Goal: Task Accomplishment & Management: Manage account settings

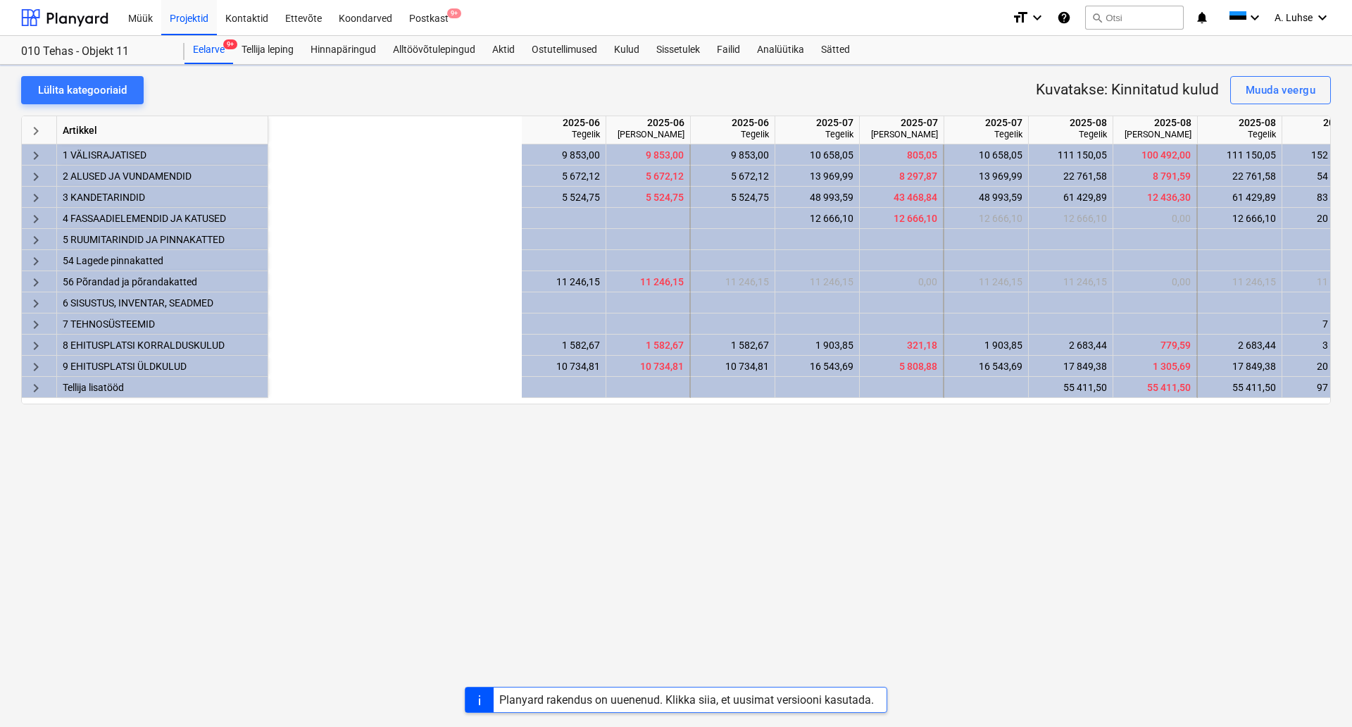
scroll to position [0, 375]
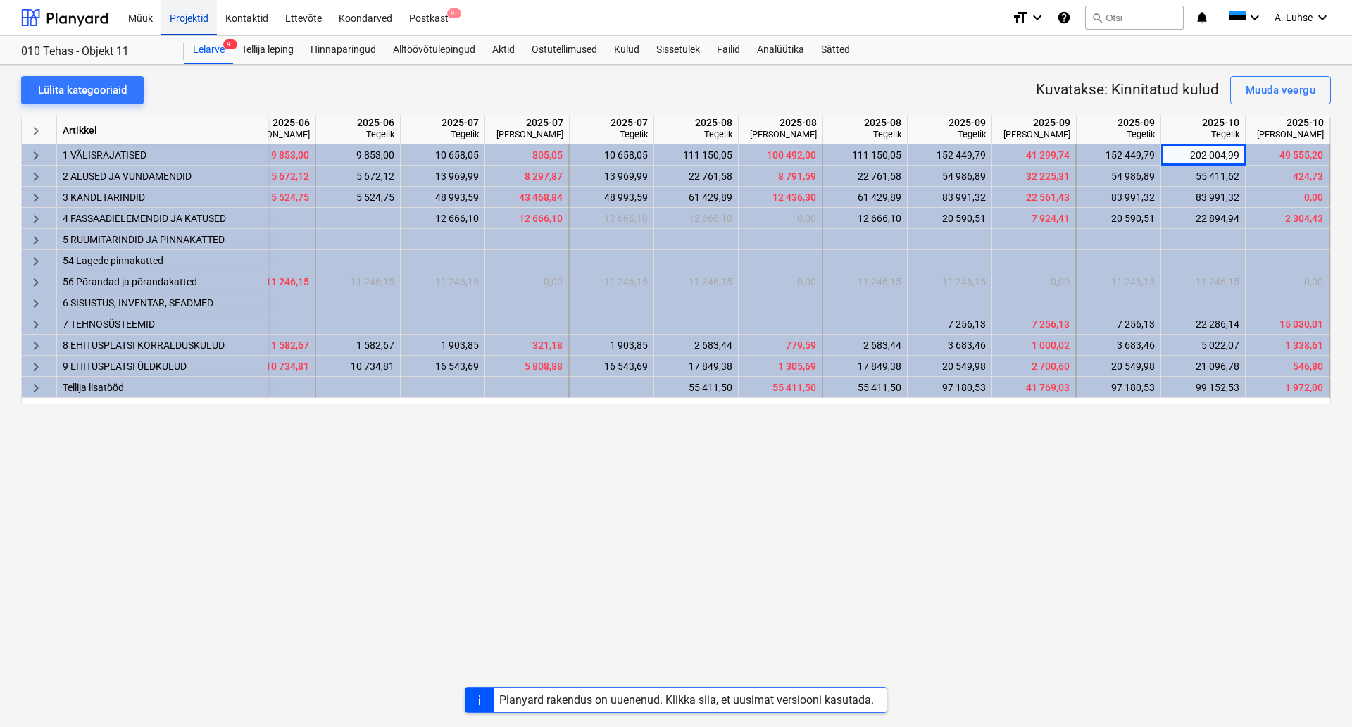
click at [182, 26] on div "Projektid" at bounding box center [189, 17] width 56 height 36
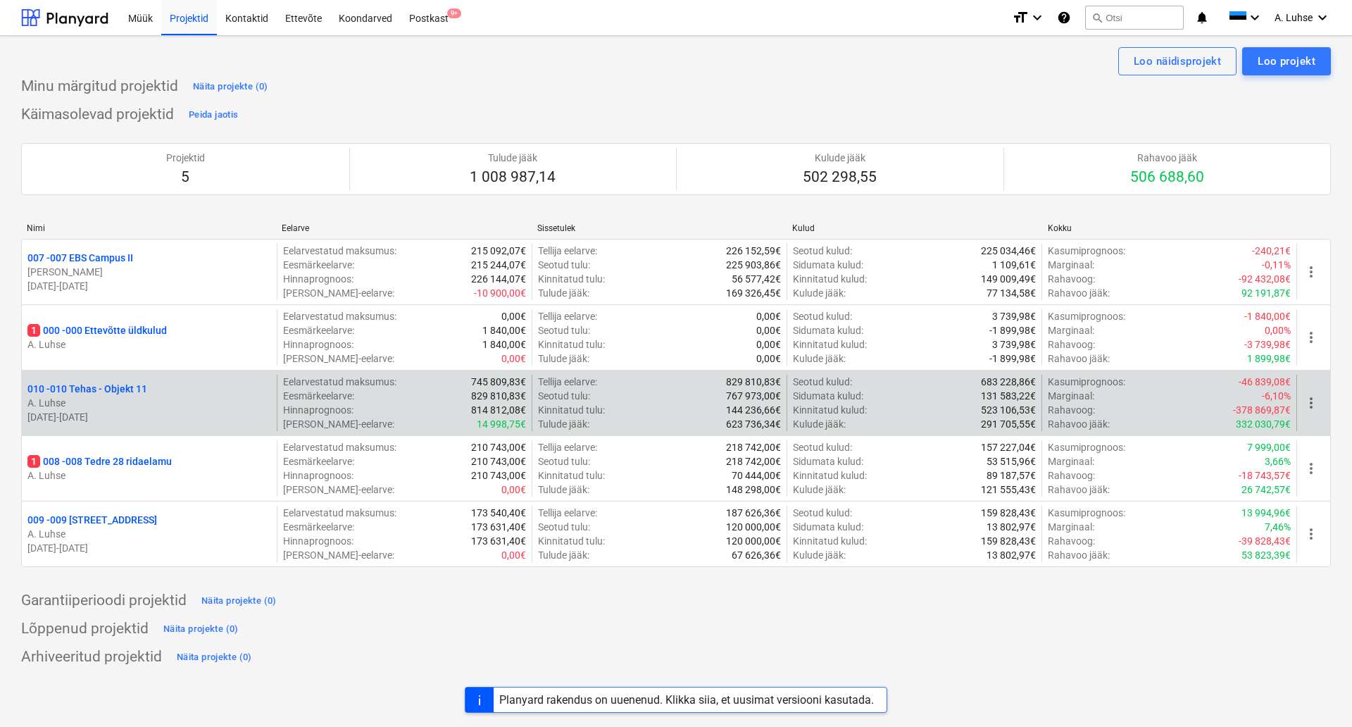
click at [101, 397] on p "A. Luhse" at bounding box center [149, 403] width 244 height 14
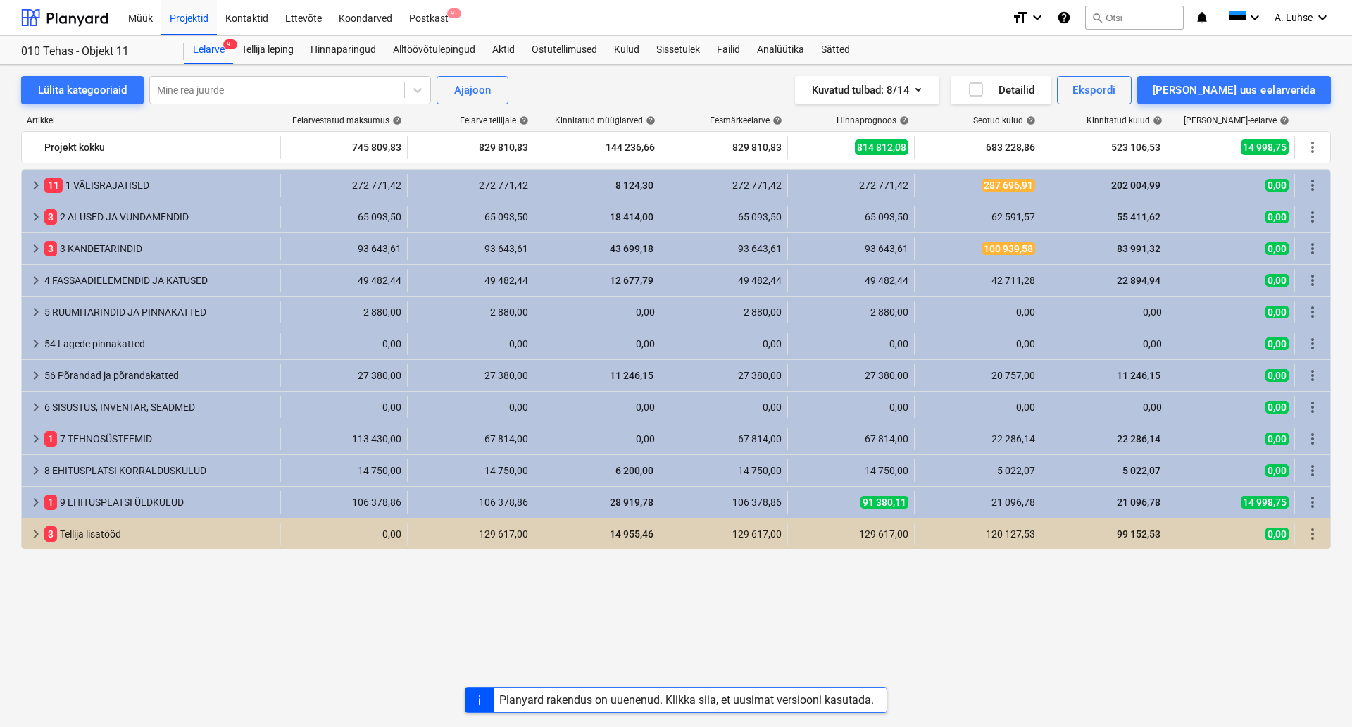
click at [193, 122] on div "Artikkel" at bounding box center [151, 121] width 261 height 10
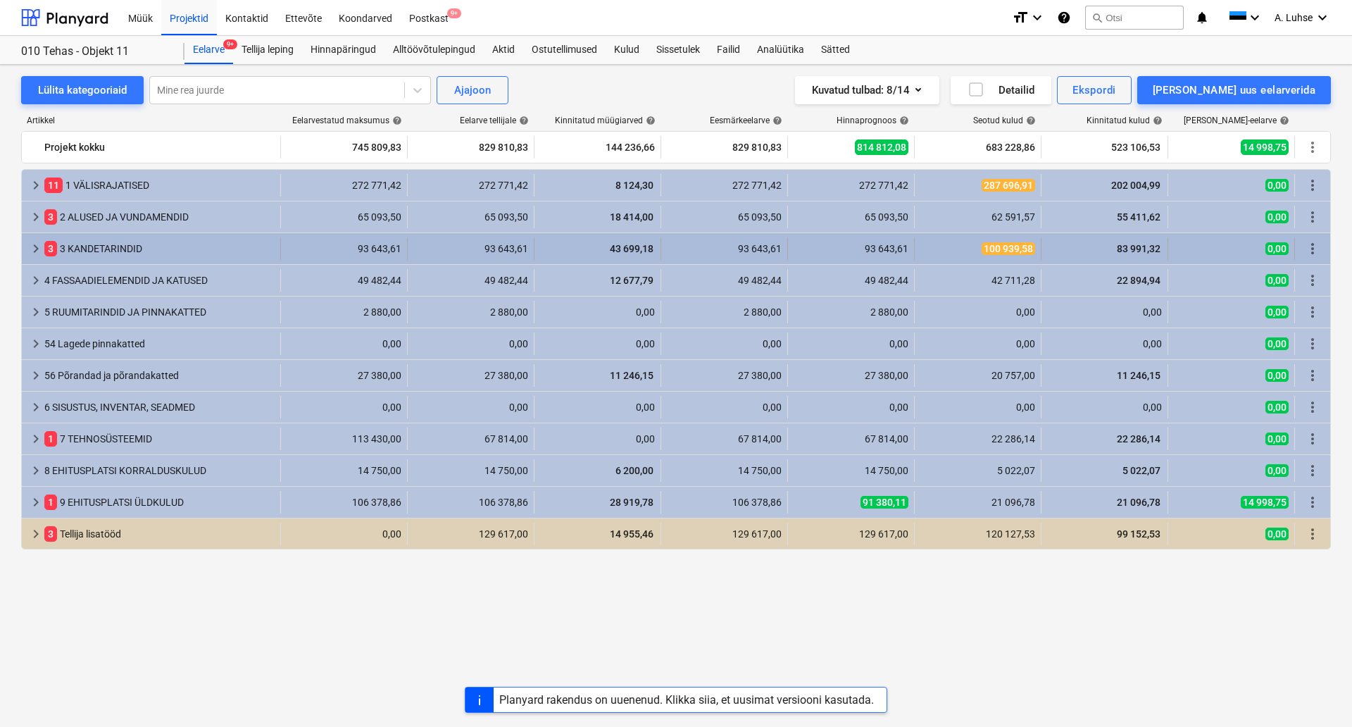
click at [130, 254] on div "3 3 KANDETARINDID" at bounding box center [159, 248] width 230 height 23
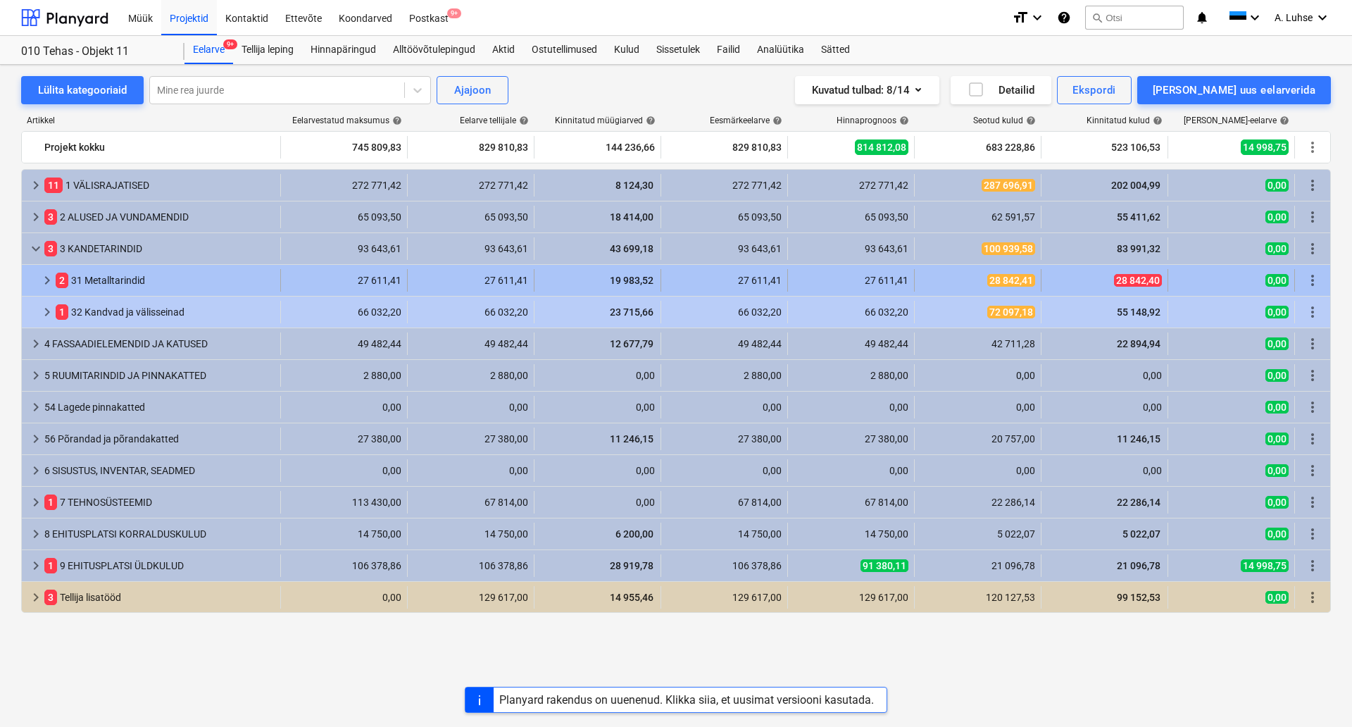
click at [126, 281] on div "2 31 Metalltarindid" at bounding box center [165, 280] width 219 height 23
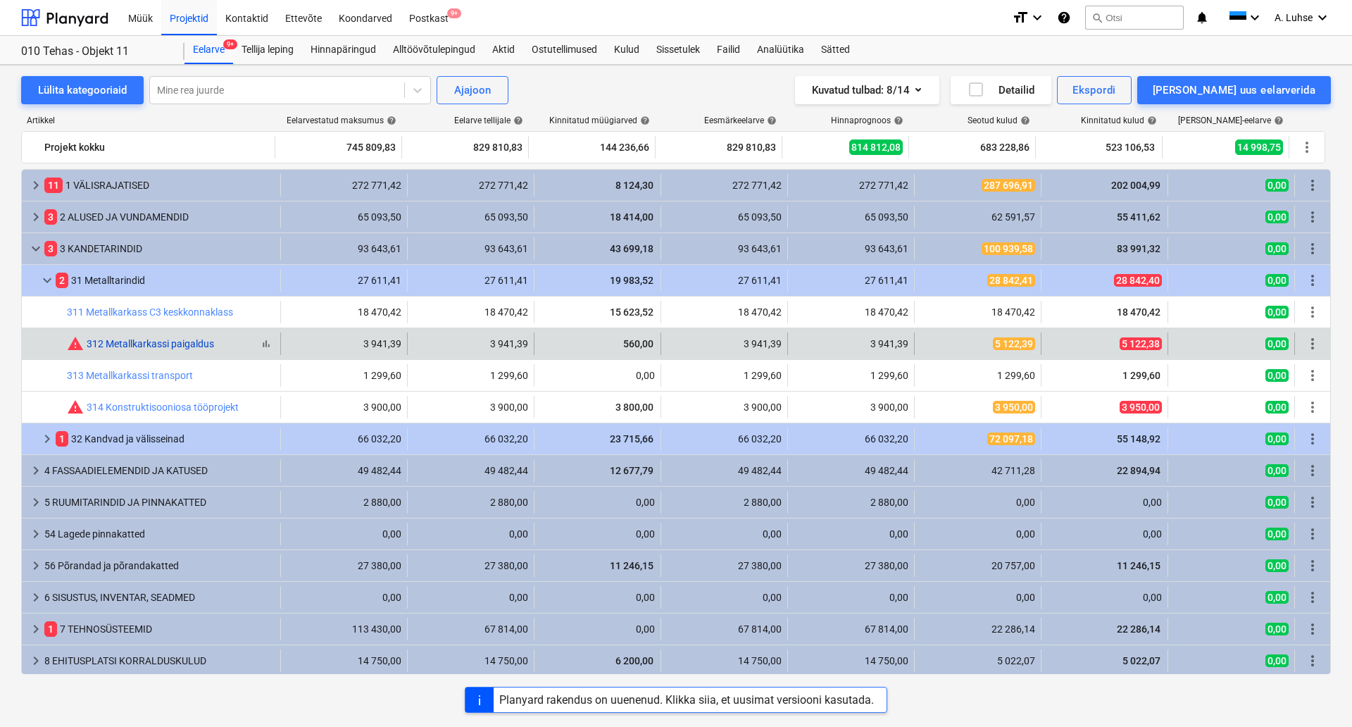
click at [190, 344] on link "312 Metallkarkassi paigaldus" at bounding box center [150, 343] width 127 height 11
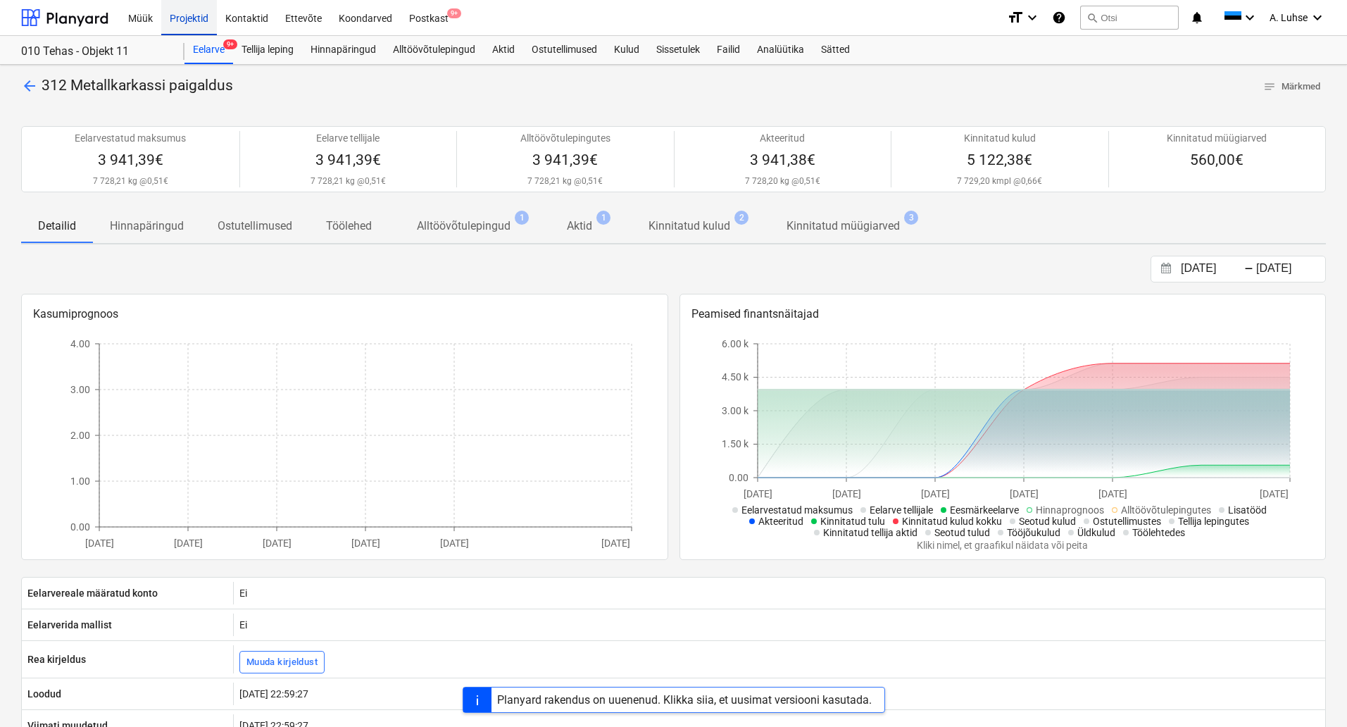
click at [204, 23] on div "Projektid" at bounding box center [189, 17] width 56 height 36
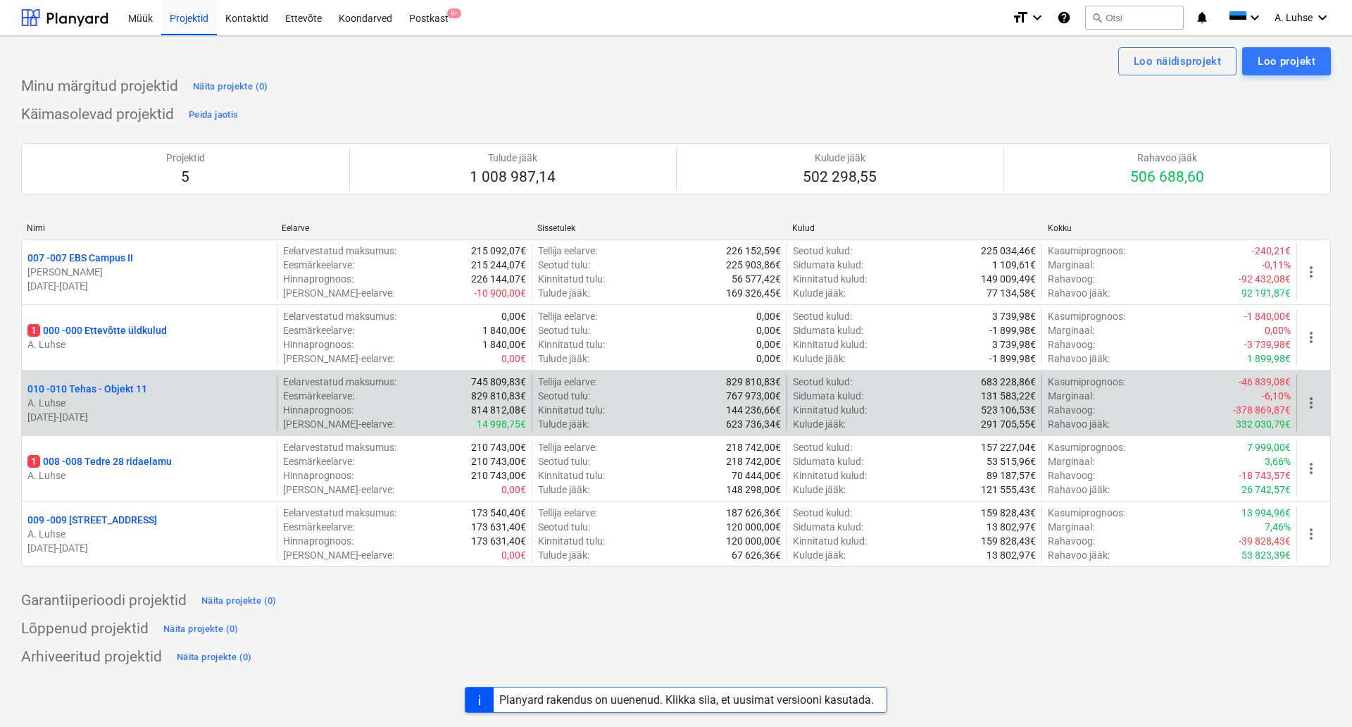
click at [139, 392] on p "010 - 010 Tehas - Objekt 11" at bounding box center [87, 389] width 120 height 14
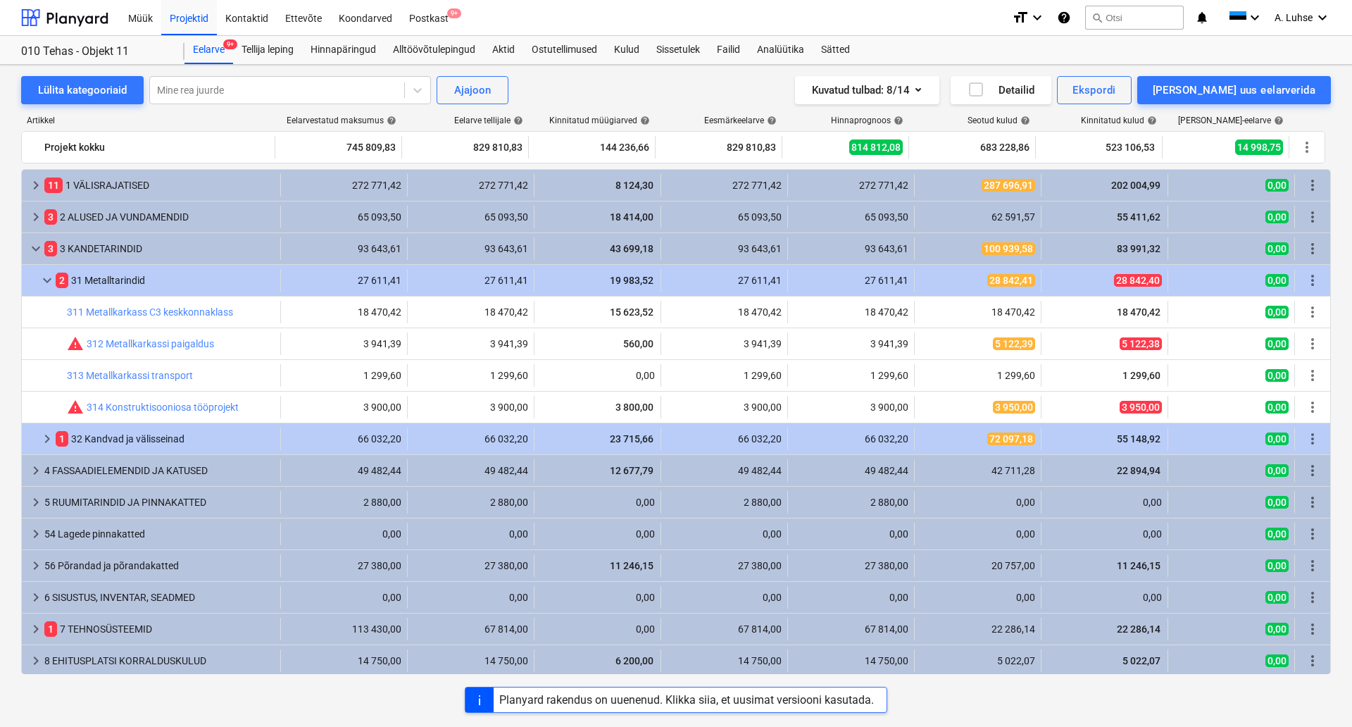
scroll to position [65, 0]
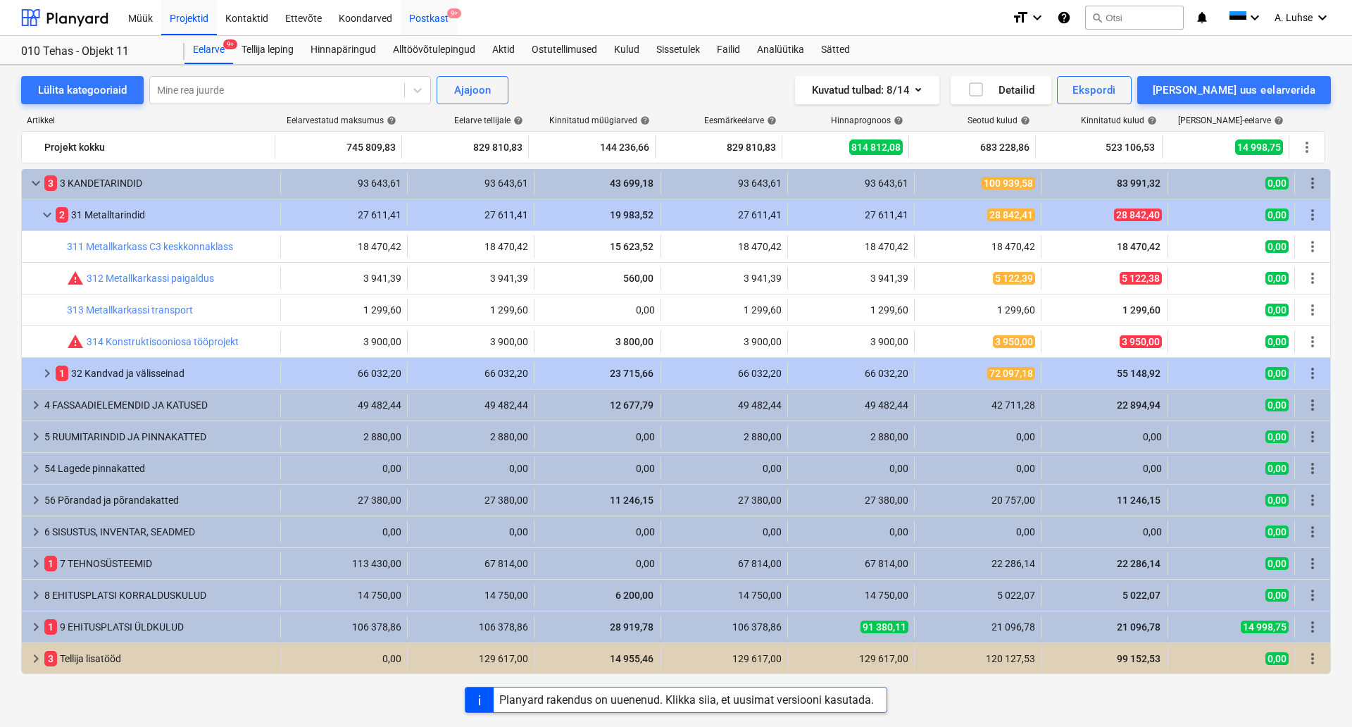
click at [425, 18] on div "Postkast 9+" at bounding box center [429, 17] width 56 height 36
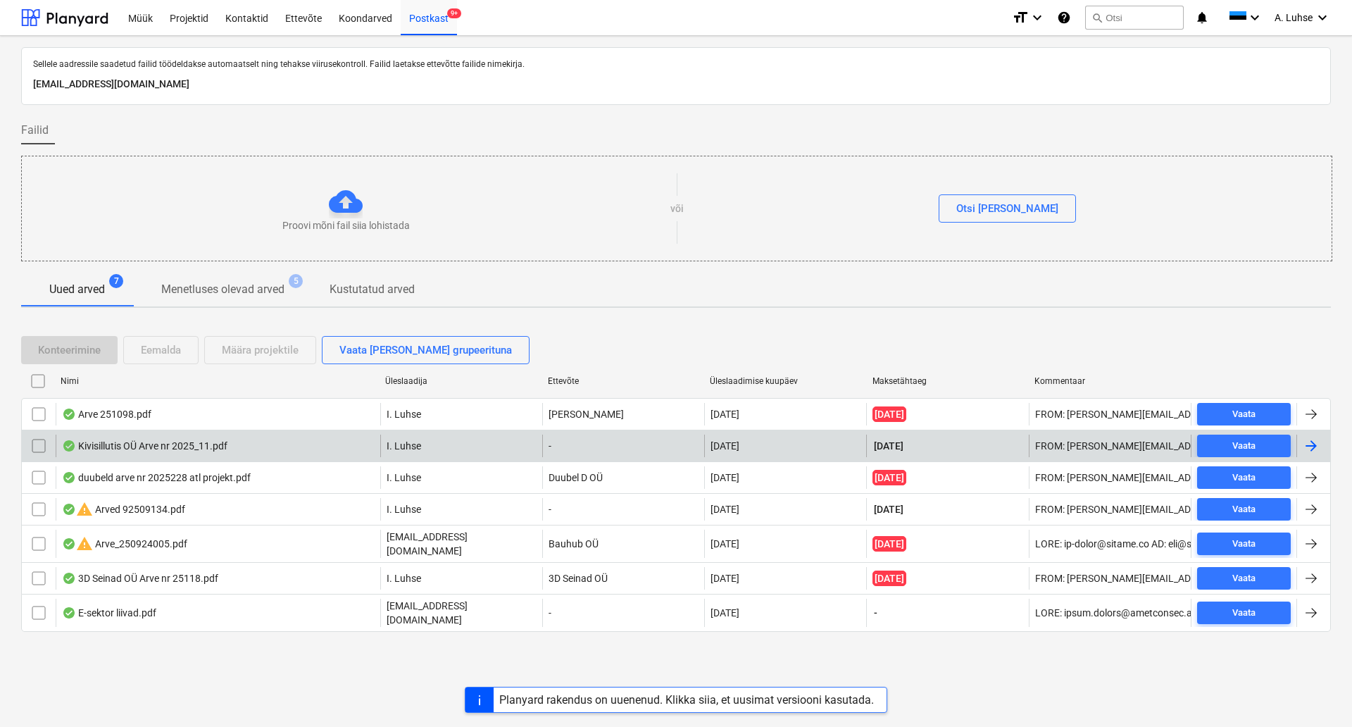
click at [316, 445] on div "Kivisillutis OÜ Arve nr 2025_11.pdf" at bounding box center [218, 446] width 325 height 23
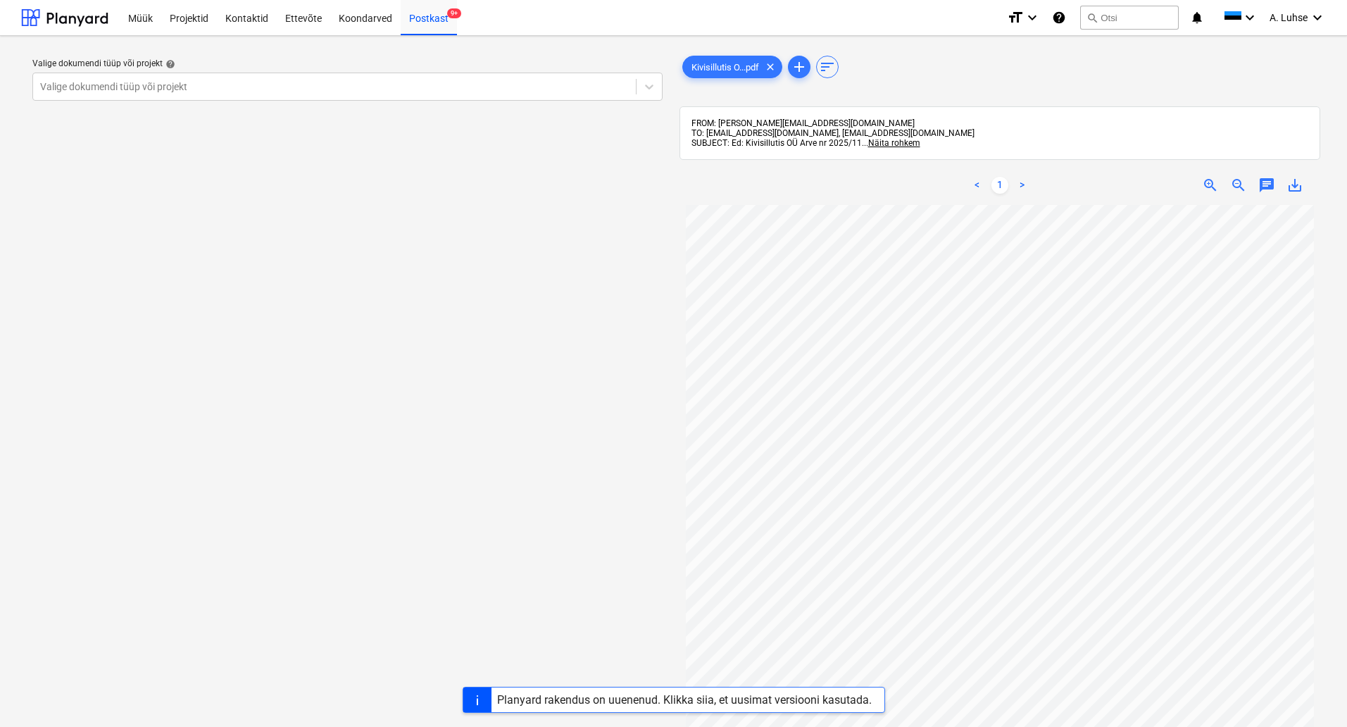
click at [459, 102] on div "Valige dokumendi tüüp või projekt help Valige dokumendi tüüp või projekt" at bounding box center [348, 80] width 642 height 54
click at [455, 94] on div at bounding box center [334, 87] width 589 height 14
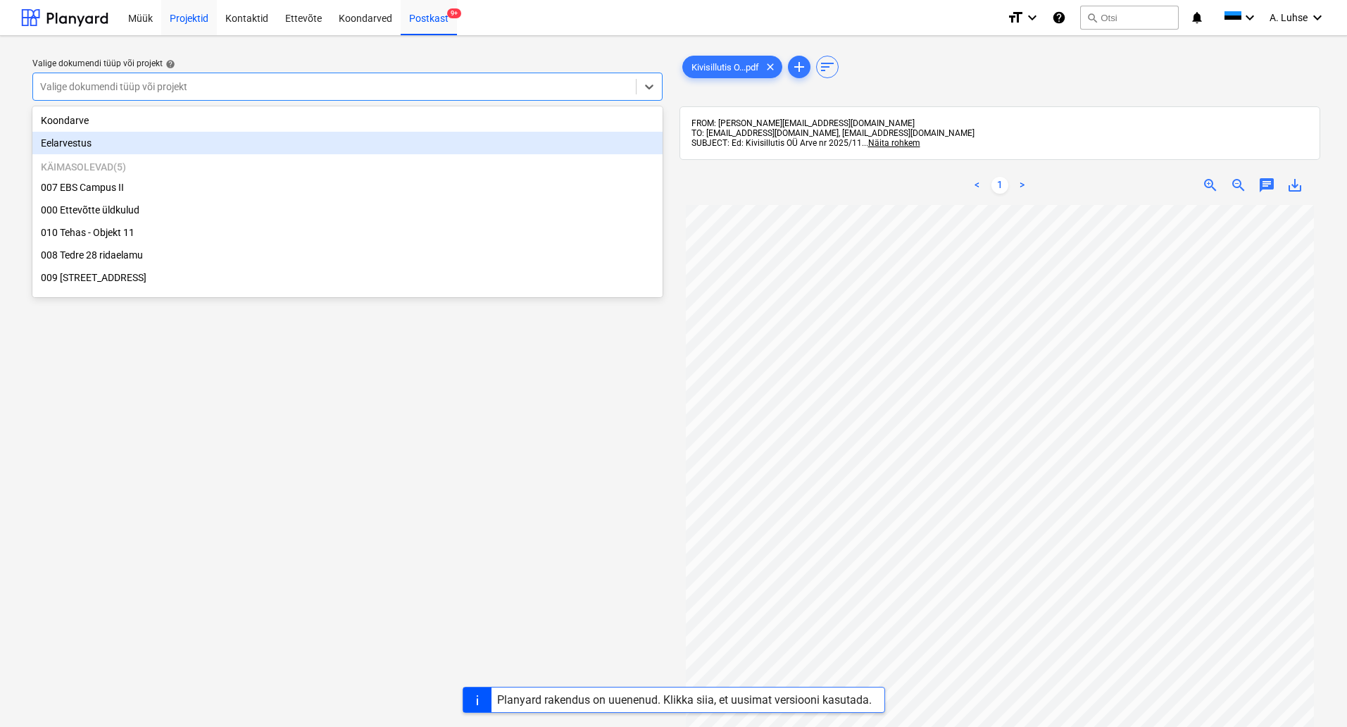
click at [189, 21] on div "Projektid" at bounding box center [189, 17] width 56 height 36
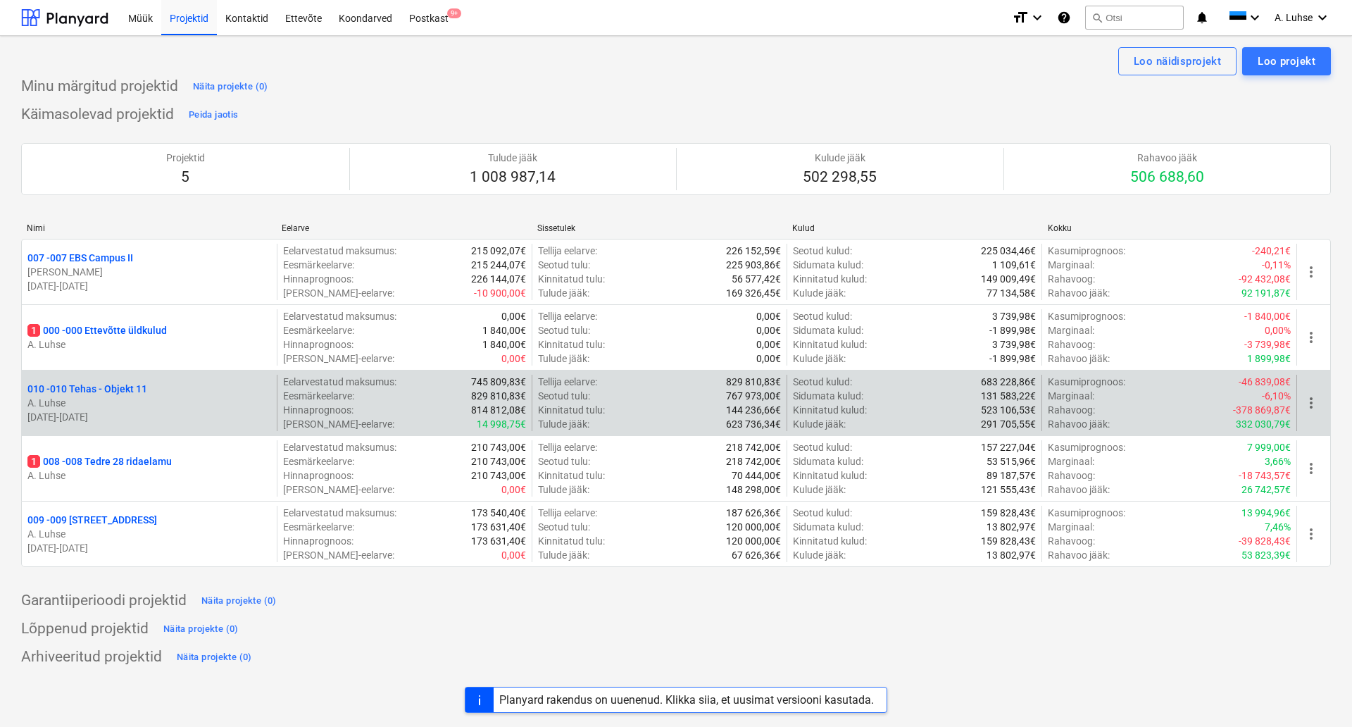
click at [118, 389] on p "010 - 010 Tehas - Objekt 11" at bounding box center [87, 389] width 120 height 14
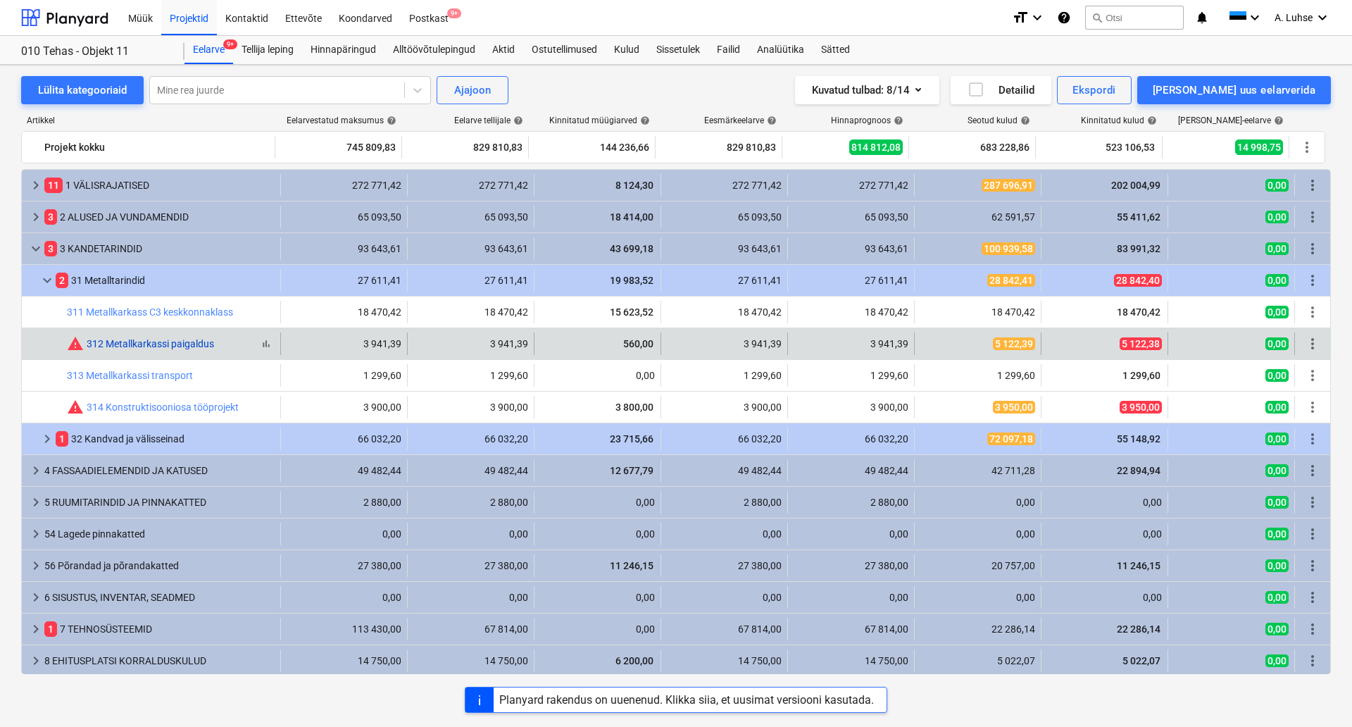
click at [197, 343] on link "312 Metallkarkassi paigaldus" at bounding box center [150, 343] width 127 height 11
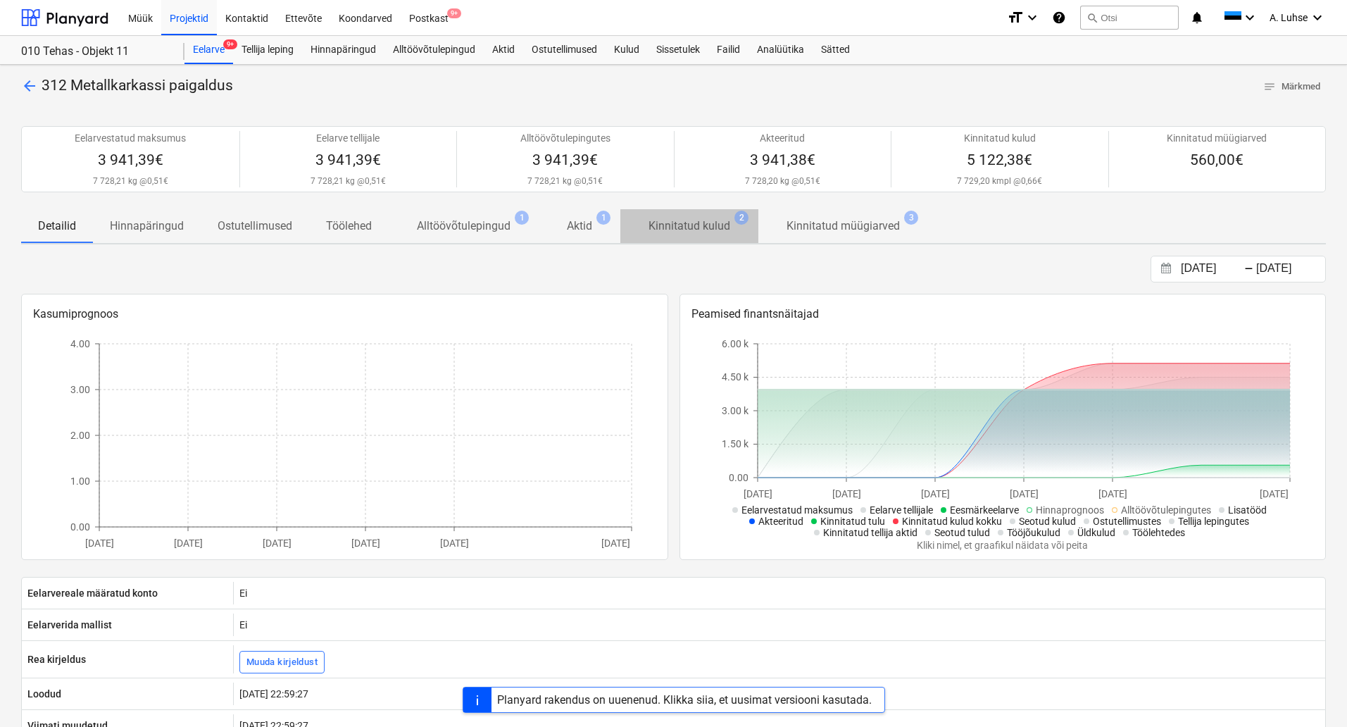
click at [670, 232] on p "Kinnitatud kulud" at bounding box center [690, 226] width 82 height 17
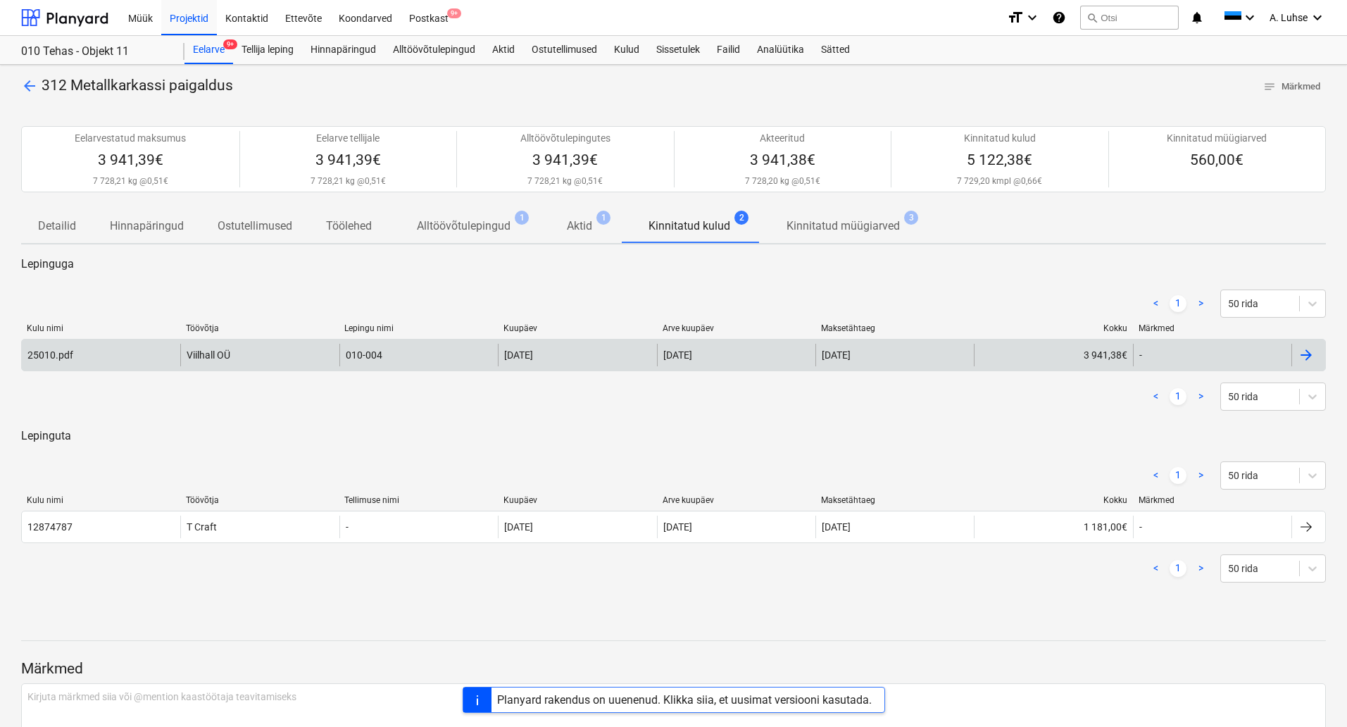
click at [1309, 360] on div at bounding box center [1306, 355] width 17 height 17
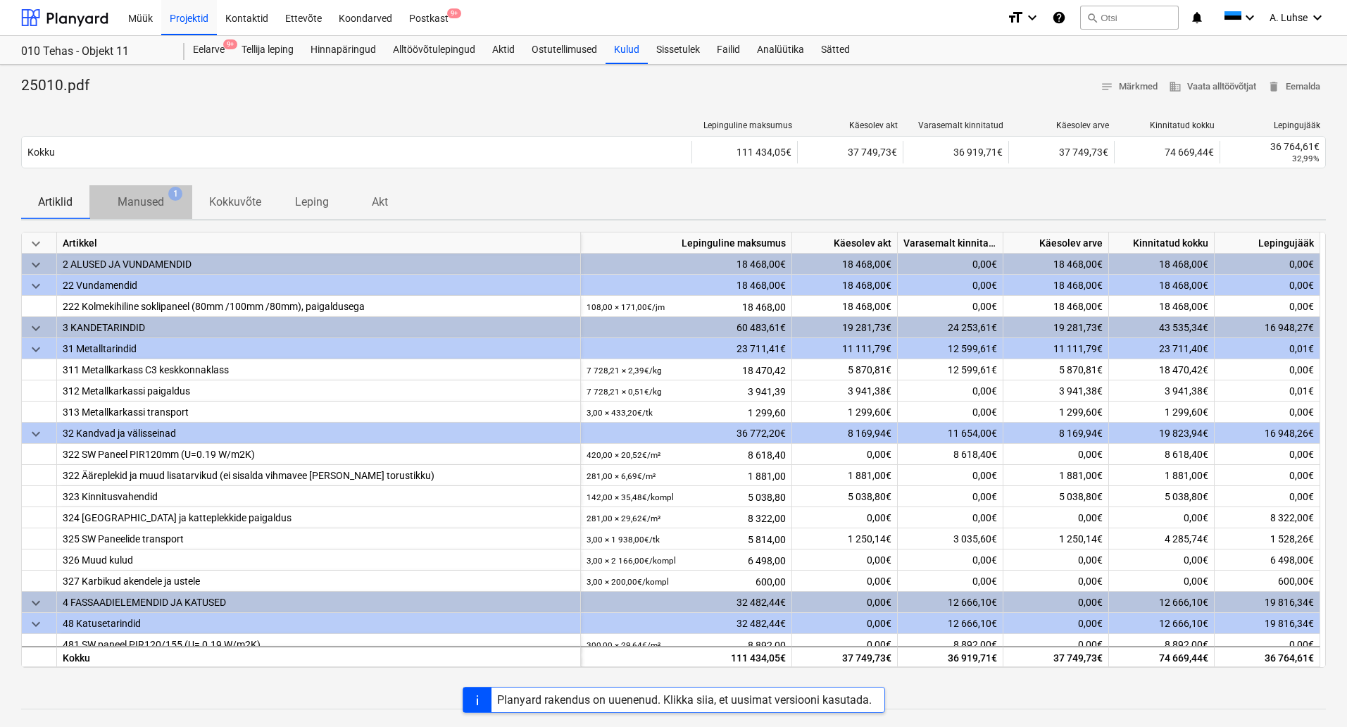
drag, startPoint x: 142, startPoint y: 209, endPoint x: 165, endPoint y: 206, distance: 23.5
click at [140, 209] on p "Manused" at bounding box center [141, 202] width 46 height 17
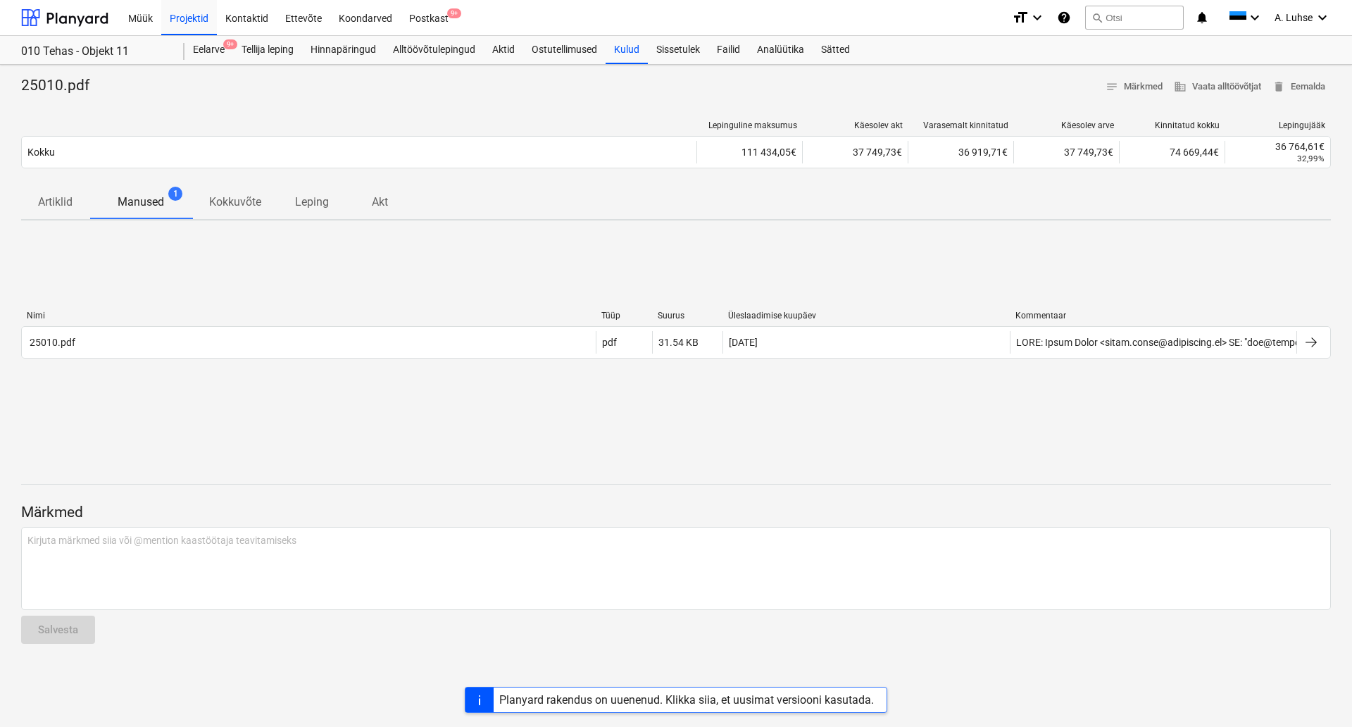
click at [256, 204] on p "Kokkuvõte" at bounding box center [235, 202] width 52 height 17
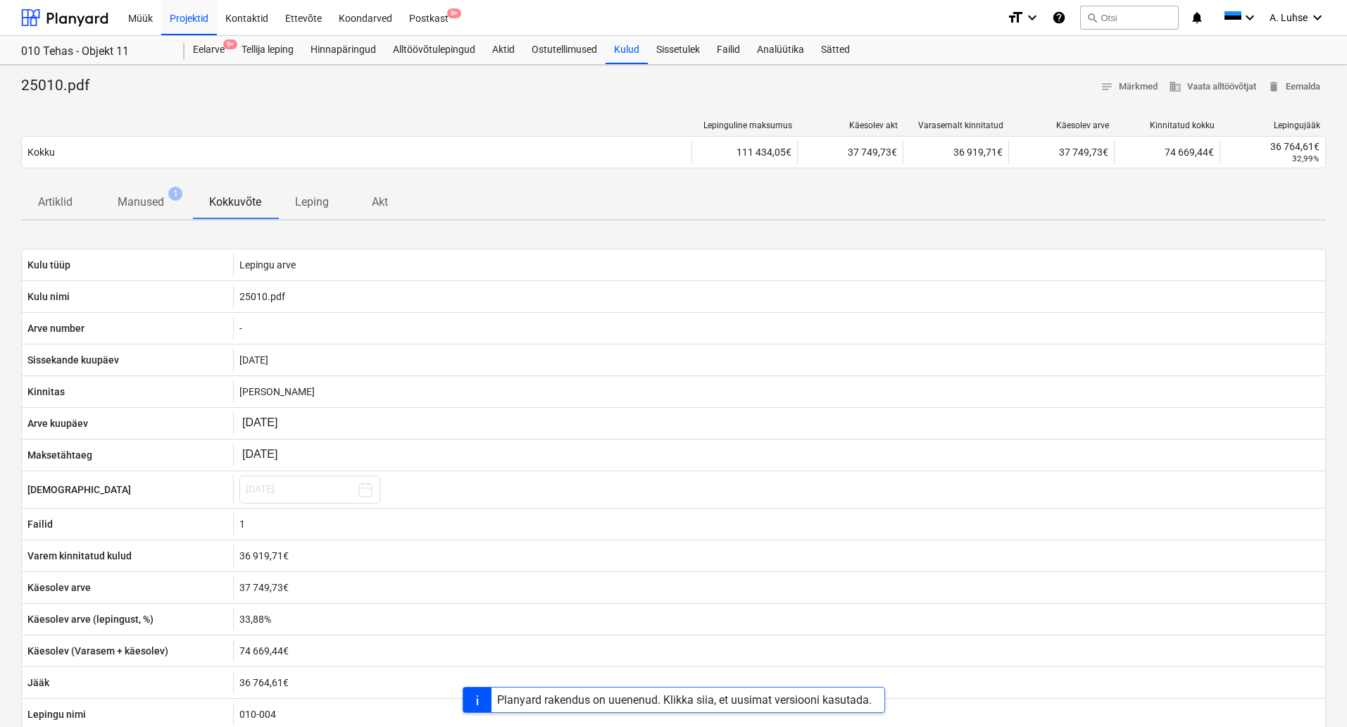
click at [330, 201] on span "Leping" at bounding box center [312, 201] width 68 height 25
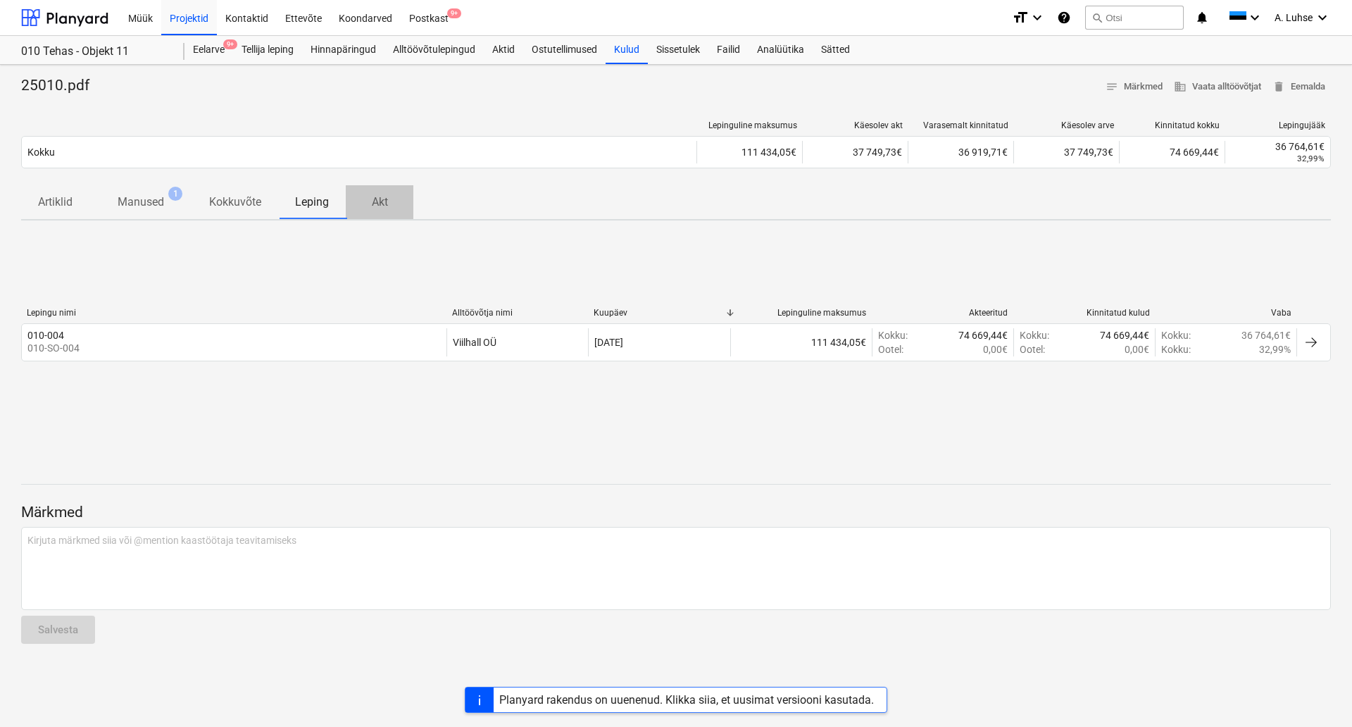
click at [383, 206] on p "Akt" at bounding box center [380, 202] width 34 height 17
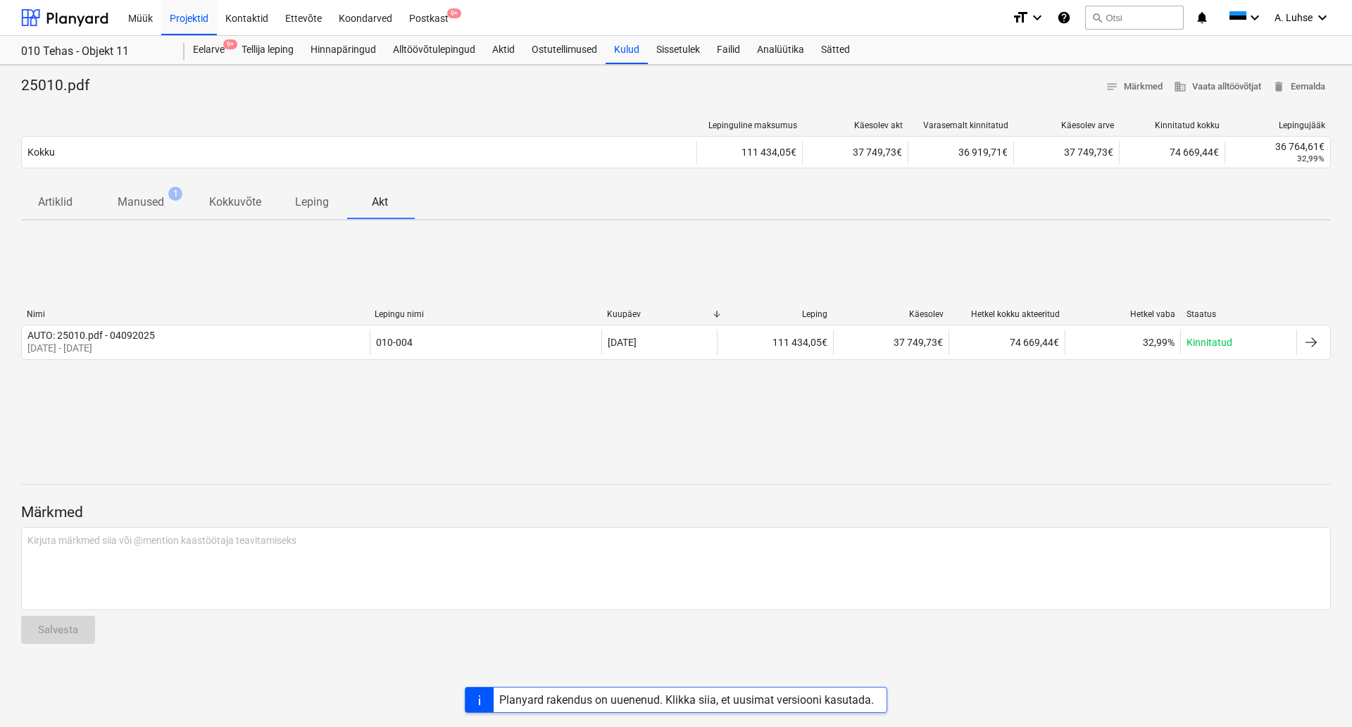
click at [325, 126] on div at bounding box center [359, 125] width 676 height 10
click at [189, 20] on div "Projektid" at bounding box center [189, 17] width 56 height 36
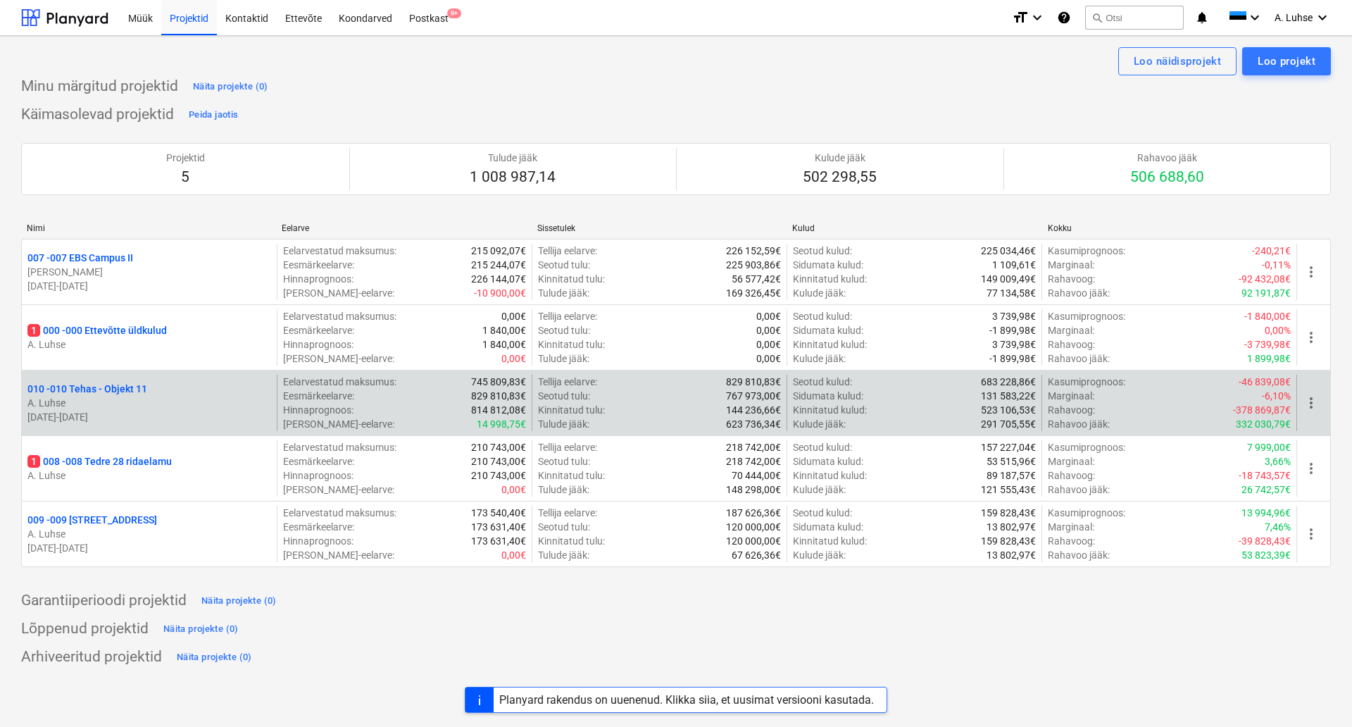
click at [109, 389] on p "010 - 010 Tehas - Objekt 11" at bounding box center [87, 389] width 120 height 14
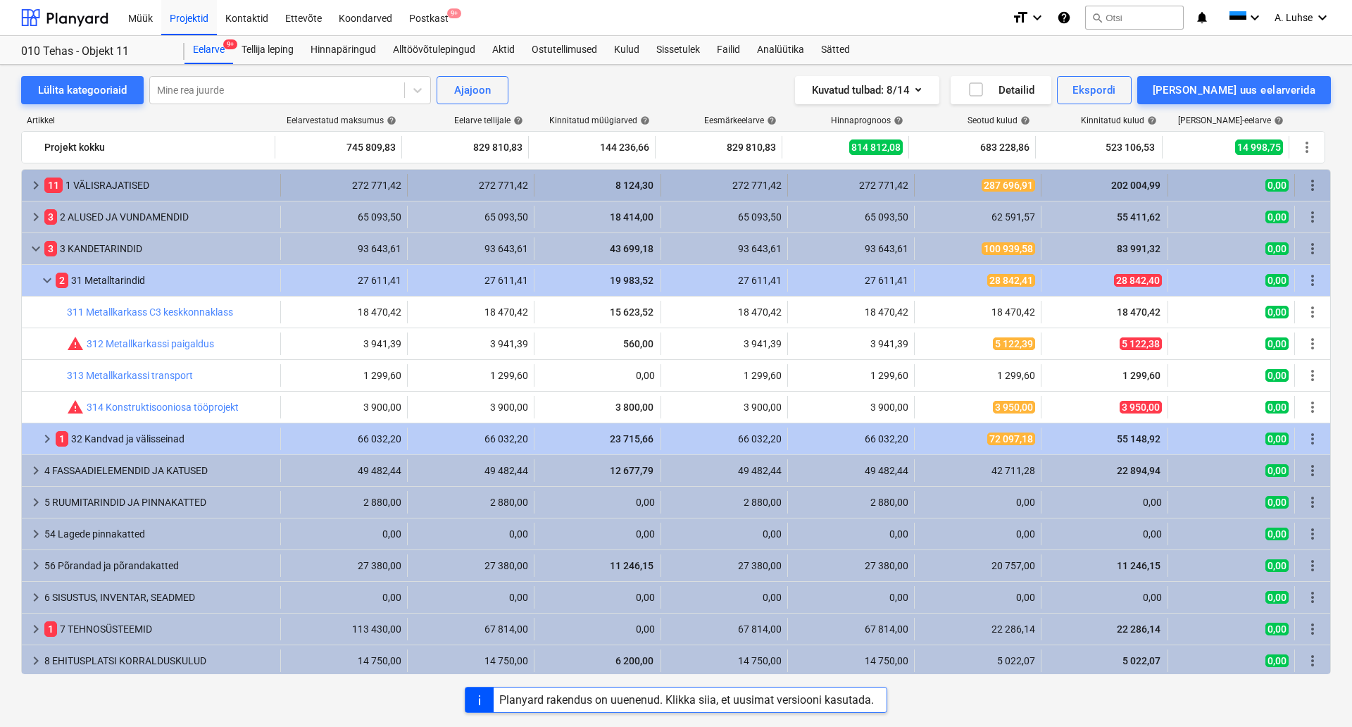
click at [139, 191] on div "11 1 VÄLISRAJATISED" at bounding box center [159, 185] width 230 height 23
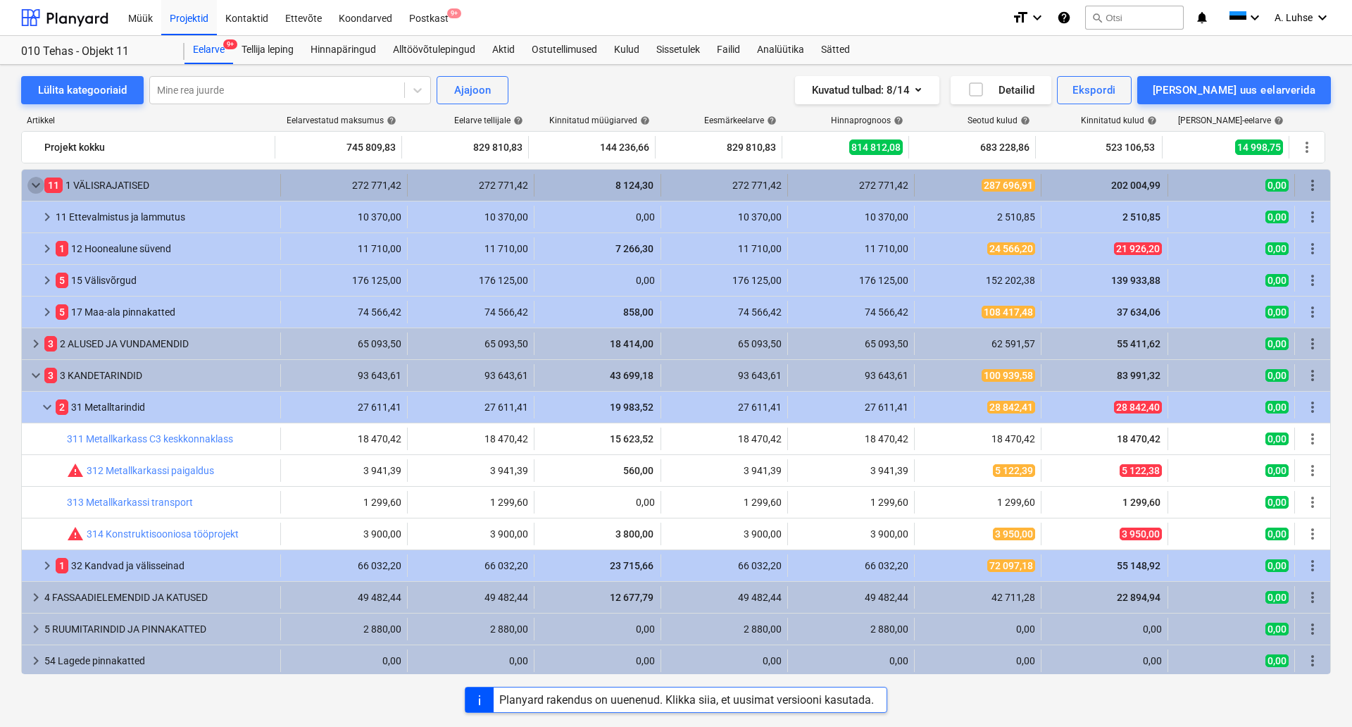
click at [31, 180] on span "keyboard_arrow_down" at bounding box center [35, 185] width 17 height 17
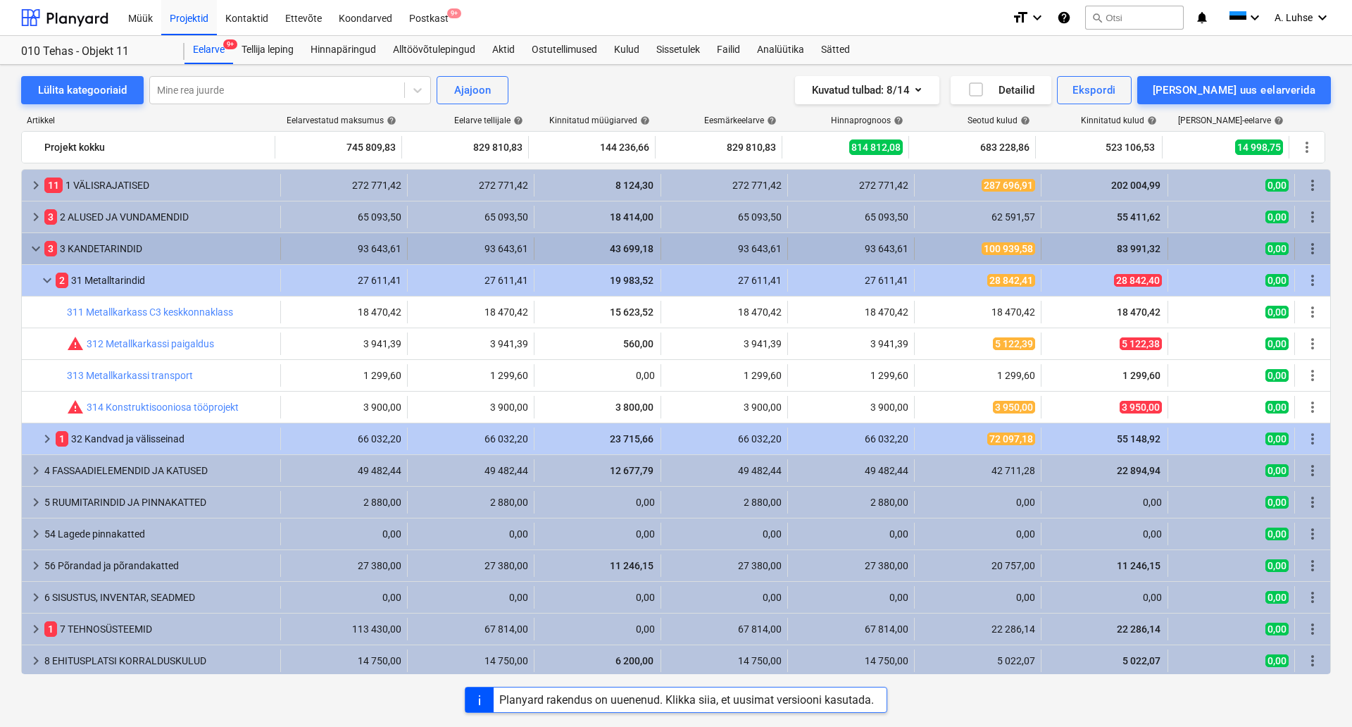
click at [32, 249] on span "keyboard_arrow_down" at bounding box center [35, 248] width 17 height 17
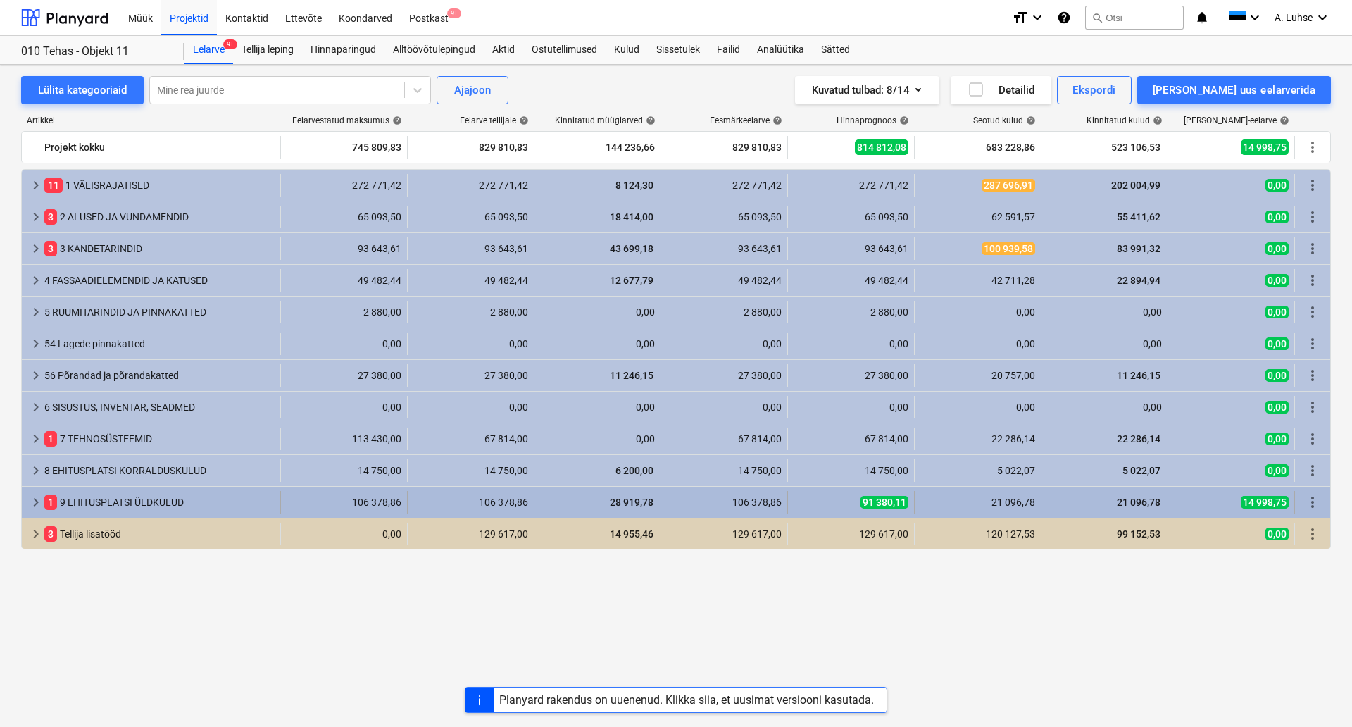
click at [147, 511] on div "1 9 EHITUSPLATSI ÜLDKULUD" at bounding box center [159, 502] width 230 height 23
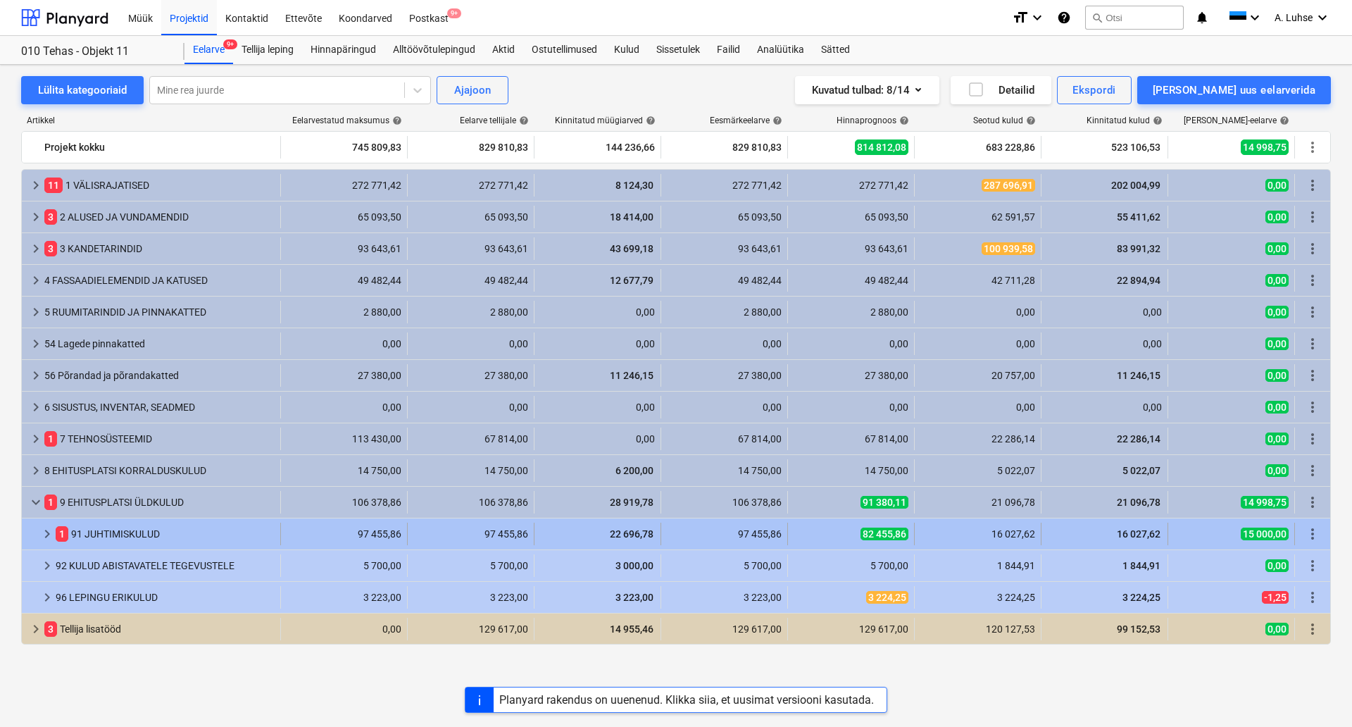
click at [139, 534] on div "1 91 JUHTIMISKULUD" at bounding box center [165, 534] width 219 height 23
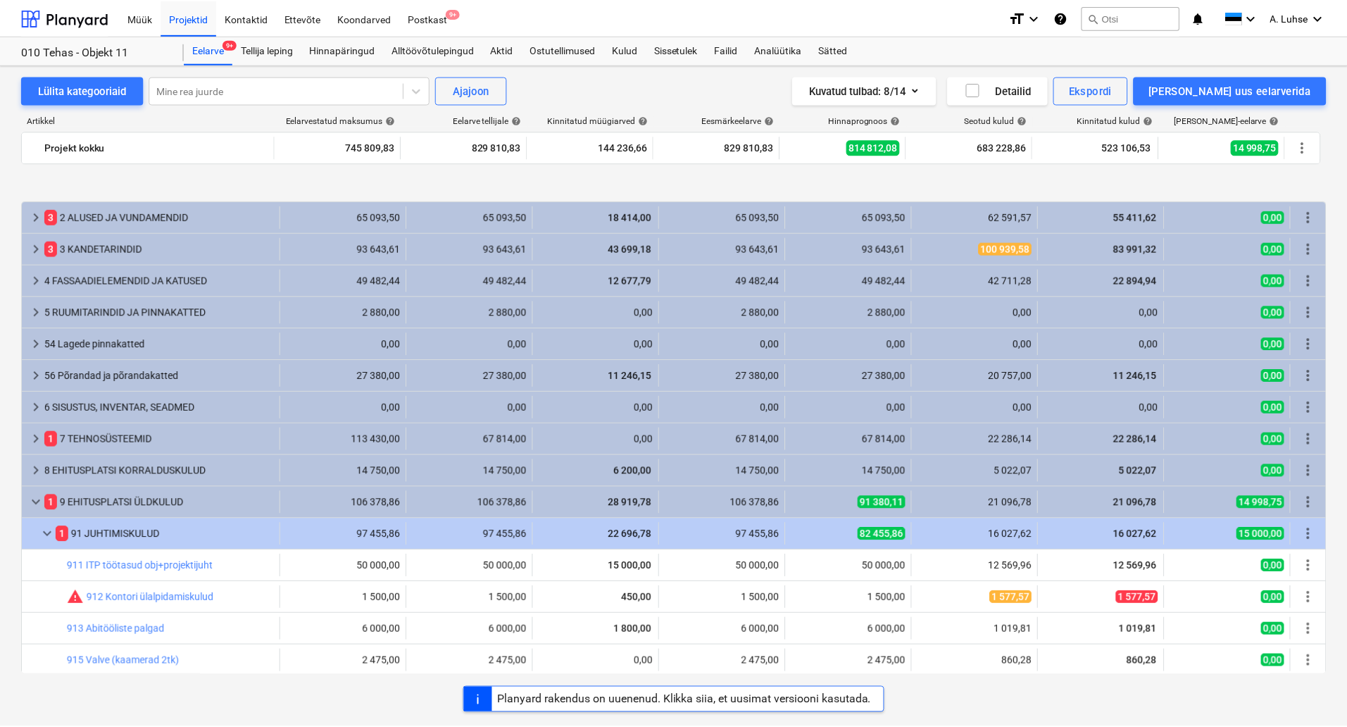
scroll to position [88, 0]
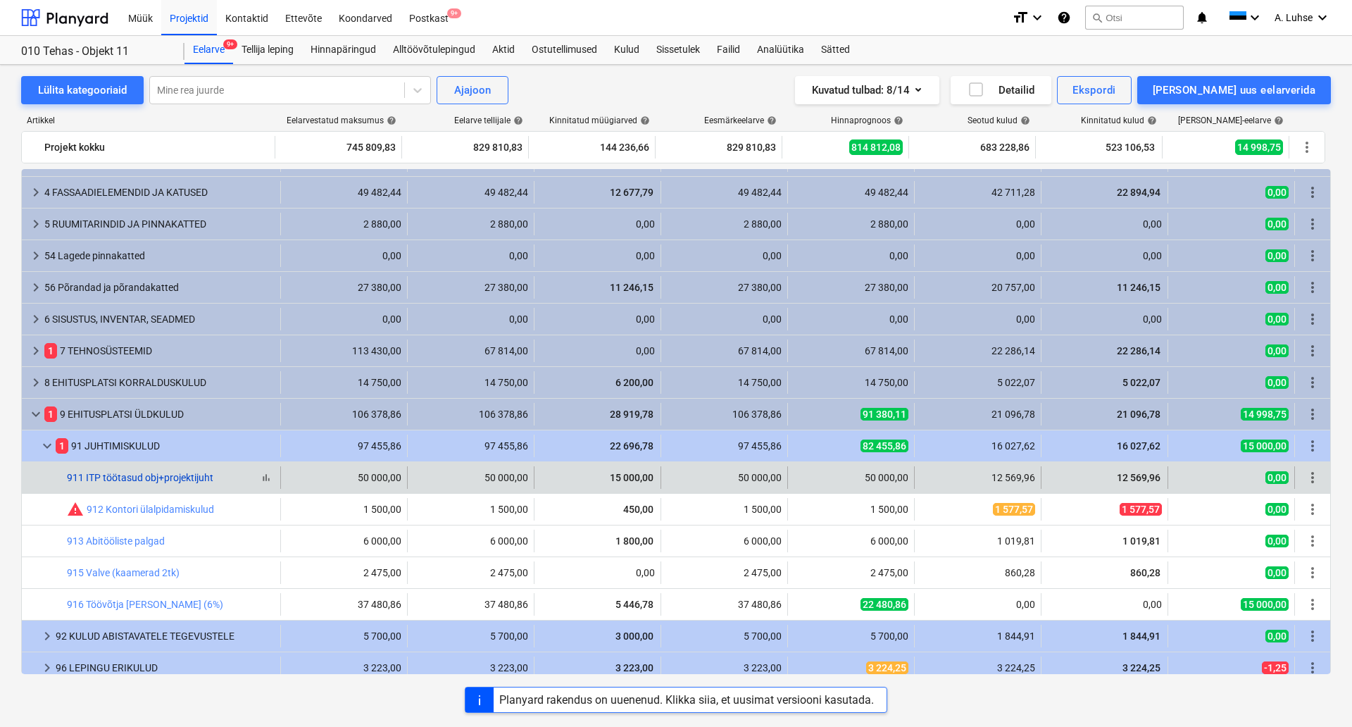
click at [195, 479] on link "911 ITP töötasud obj+projektijuht" at bounding box center [140, 477] width 146 height 11
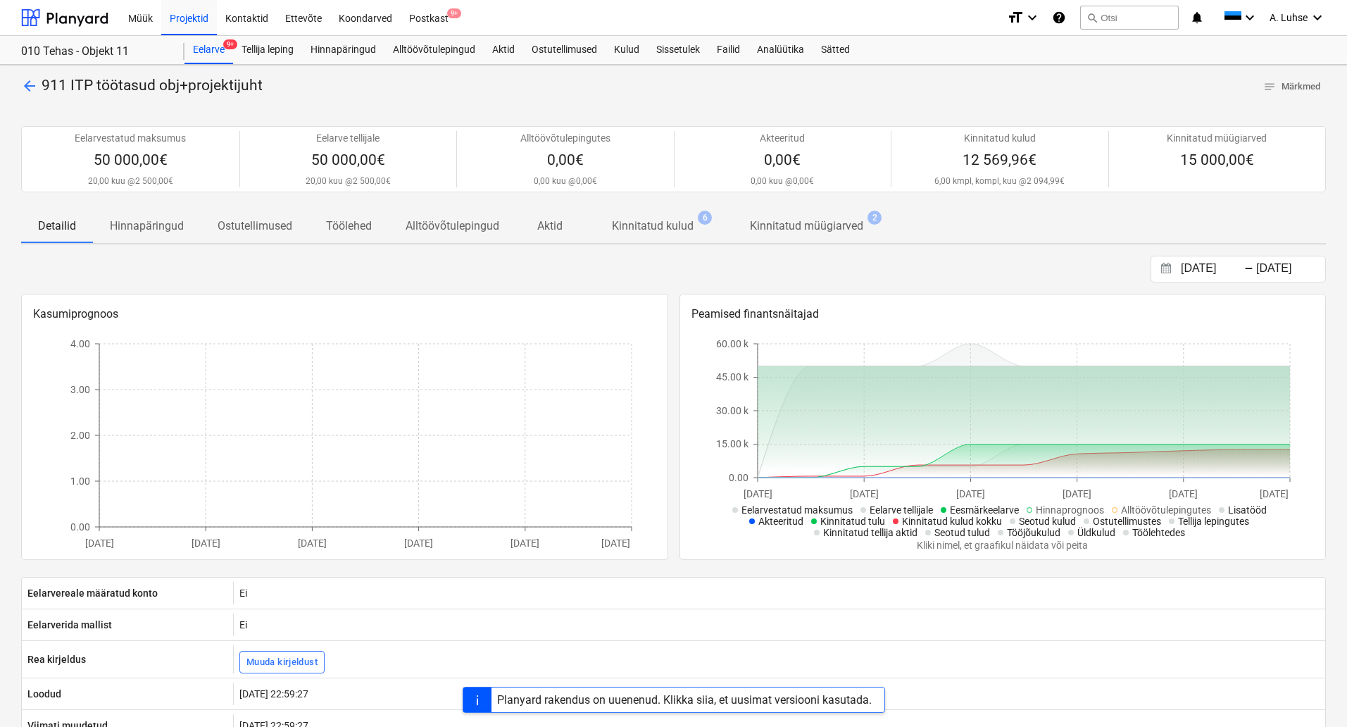
click at [676, 451] on div "Kasumiprognoos Fri, 13.06.2025 Thu, 26.06.2025 Thu, 10.07.2025 Thu, 31.07.2025 …" at bounding box center [673, 427] width 1305 height 266
click at [694, 230] on span "Kinnitatud kulud 6" at bounding box center [653, 226] width 104 height 17
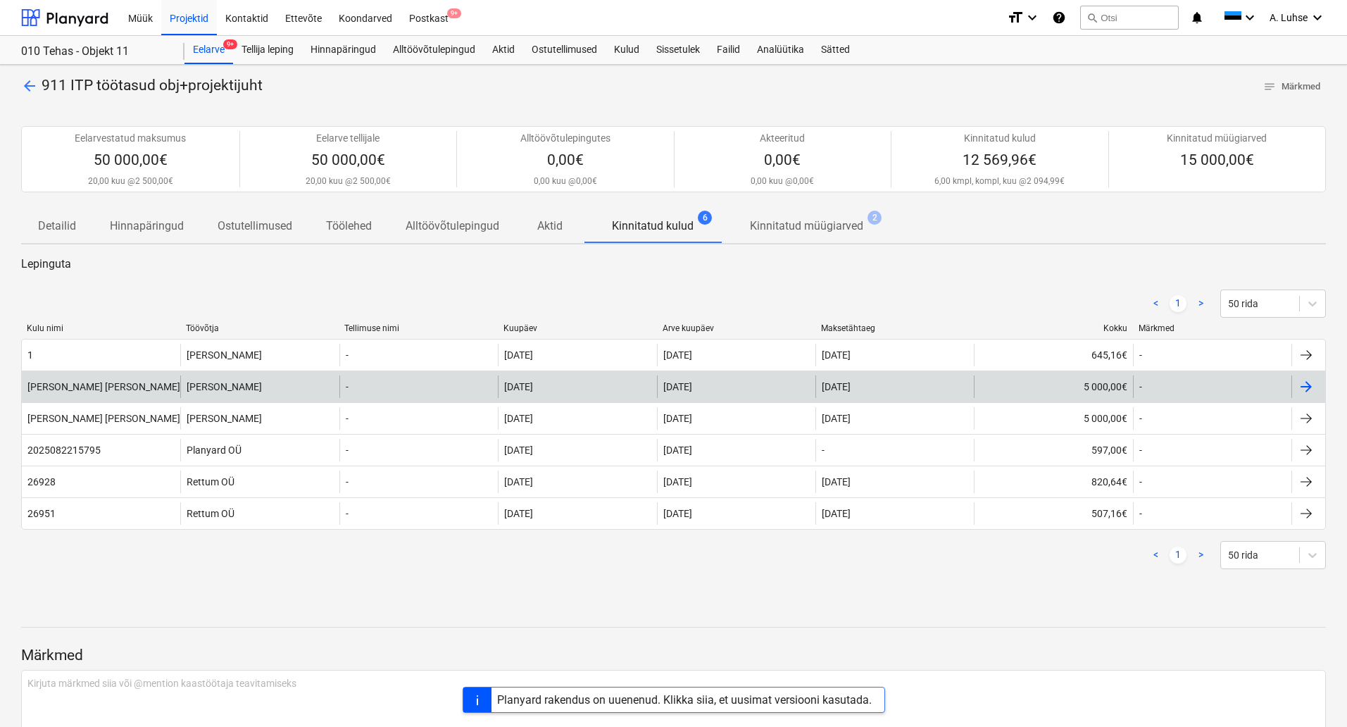
click at [239, 386] on div "Ralf OÜ" at bounding box center [259, 386] width 158 height 23
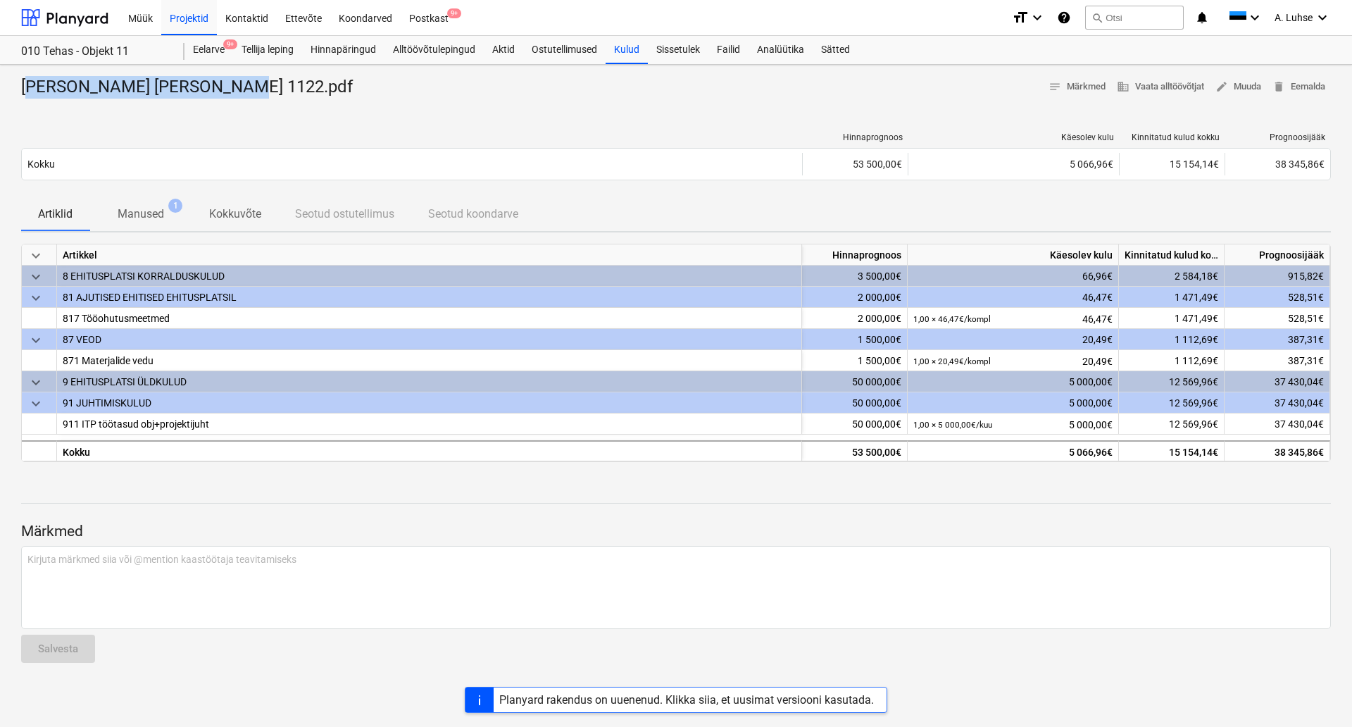
drag, startPoint x: 202, startPoint y: 89, endPoint x: 31, endPoint y: 82, distance: 171.3
click at [31, 82] on div "Ralf OÜ Arve nr 1122.pdf" at bounding box center [192, 87] width 343 height 23
drag, startPoint x: 18, startPoint y: 84, endPoint x: 225, endPoint y: 103, distance: 207.2
click at [225, 103] on div "Ralf OÜ Arve nr 1122.pdf notes Märkmed business Vaata alltöövõtjat edit Muuda …" at bounding box center [676, 396] width 1352 height 662
click at [185, 20] on div "Projektid" at bounding box center [189, 17] width 56 height 36
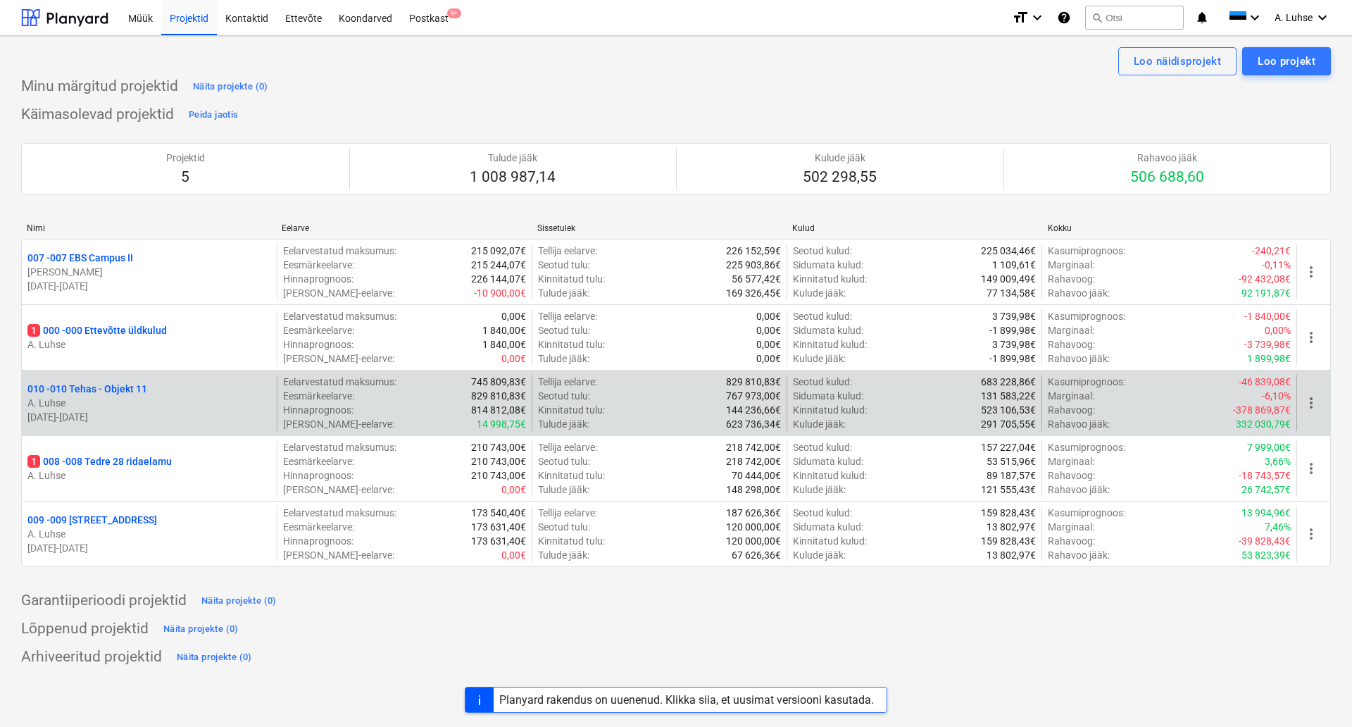
click at [132, 390] on p "010 - 010 Tehas - Objekt 11" at bounding box center [87, 389] width 120 height 14
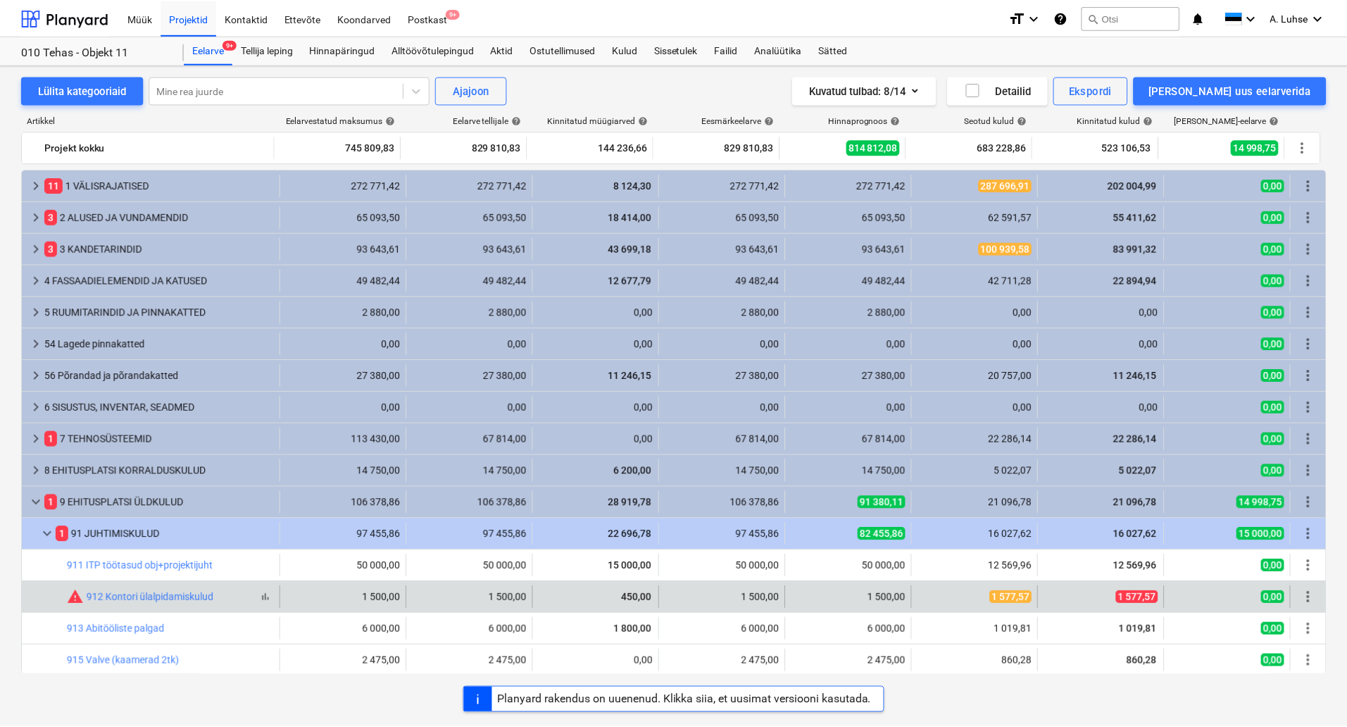
scroll to position [129, 0]
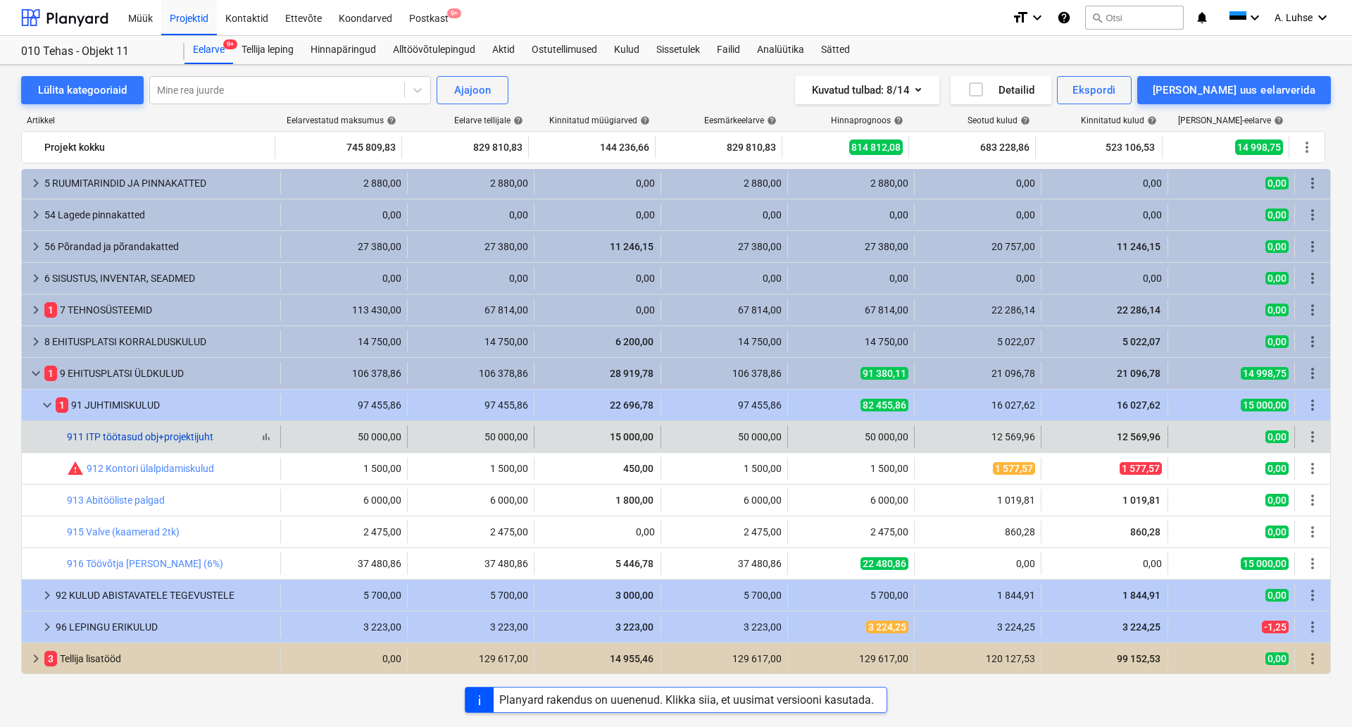
click at [168, 437] on link "911 ITP töötasud obj+projektijuht" at bounding box center [140, 436] width 146 height 11
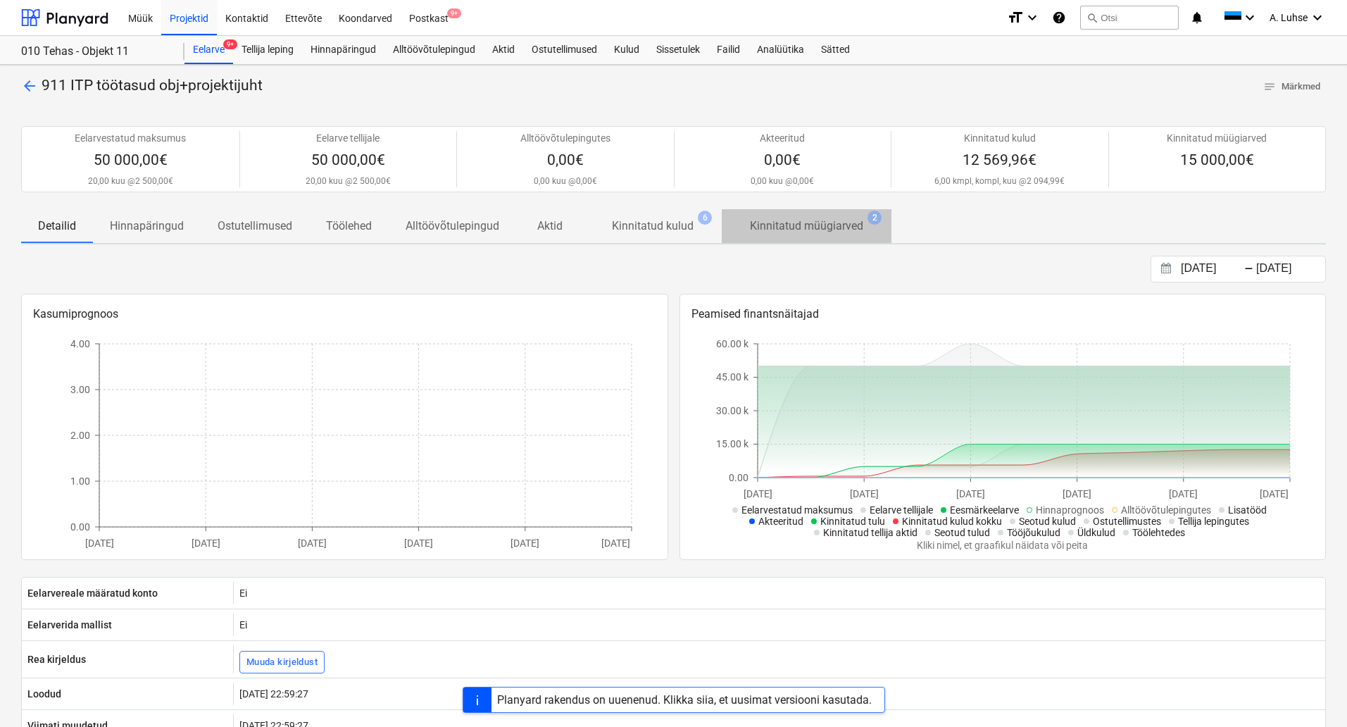
click at [809, 229] on p "Kinnitatud müügiarved" at bounding box center [806, 226] width 113 height 17
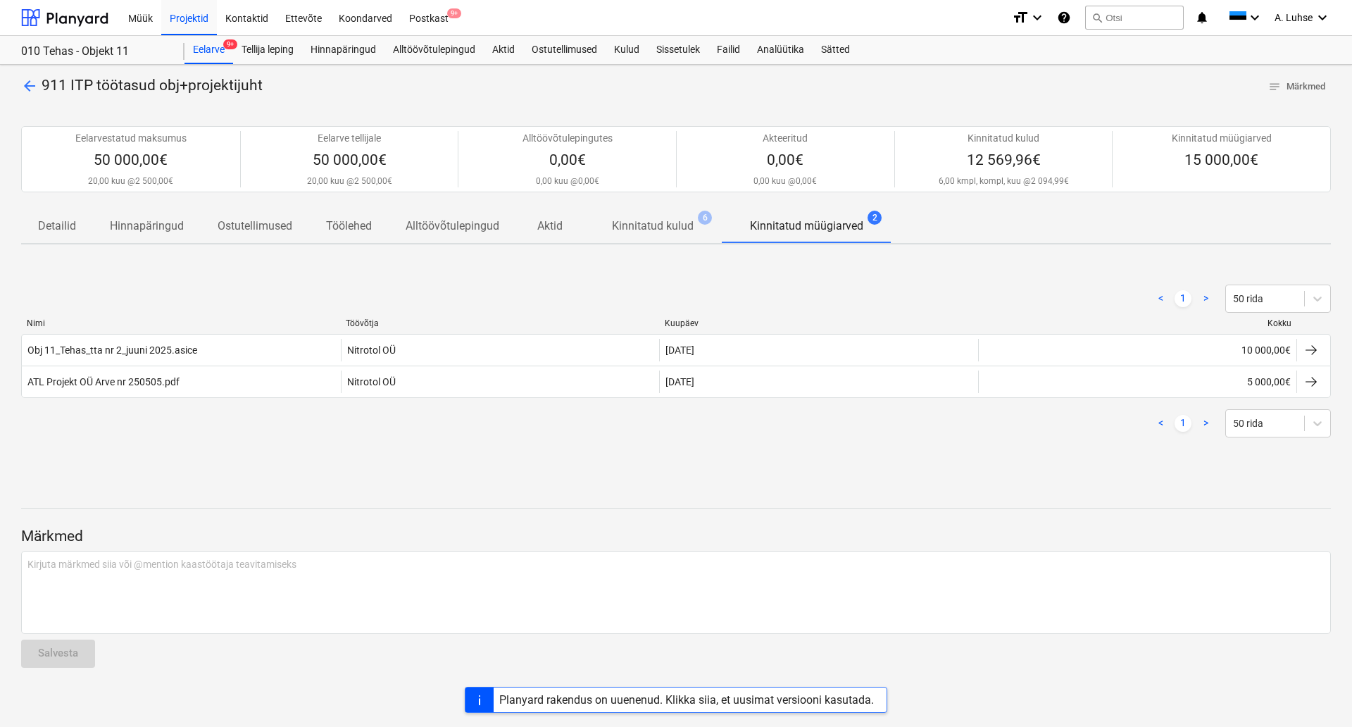
click at [663, 244] on div "Detailid Hinnapäringud Ostutellimused Töölehed Alltöövõtulepingud Aktid Kinnita…" at bounding box center [676, 226] width 1310 height 35
click at [659, 232] on p "Kinnitatud kulud" at bounding box center [653, 226] width 82 height 17
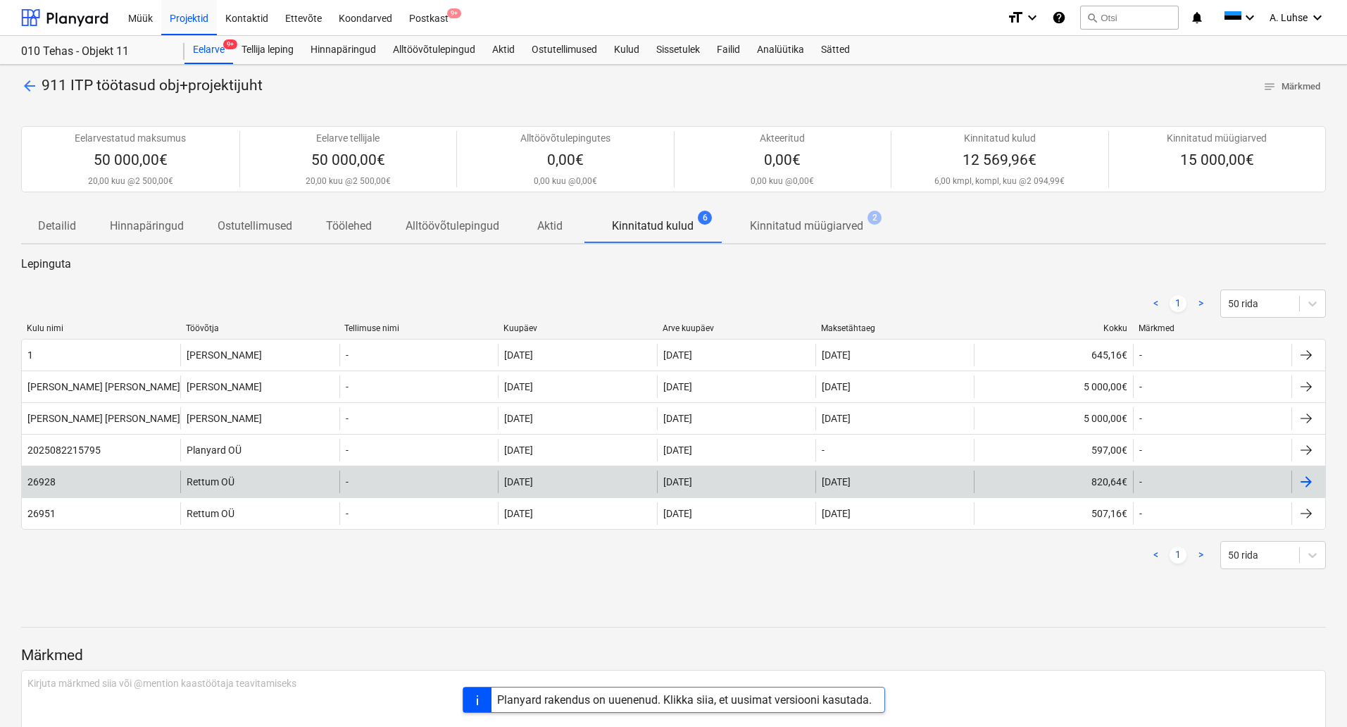
click at [254, 485] on div "Rettum OÜ" at bounding box center [259, 481] width 158 height 23
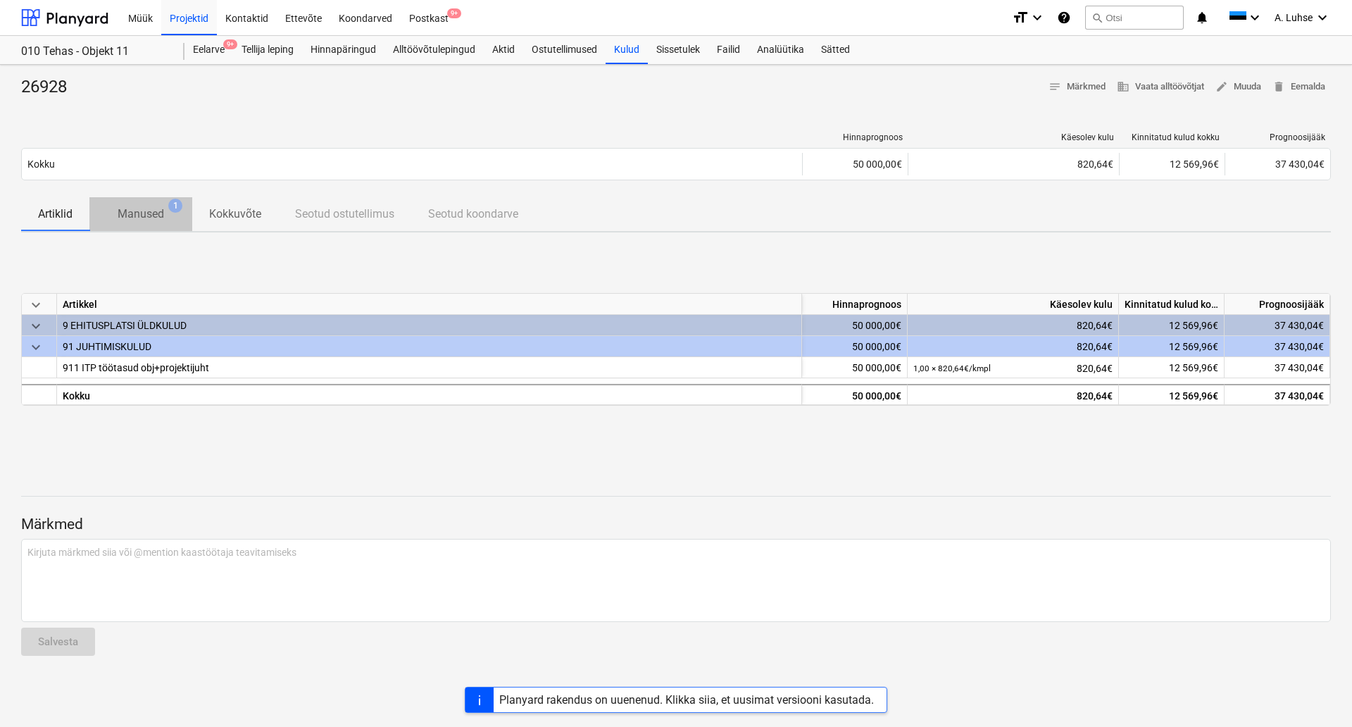
click at [161, 222] on p "Manused" at bounding box center [141, 214] width 46 height 17
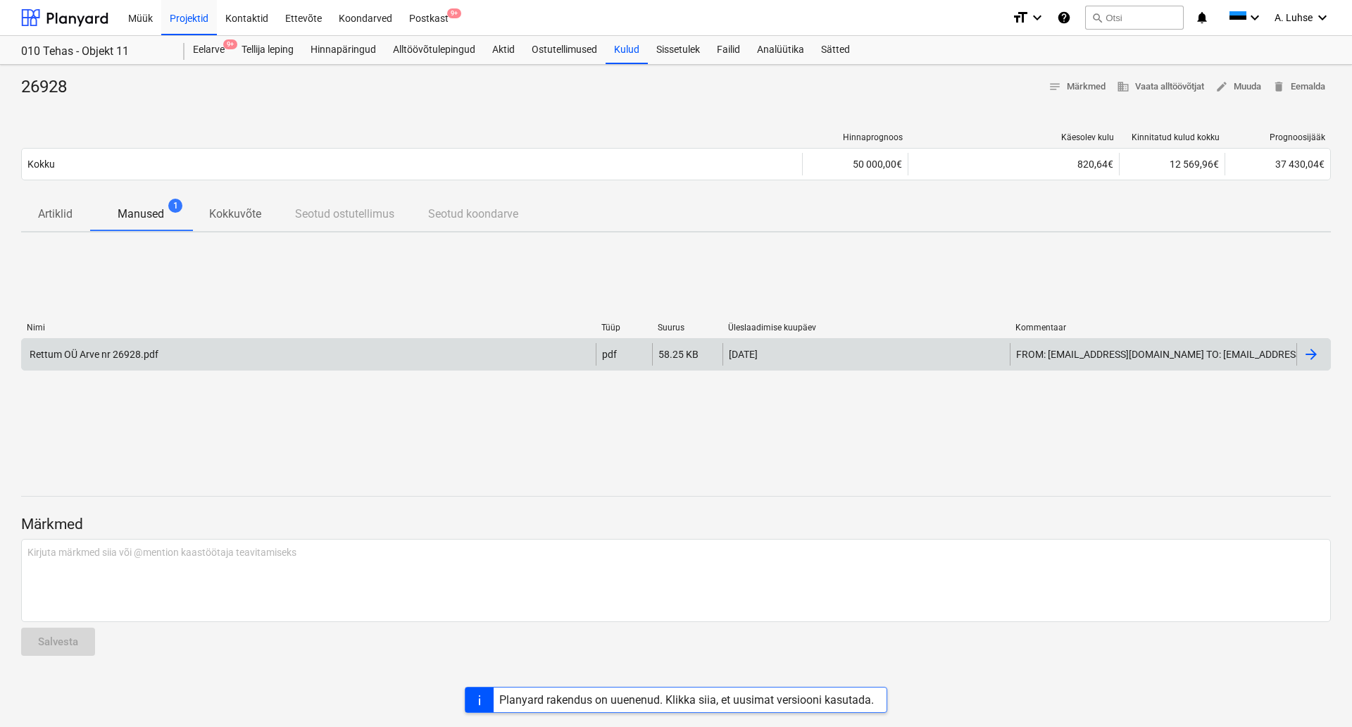
click at [184, 354] on div "Rettum OÜ Arve nr 26928.pdf" at bounding box center [309, 354] width 574 height 23
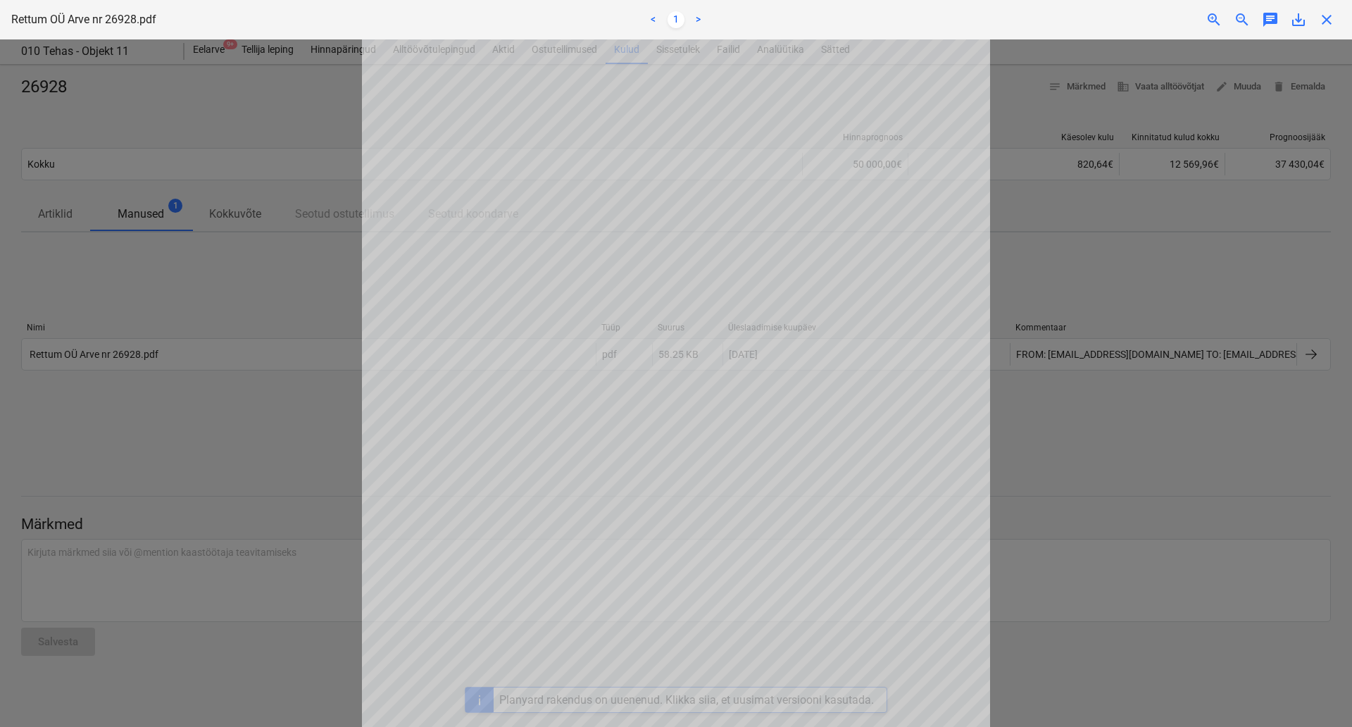
click at [194, 420] on div at bounding box center [676, 382] width 1352 height 687
click at [1072, 275] on div at bounding box center [676, 382] width 1352 height 687
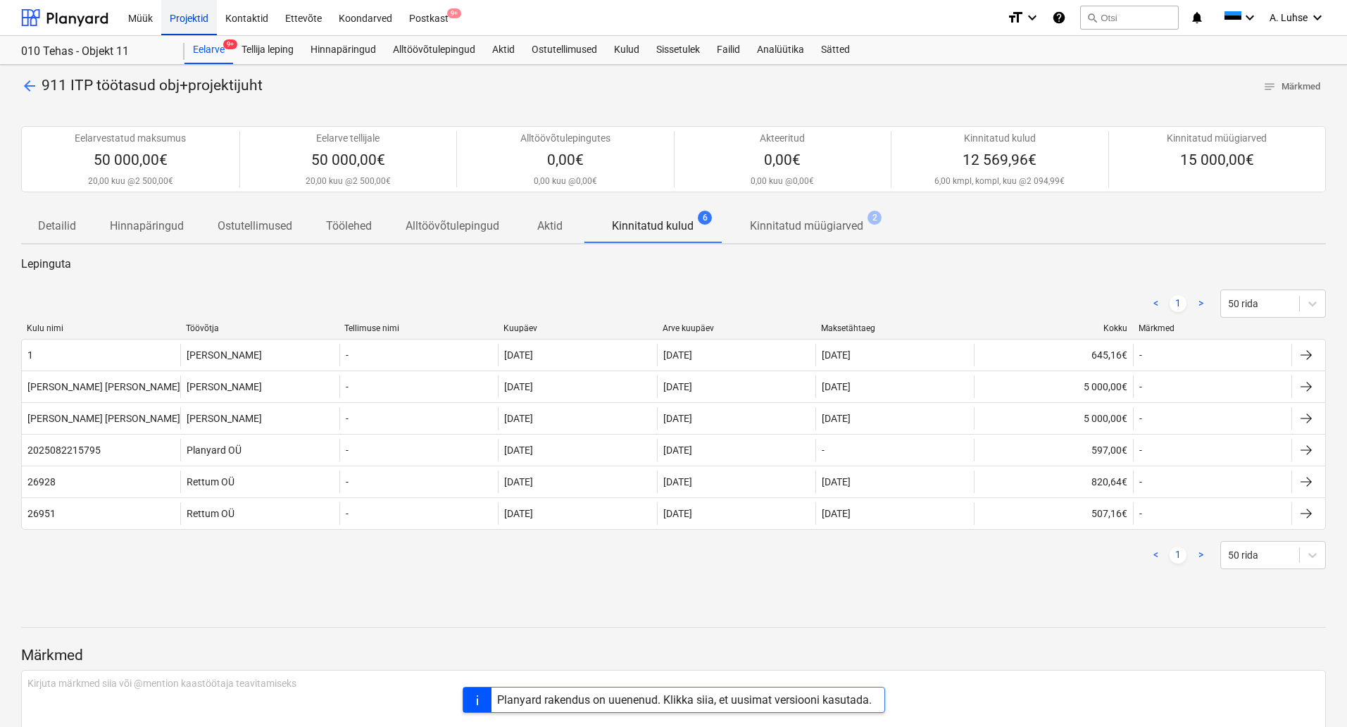
click at [205, 1] on div "Projektid" at bounding box center [189, 17] width 56 height 36
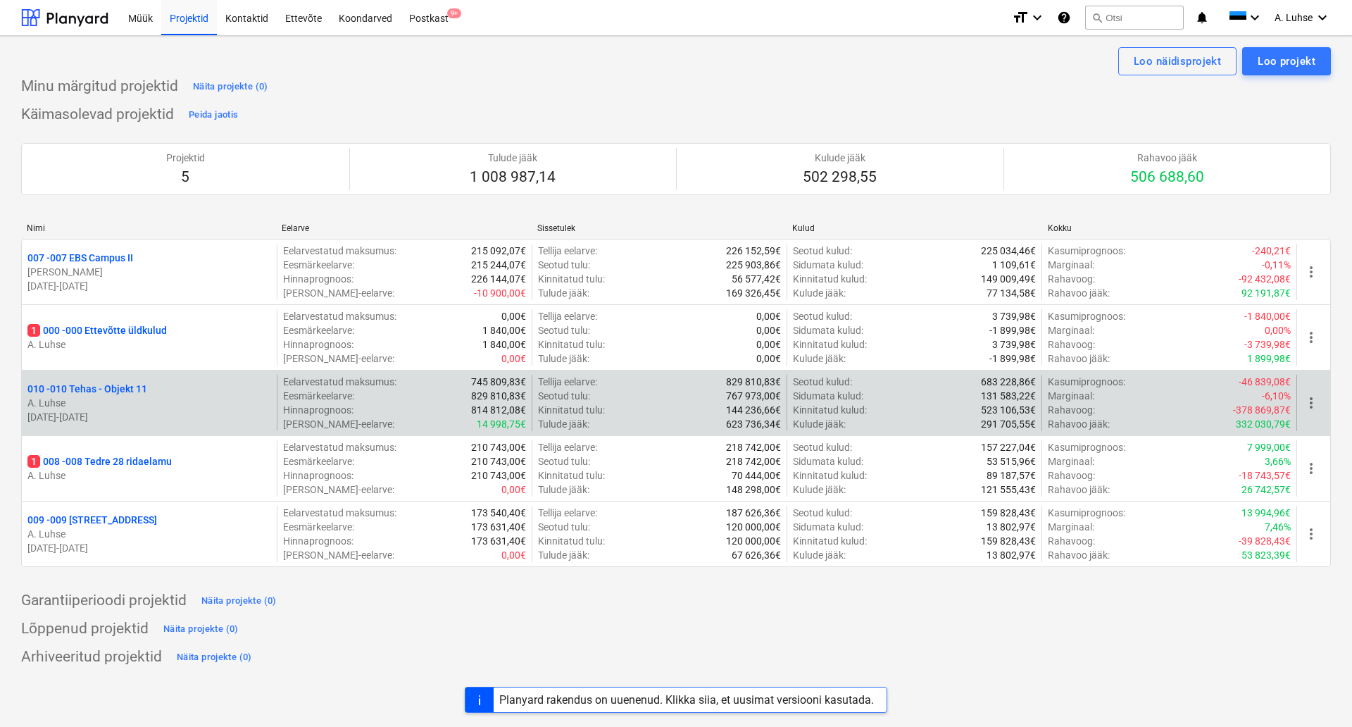
click at [125, 384] on p "010 - 010 Tehas - Objekt 11" at bounding box center [87, 389] width 120 height 14
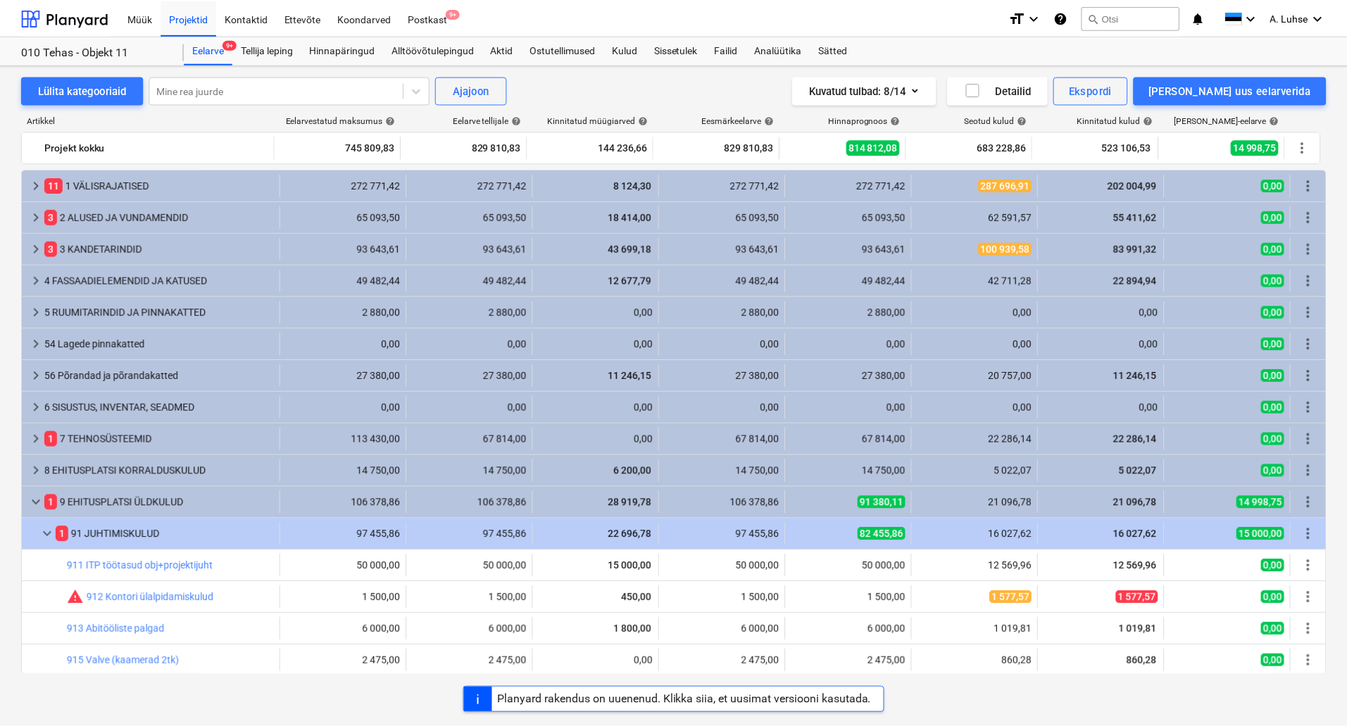
scroll to position [129, 0]
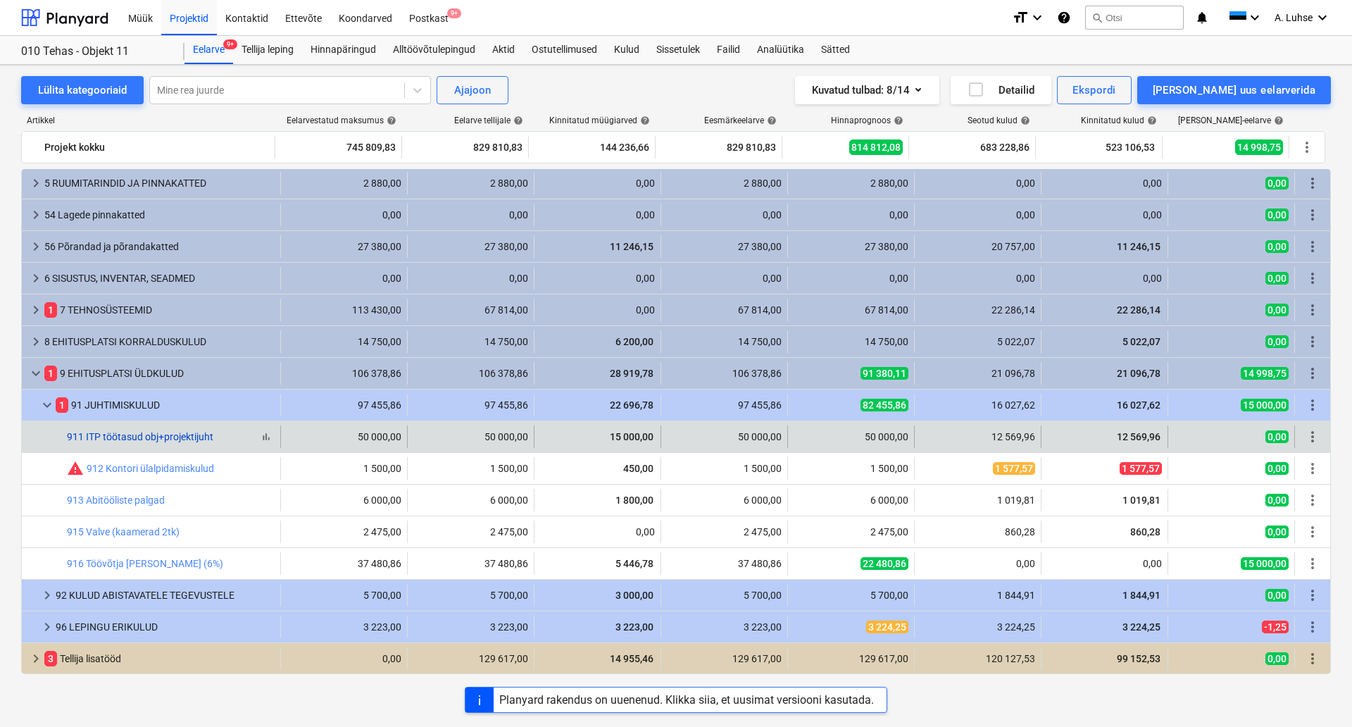
click at [147, 439] on link "911 ITP töötasud obj+projektijuht" at bounding box center [140, 436] width 146 height 11
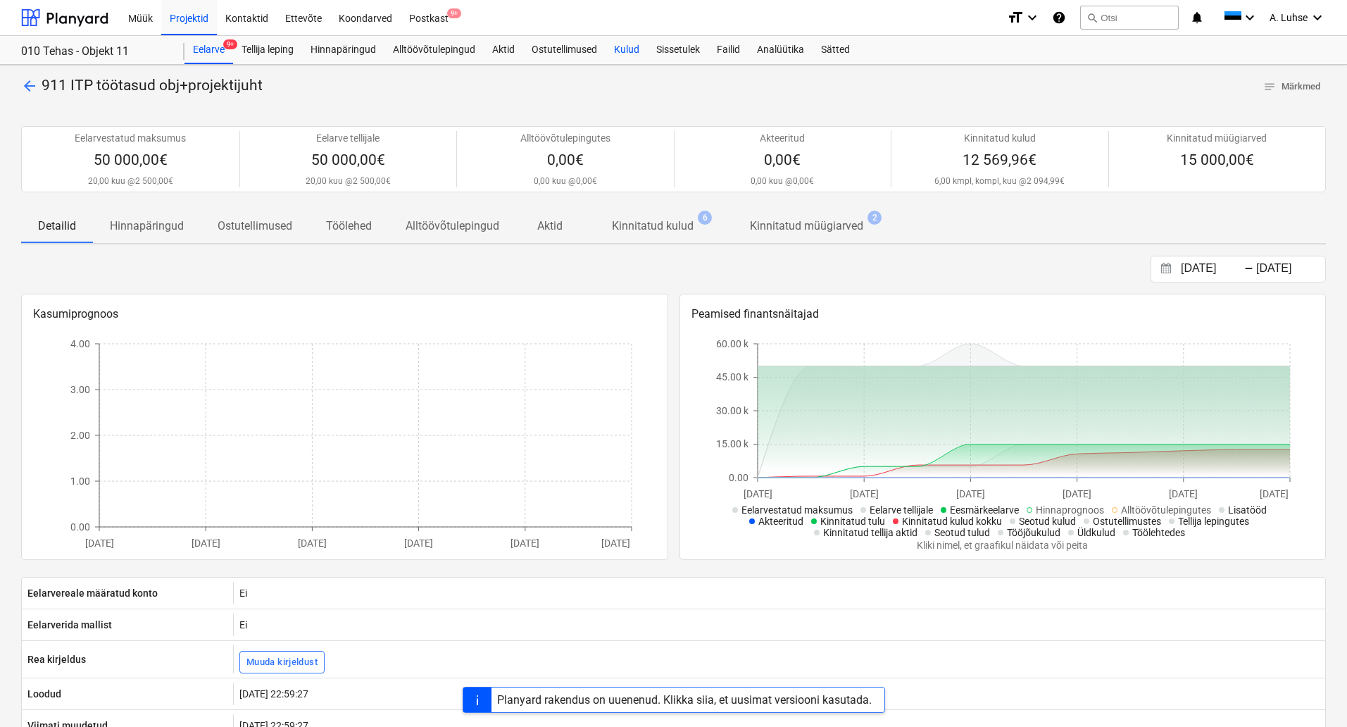
click at [624, 54] on div "Kulud" at bounding box center [627, 50] width 42 height 28
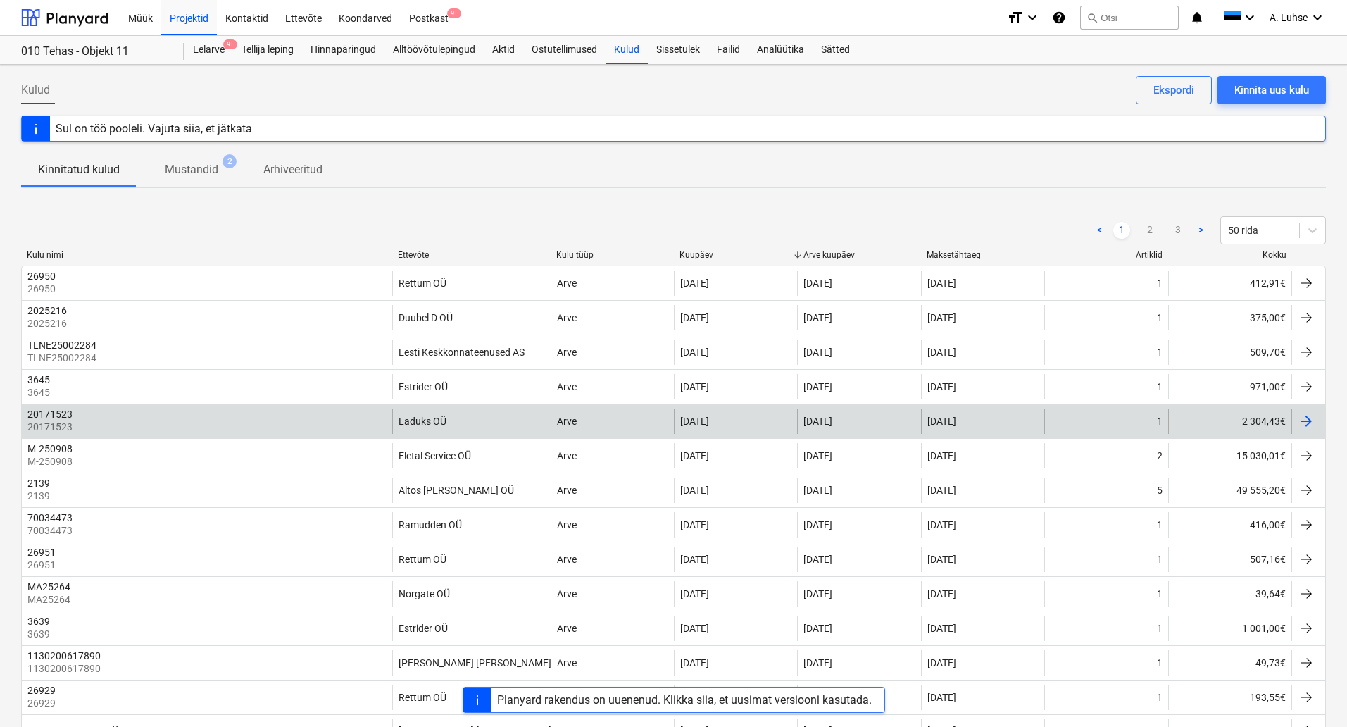
click at [595, 423] on div "Arve" at bounding box center [612, 420] width 123 height 25
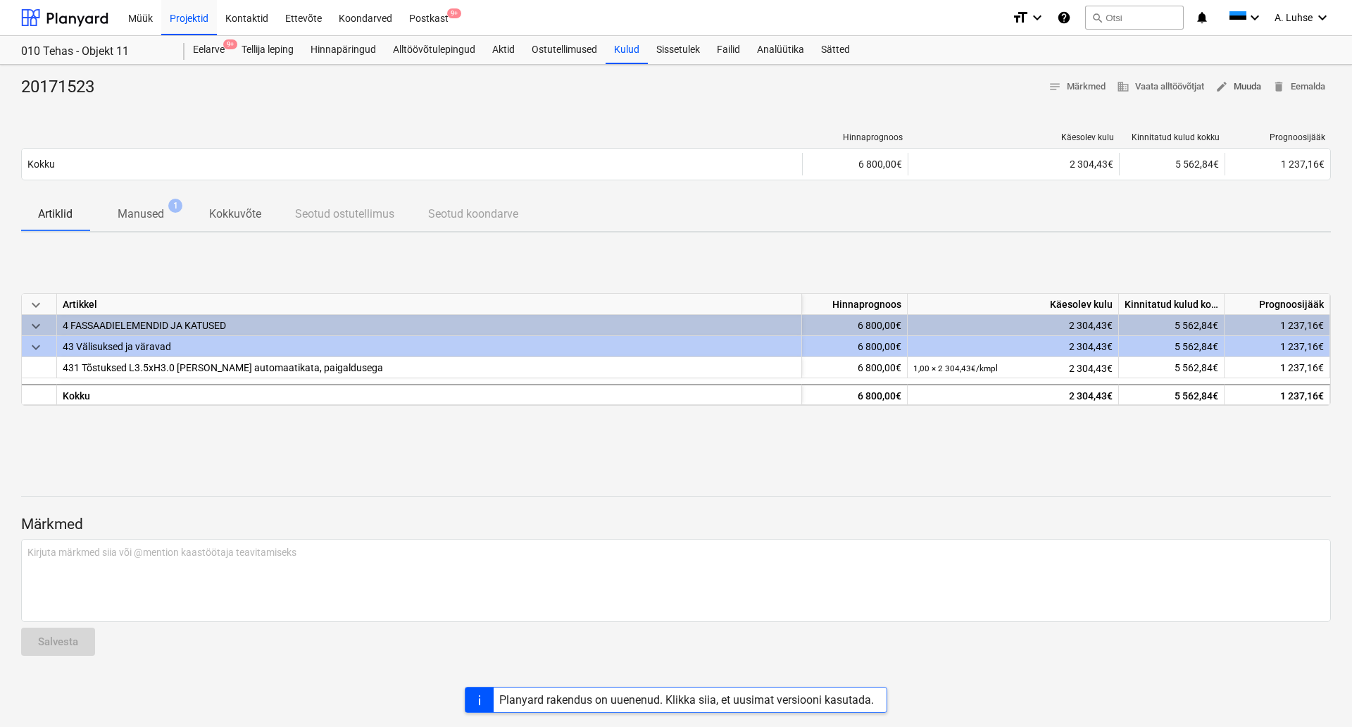
click at [1259, 86] on span "edit Muuda" at bounding box center [1239, 87] width 46 height 16
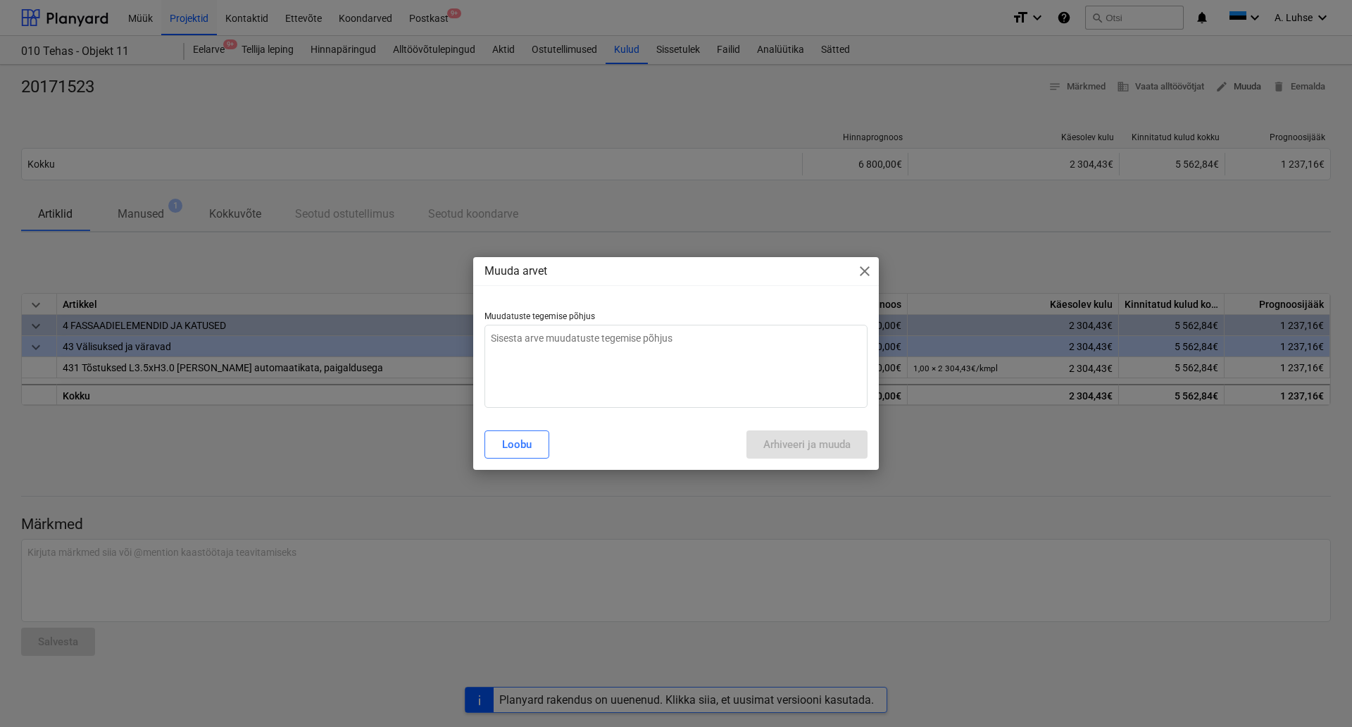
type textarea "x"
click at [644, 357] on textarea at bounding box center [676, 366] width 383 height 83
type textarea "t"
type textarea "x"
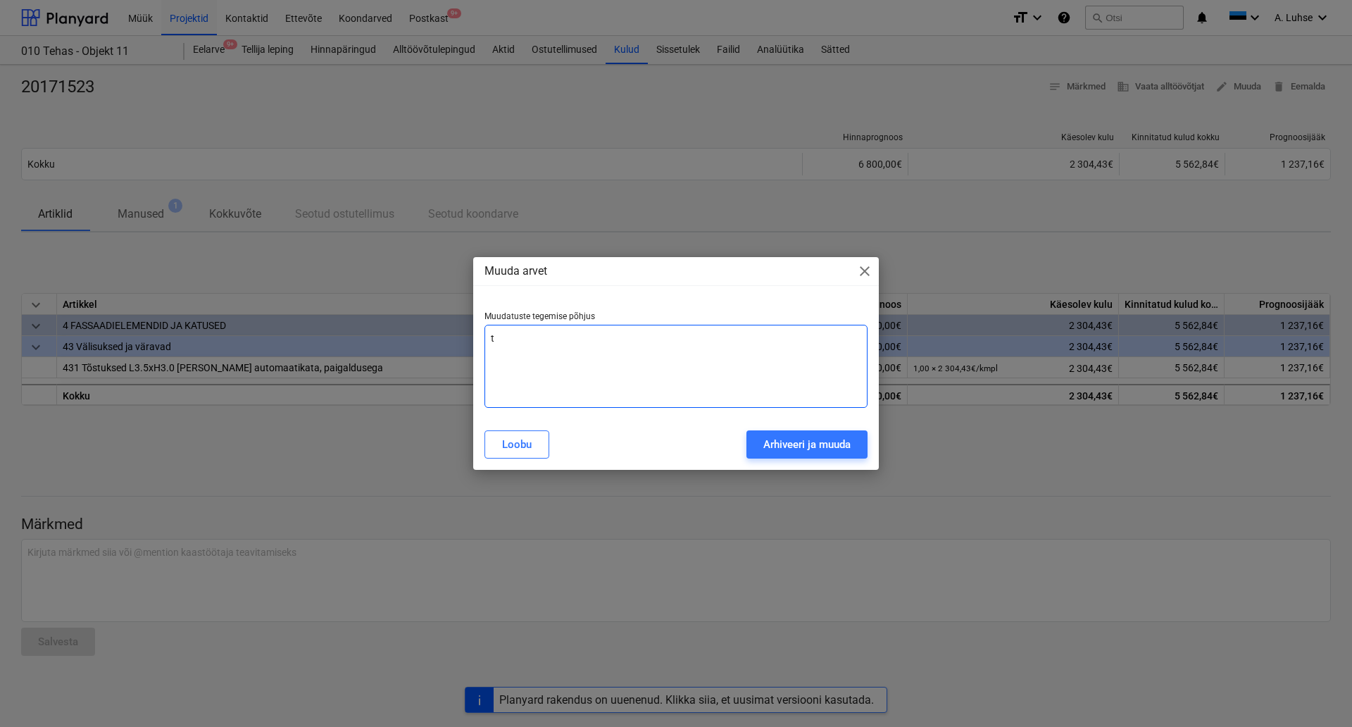
type textarea "tr"
type textarea "x"
type textarea "tre"
type textarea "x"
type textarea "tree"
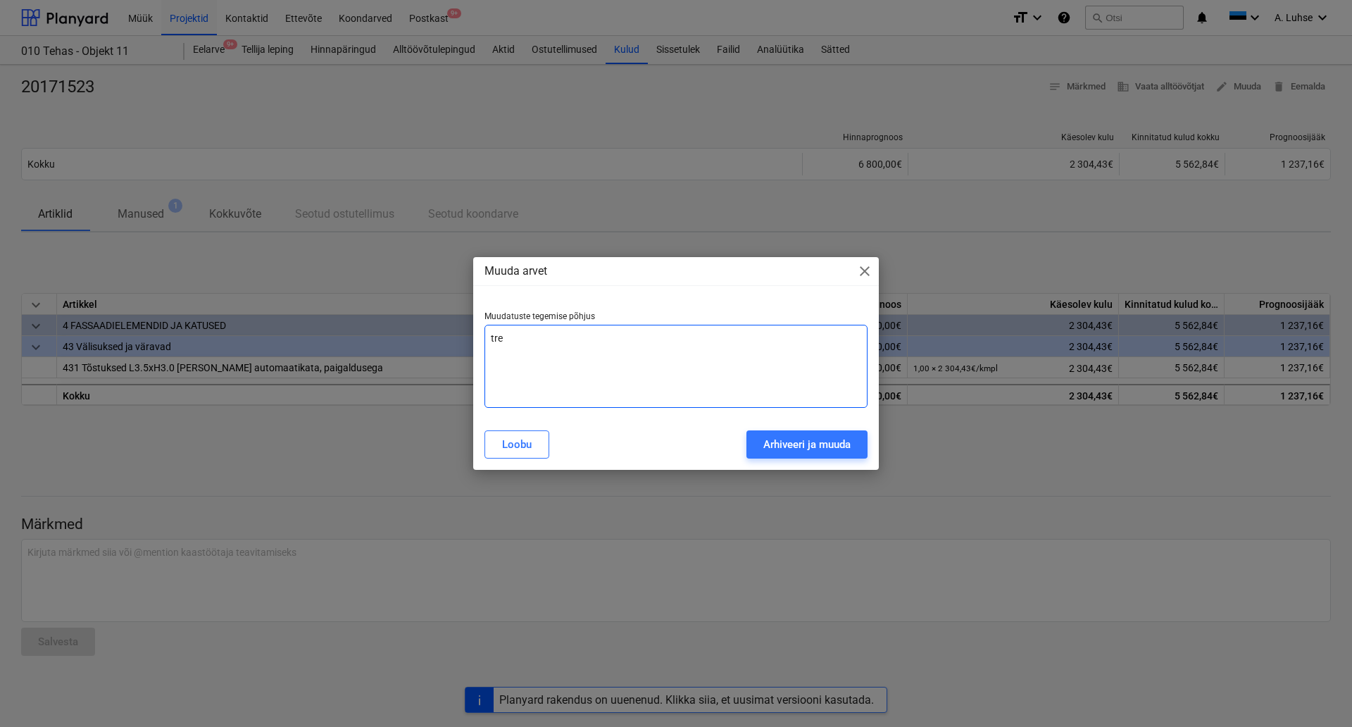
type textarea "x"
type textarea "treen"
type textarea "x"
type textarea "treeni"
type textarea "x"
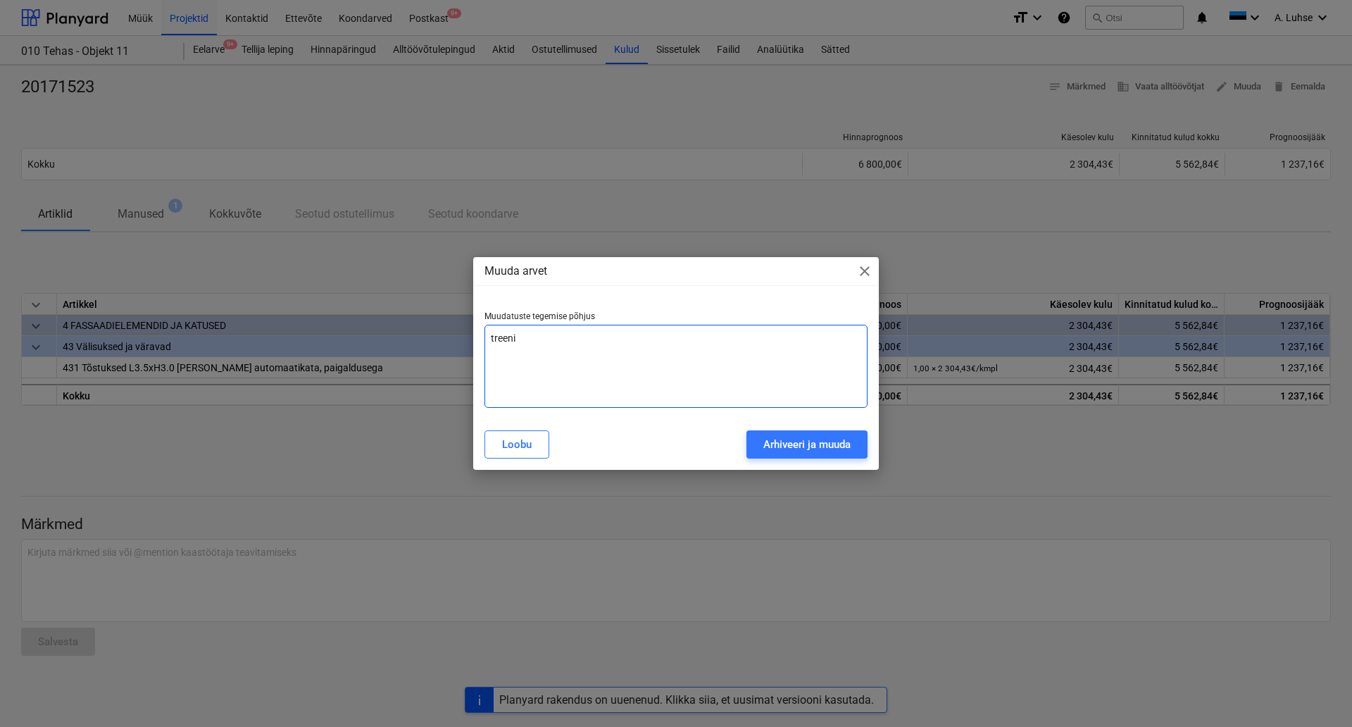
type textarea "treenin"
type textarea "x"
type textarea "treenin"
click at [868, 273] on span "close" at bounding box center [864, 271] width 17 height 17
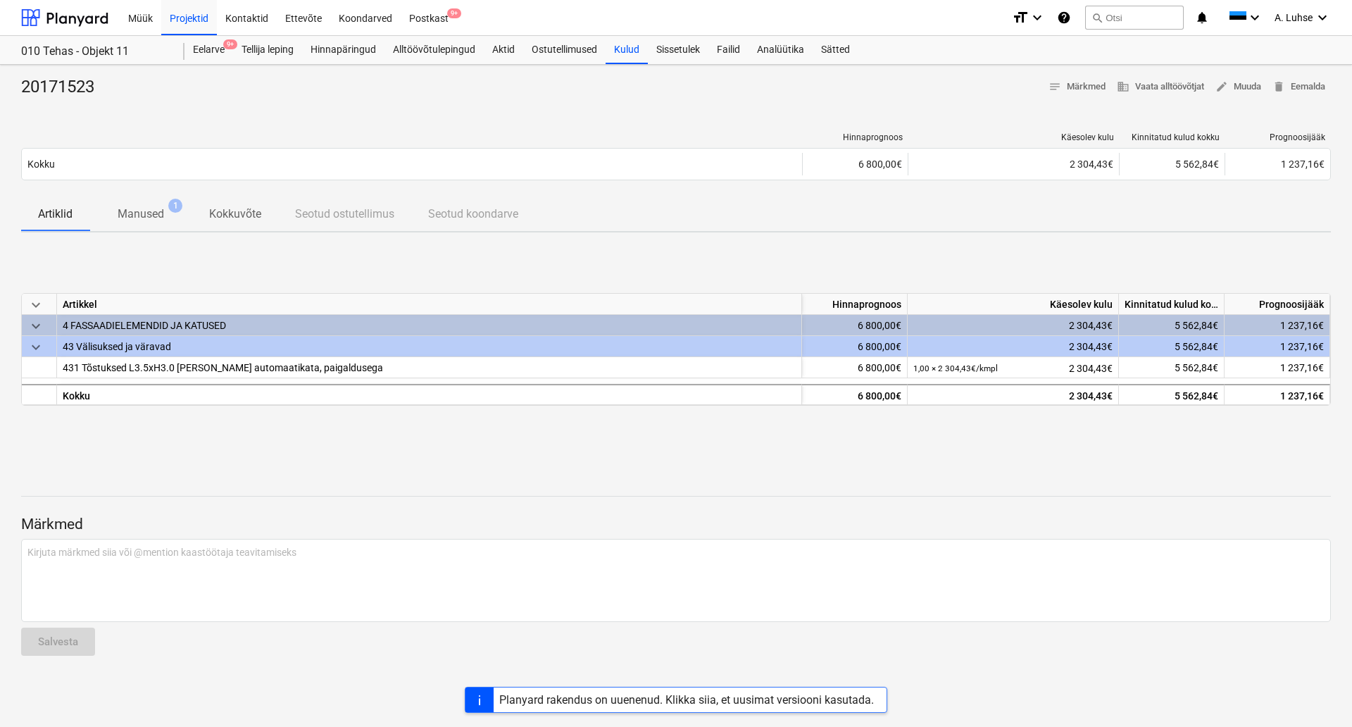
type textarea "x"
click at [140, 215] on p "Manused" at bounding box center [141, 214] width 46 height 17
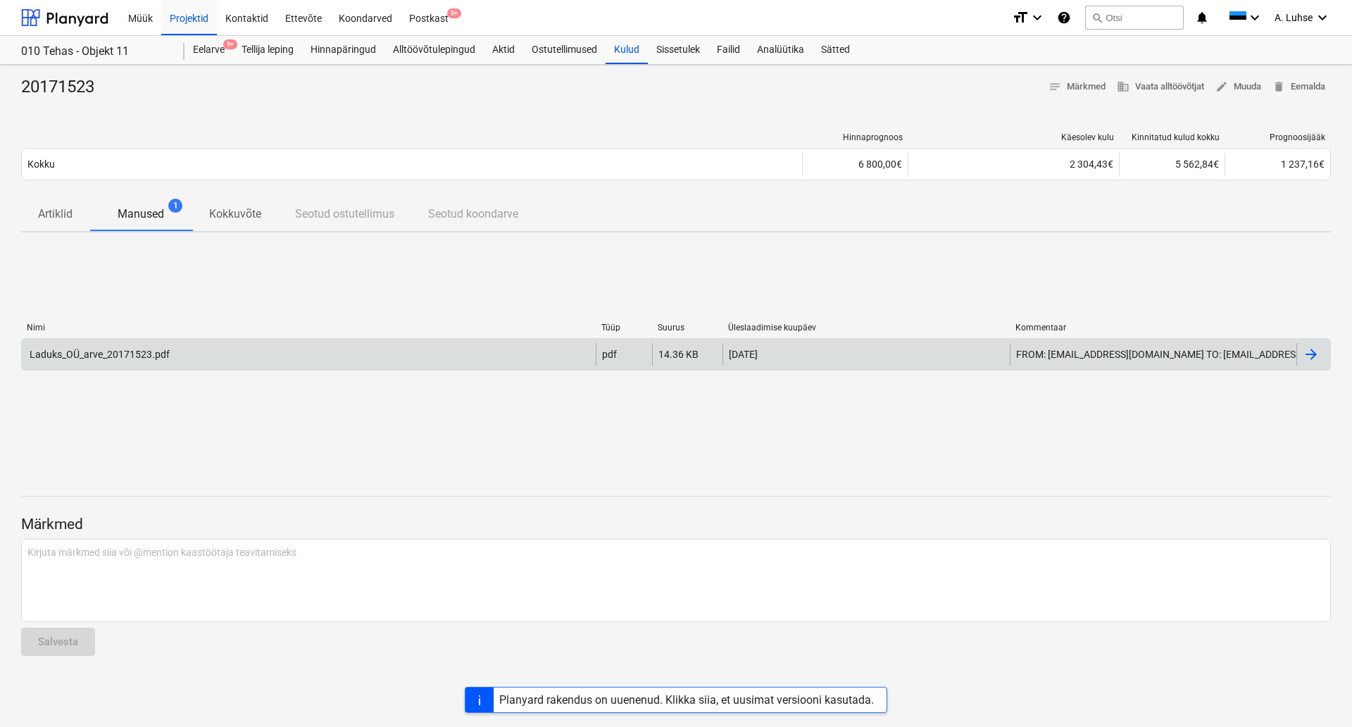
click at [378, 355] on div "Laduks_OÜ_arve_20171523.pdf" at bounding box center [309, 354] width 574 height 23
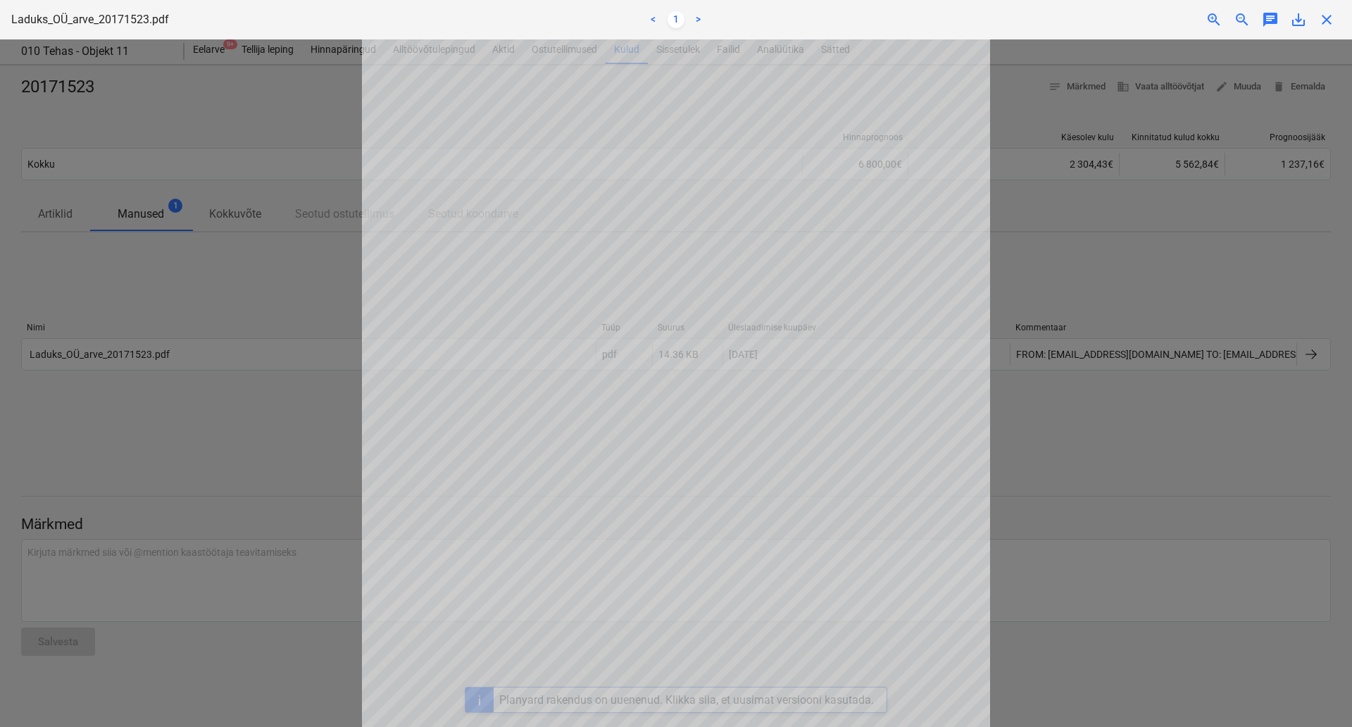
click at [217, 397] on div at bounding box center [676, 382] width 1352 height 687
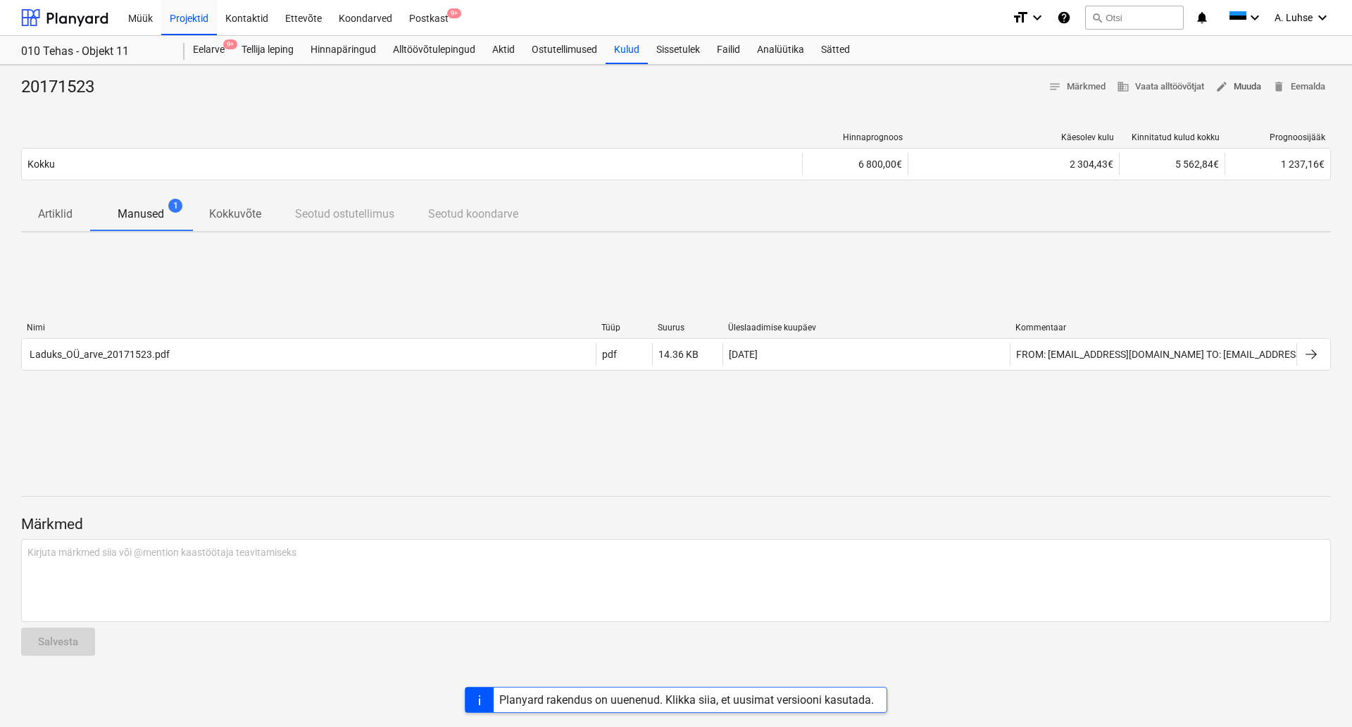
click at [1235, 90] on span "edit Muuda" at bounding box center [1239, 87] width 46 height 16
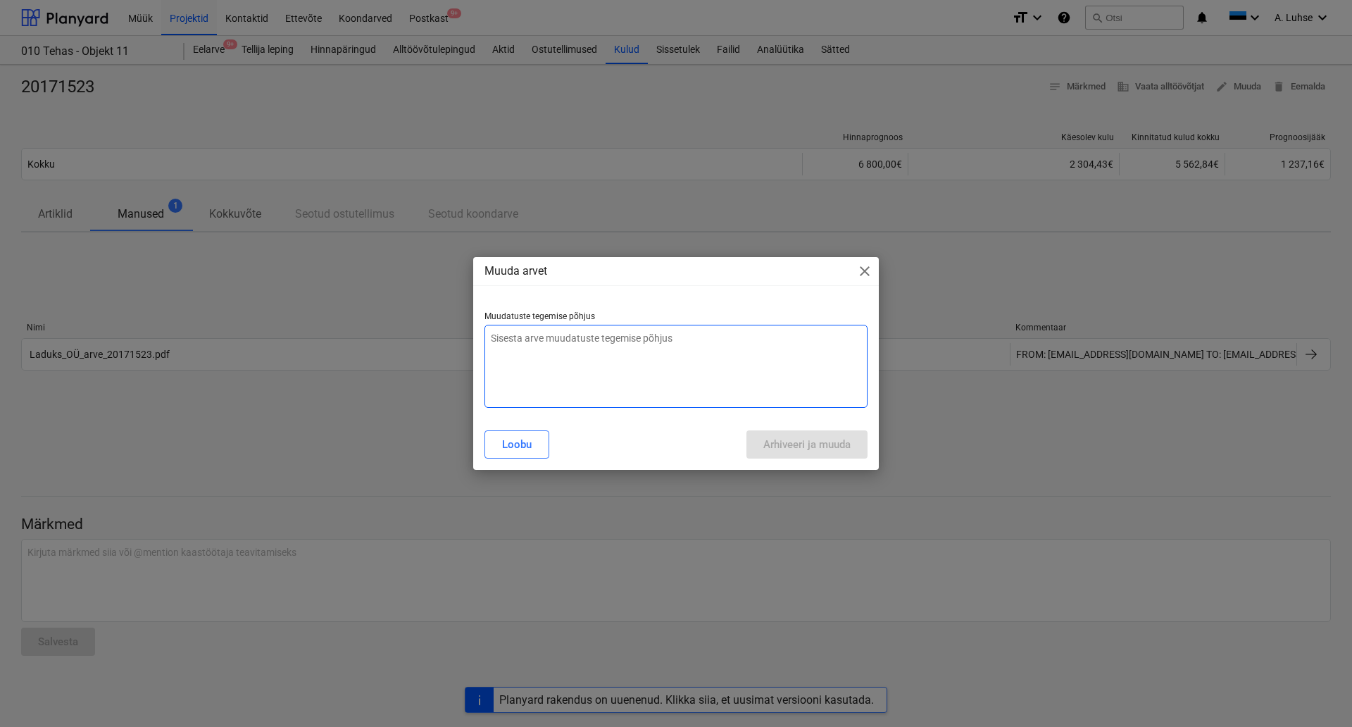
click at [654, 348] on textarea at bounding box center [676, 366] width 383 height 83
type textarea "x"
type textarea "t"
type textarea "x"
type textarea "tr"
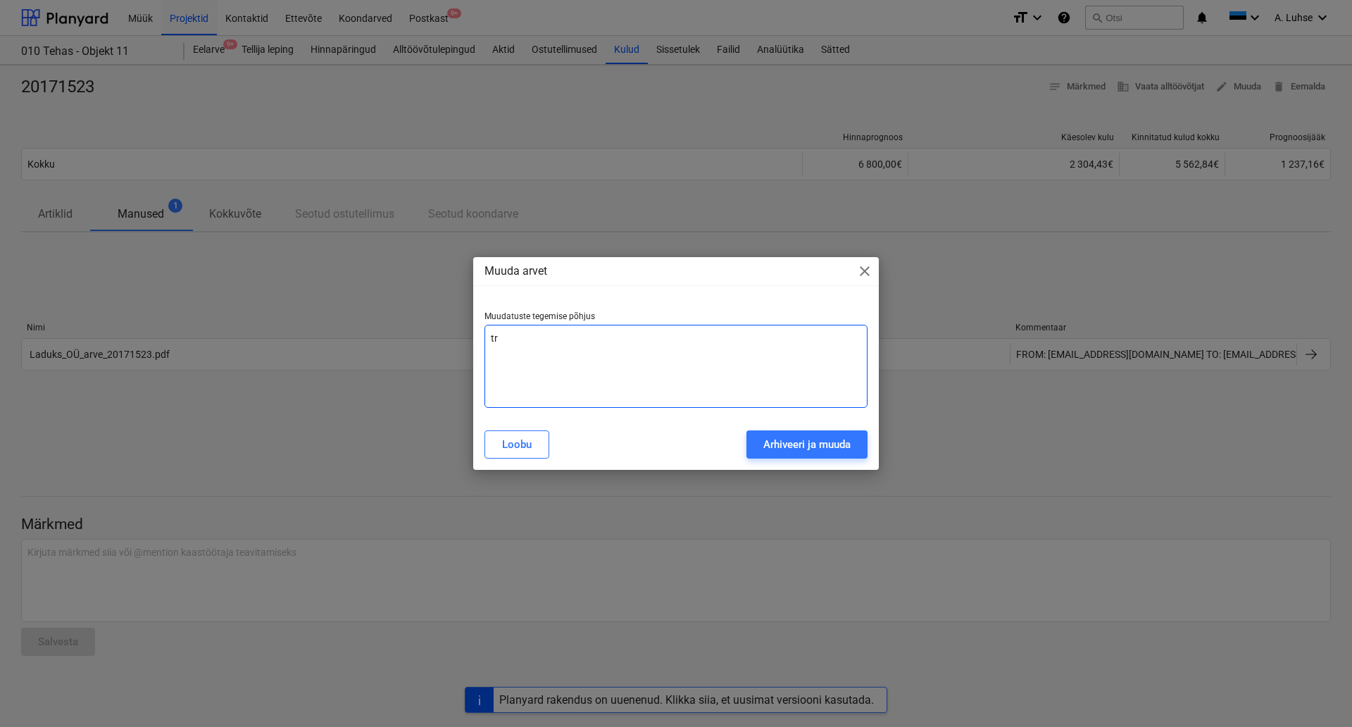
type textarea "x"
type textarea "tre"
type textarea "x"
type textarea "tree"
type textarea "x"
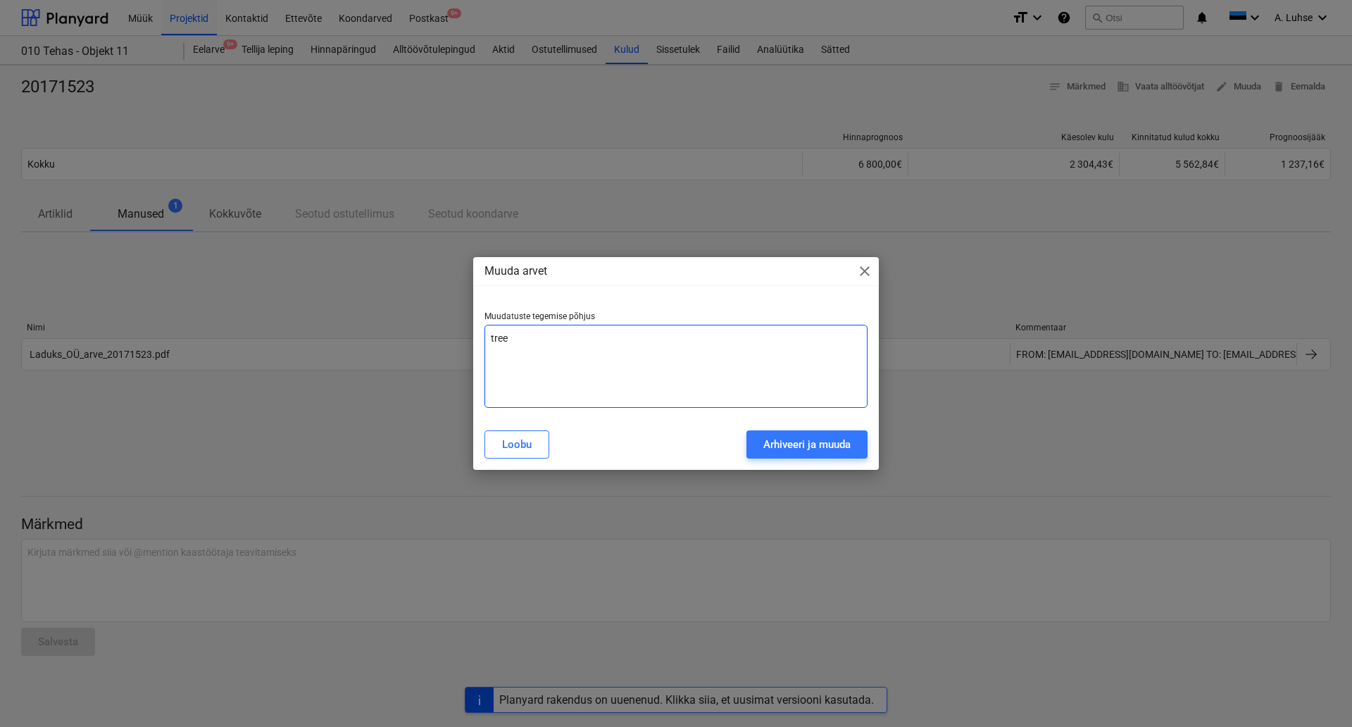
type textarea "treen"
type textarea "x"
type textarea "treeni"
type textarea "x"
type textarea "treenin"
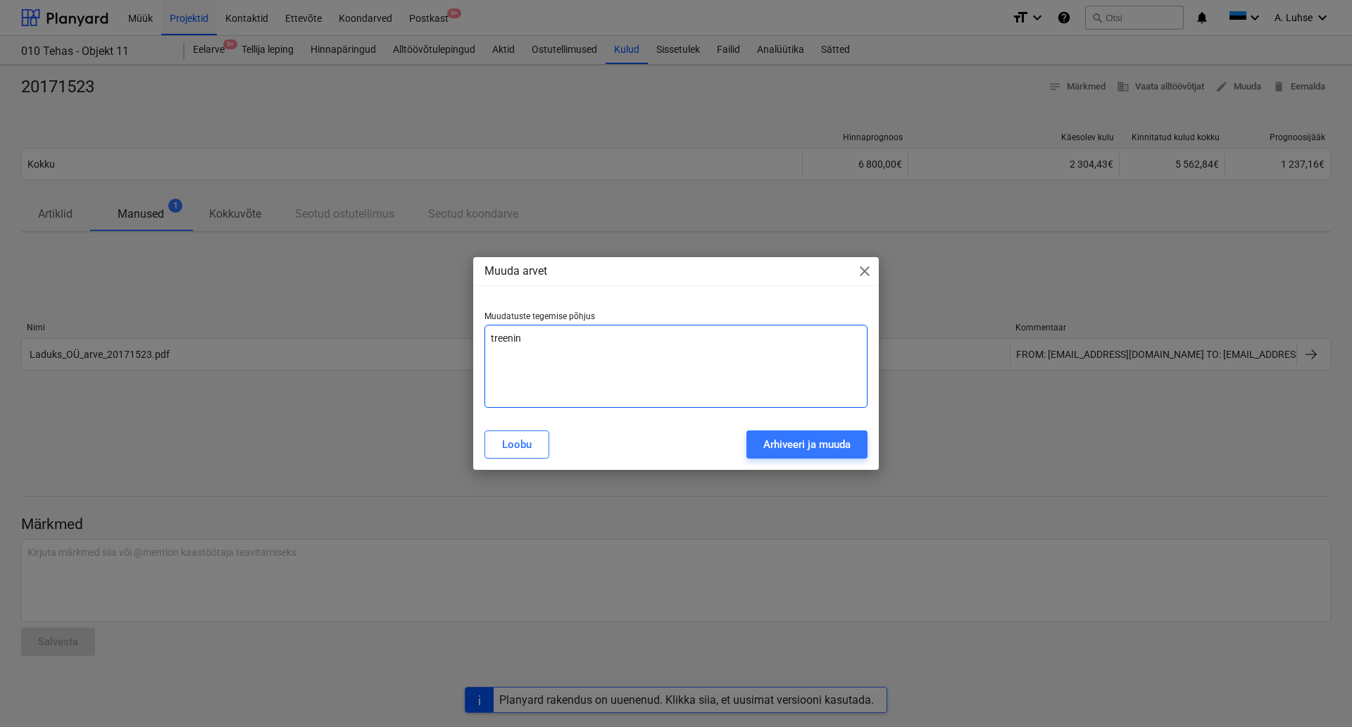
type textarea "x"
type textarea "treening"
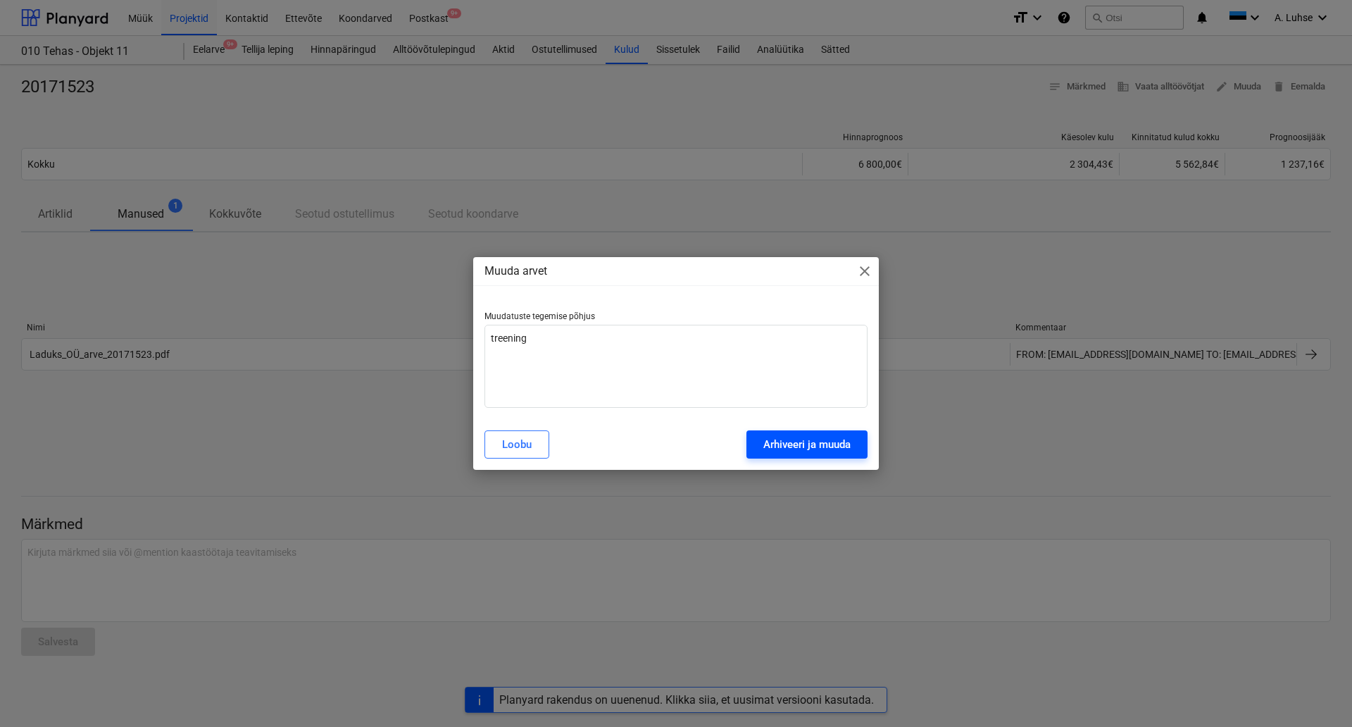
click at [809, 449] on div "Arhiveeri ja muuda" at bounding box center [806, 444] width 87 height 18
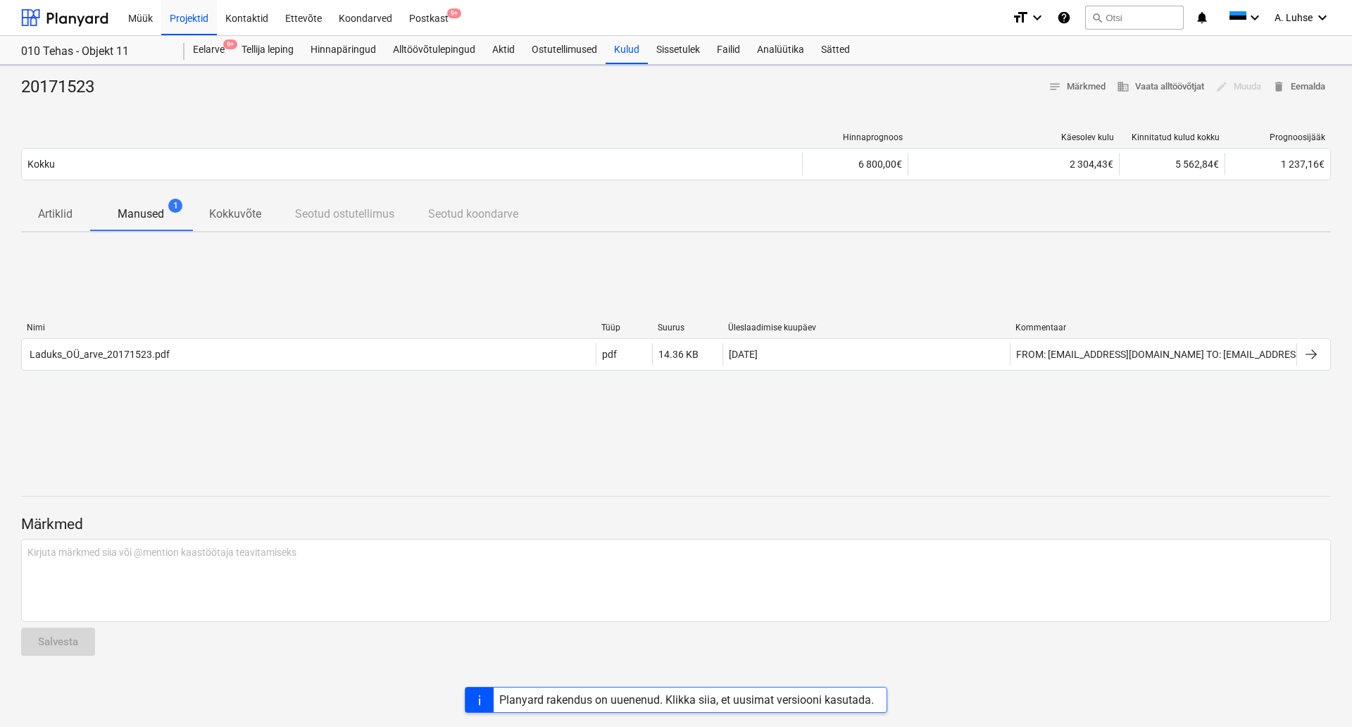
type textarea "x"
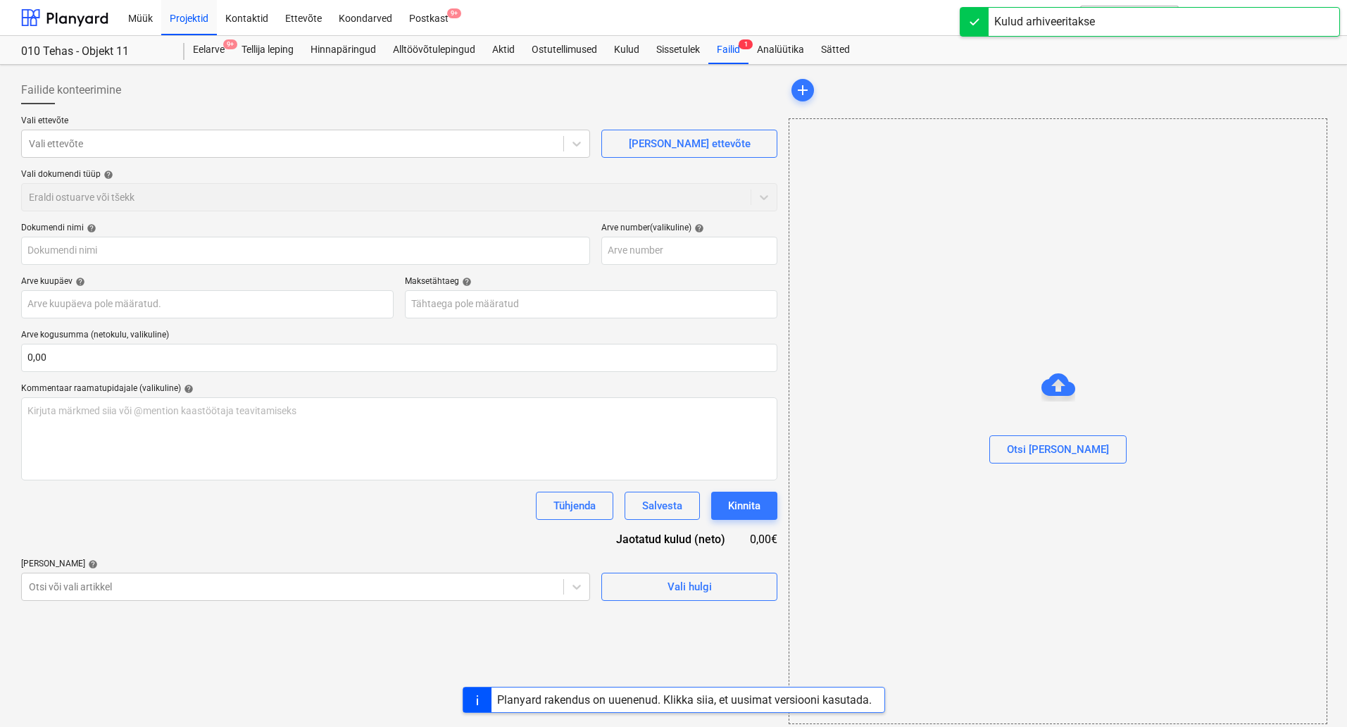
type input "20171523"
type input "[DATE]"
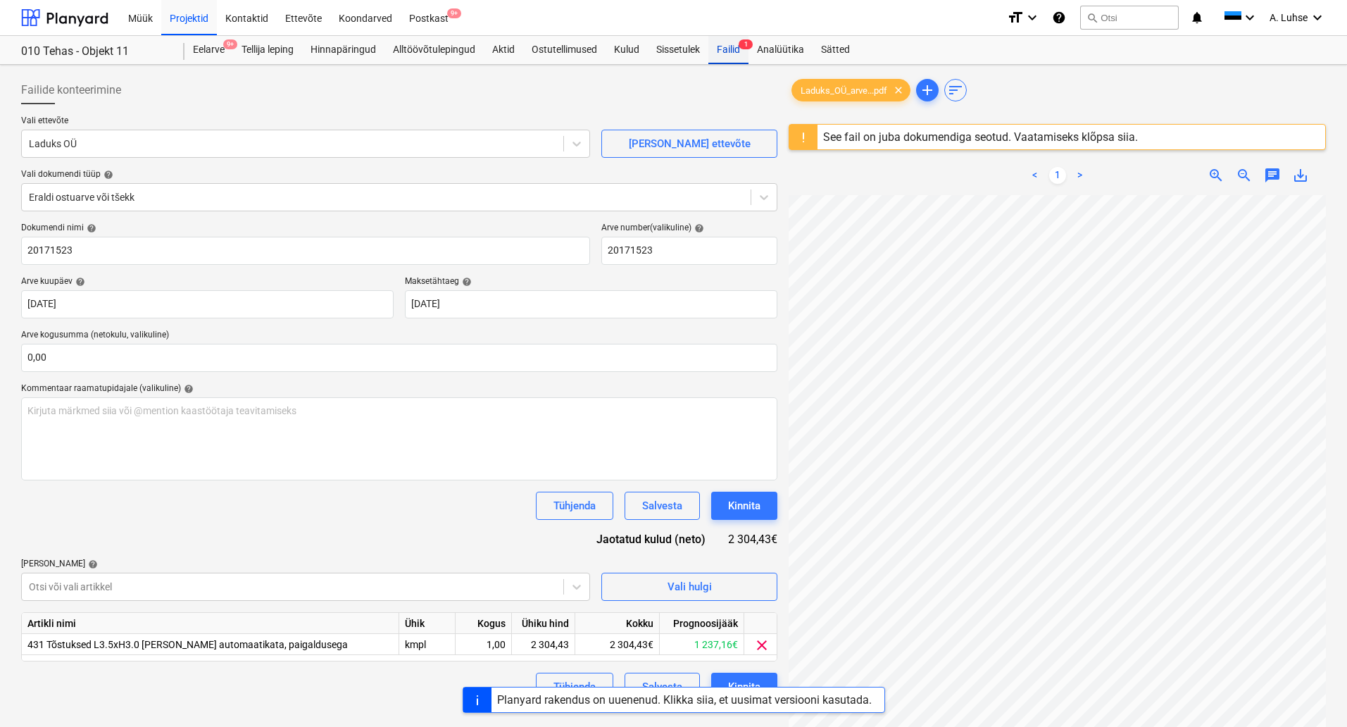
click at [732, 54] on div "Failid 1" at bounding box center [729, 50] width 40 height 28
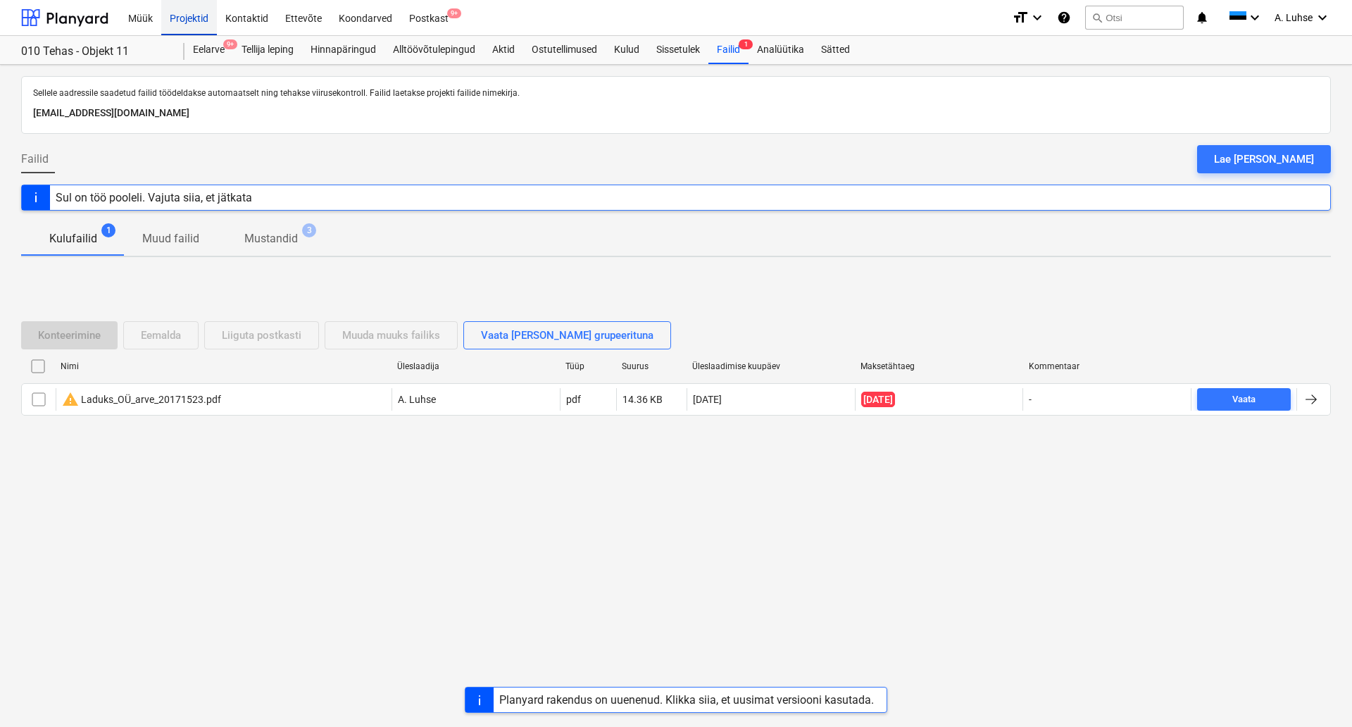
click at [192, 20] on div "Projektid" at bounding box center [189, 17] width 56 height 36
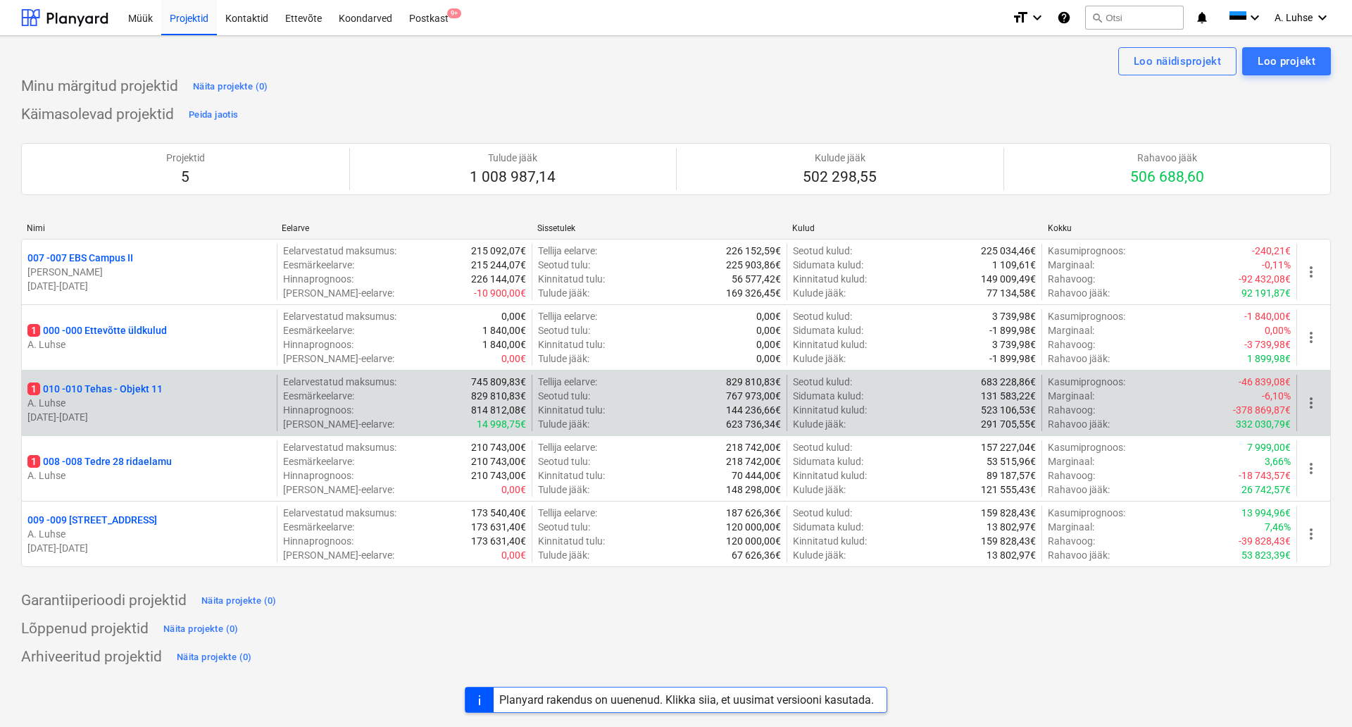
click at [107, 391] on p "1 010 - 010 Tehas - Objekt 11" at bounding box center [94, 389] width 135 height 14
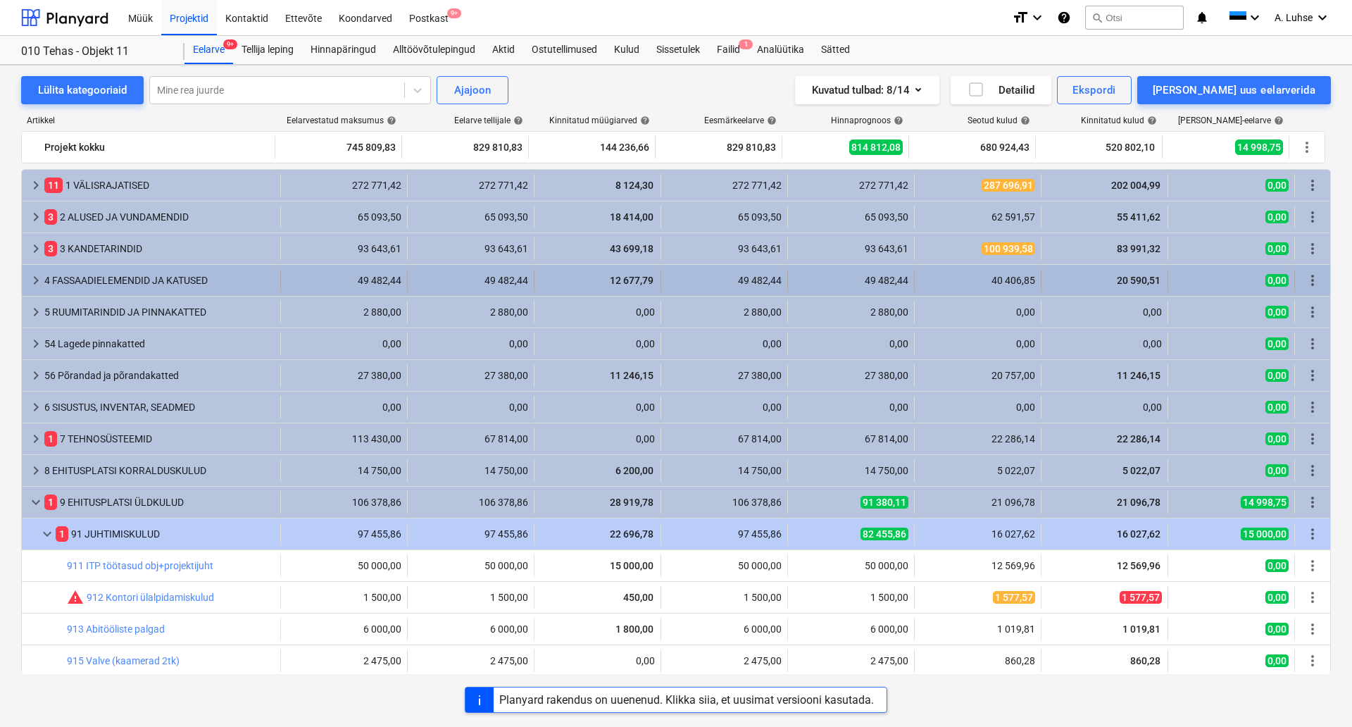
click at [120, 284] on div "4 FASSAADIELEMENDID JA KATUSED" at bounding box center [159, 280] width 230 height 23
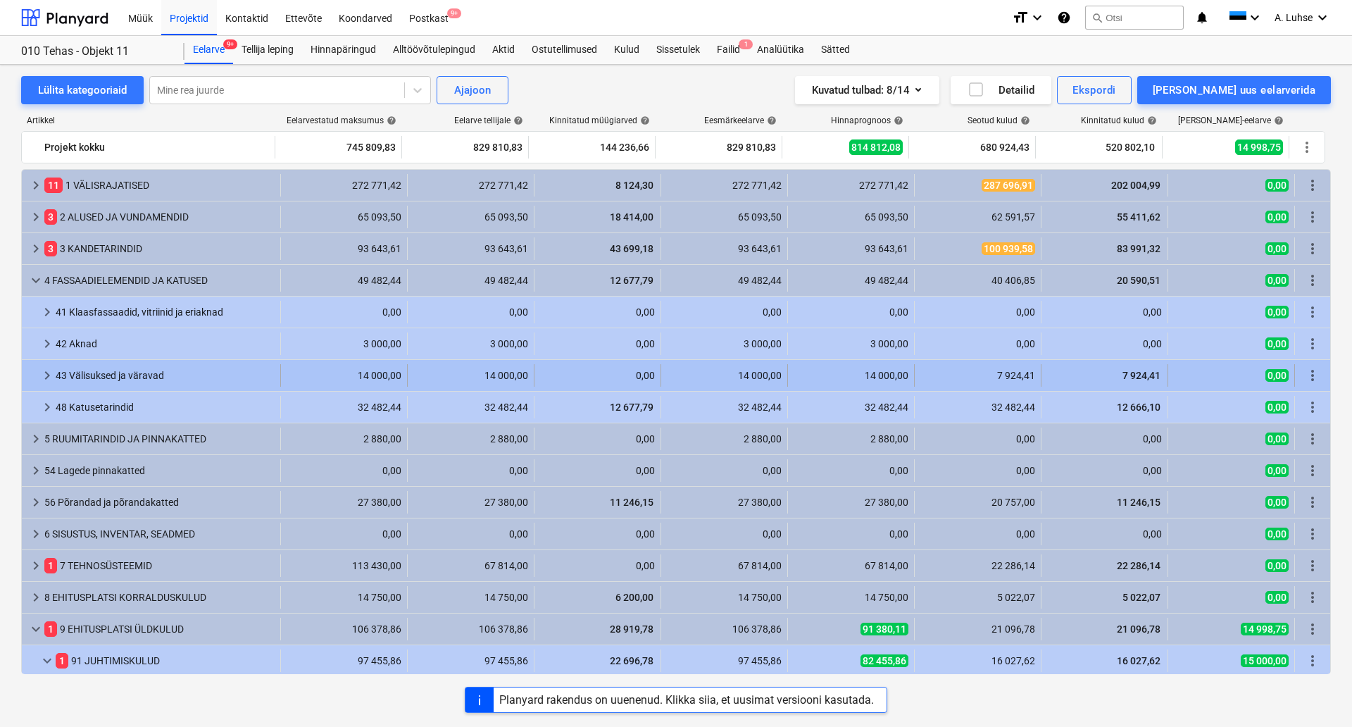
click at [142, 370] on div "43 Välisuksed ja väravad" at bounding box center [165, 375] width 219 height 23
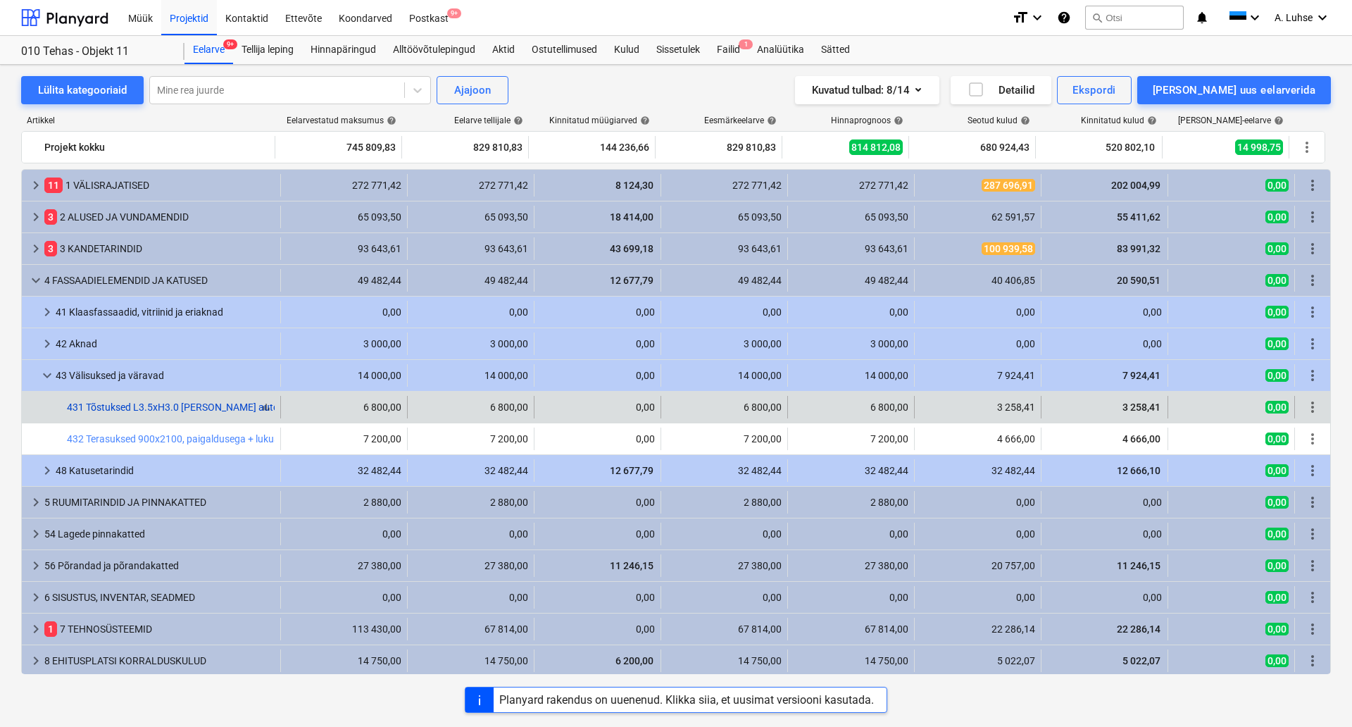
click at [169, 407] on link "431 Tõstuksed L3.5xH3.0 Ilma automaatikata, paigaldusega" at bounding box center [227, 406] width 320 height 11
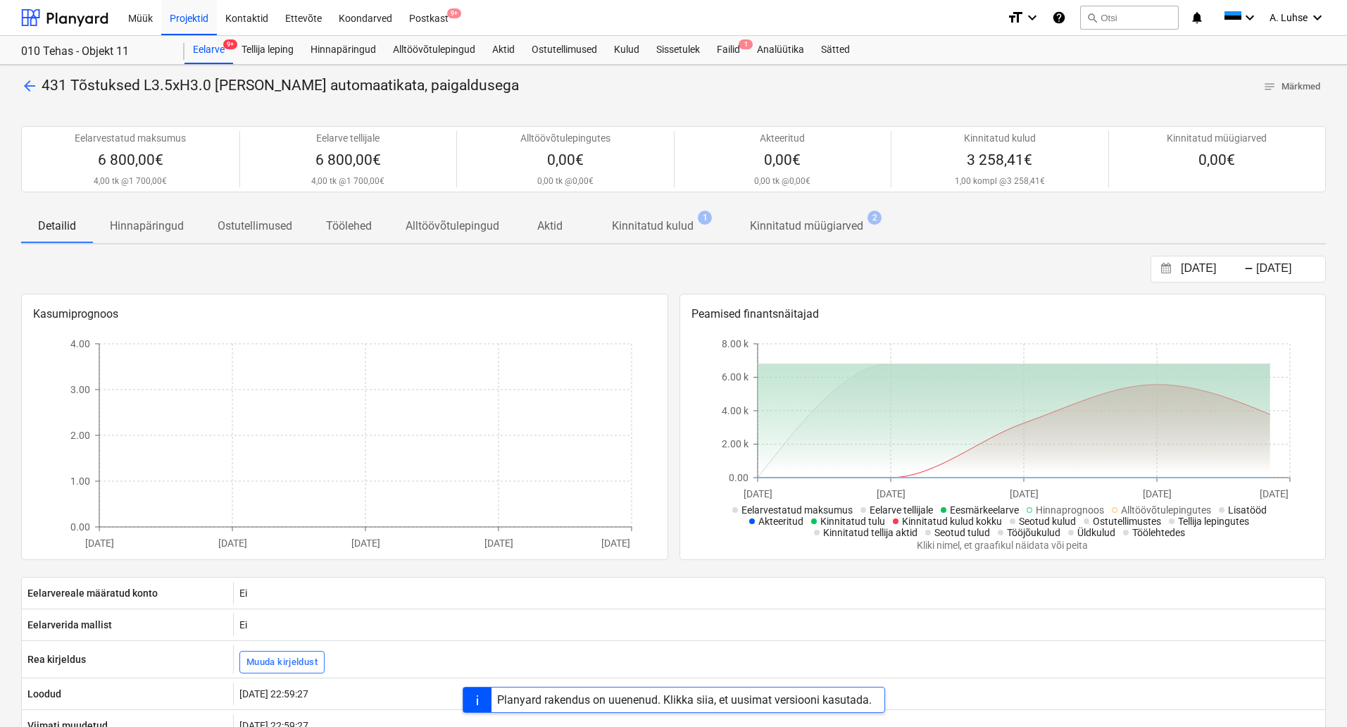
click at [401, 270] on div "13.06.2025 Press the down arrow key to interact with the calendar and select a …" at bounding box center [673, 269] width 1305 height 27
click at [186, 25] on div "Projektid" at bounding box center [189, 17] width 56 height 36
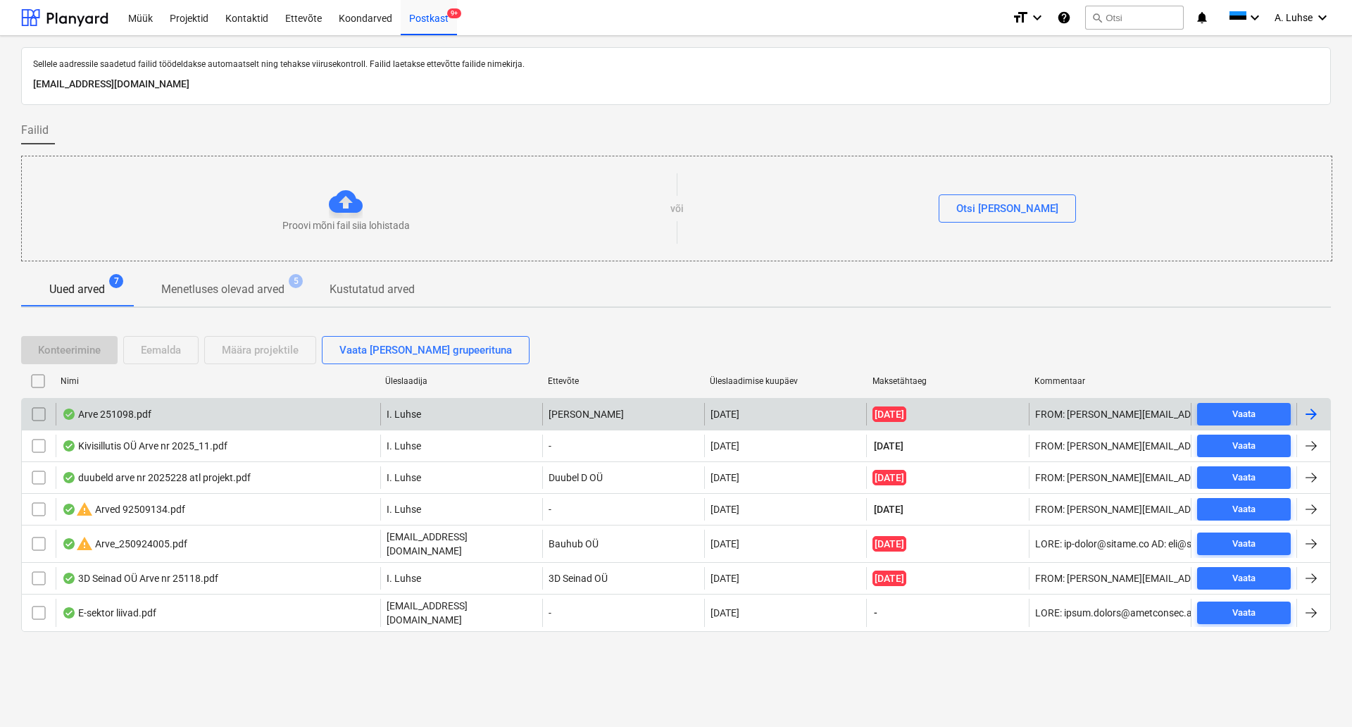
click at [258, 412] on div "Arve 251098.pdf" at bounding box center [218, 414] width 325 height 23
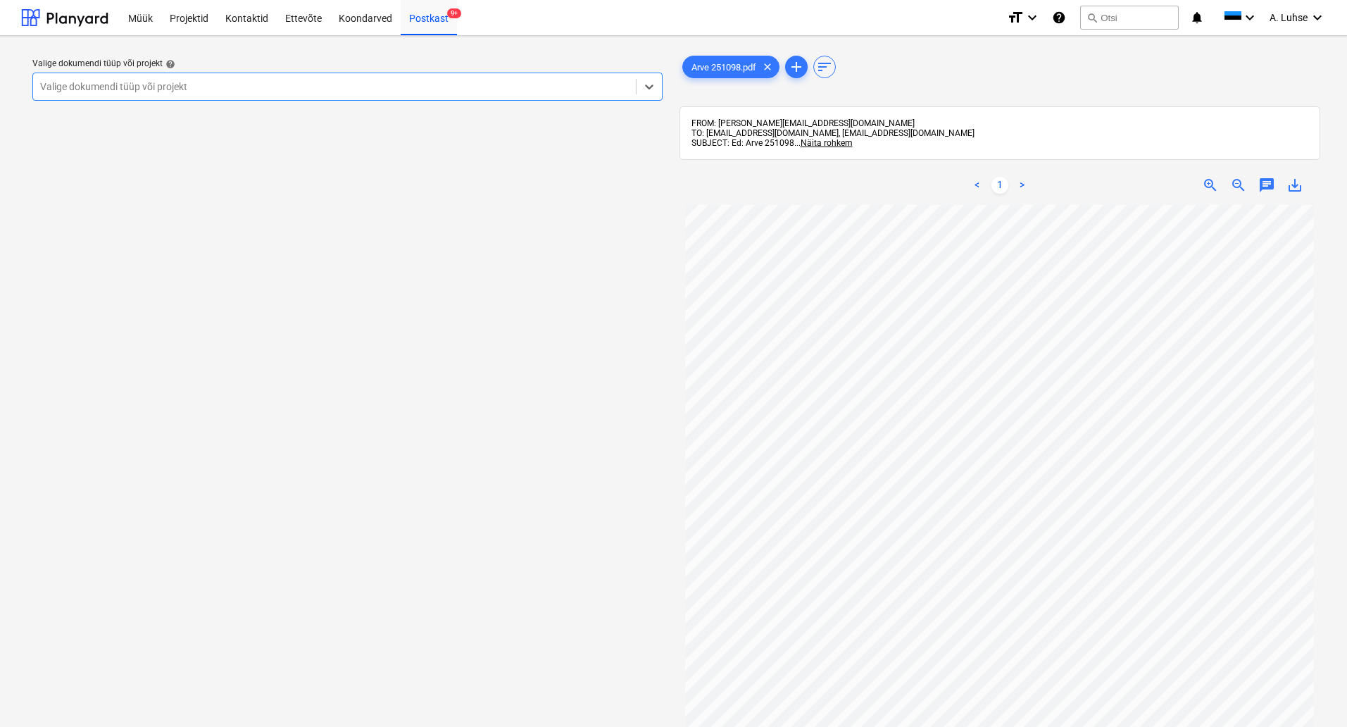
click at [428, 85] on div at bounding box center [334, 87] width 589 height 14
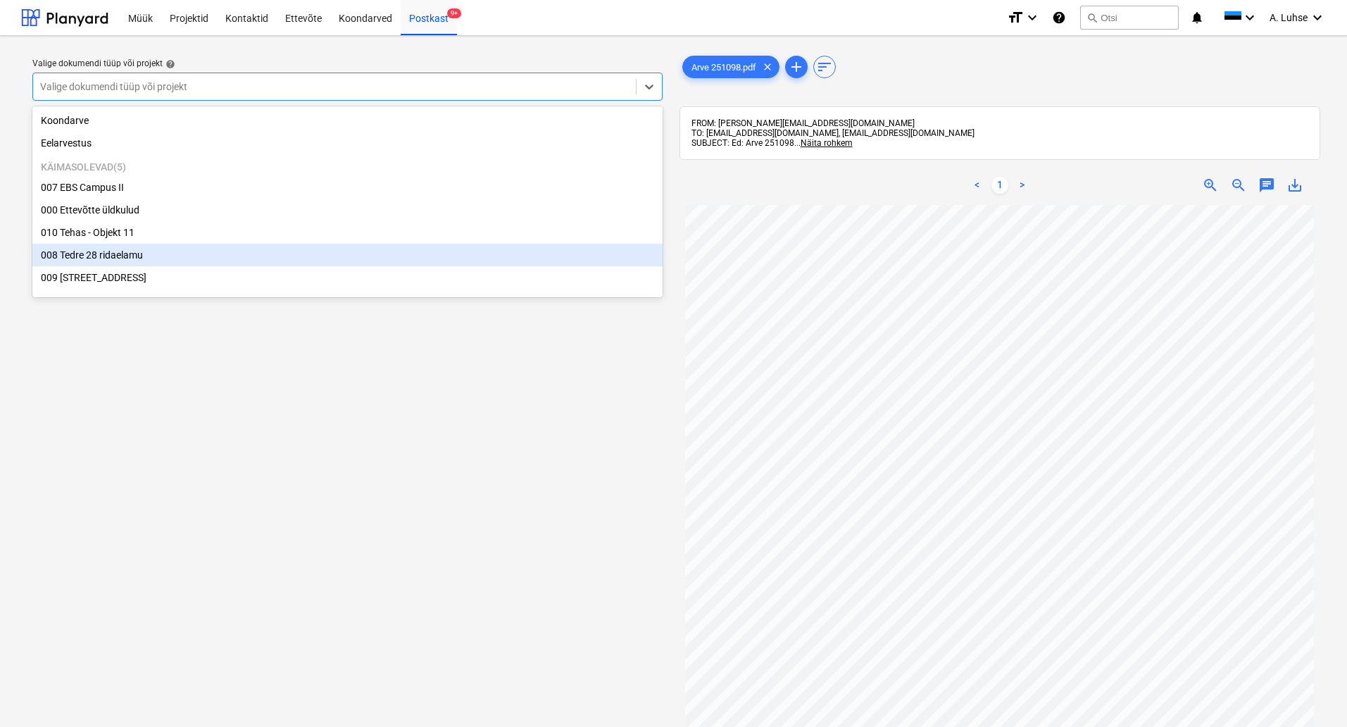
click at [278, 260] on div "008 Tedre 28 ridaelamu" at bounding box center [347, 255] width 630 height 23
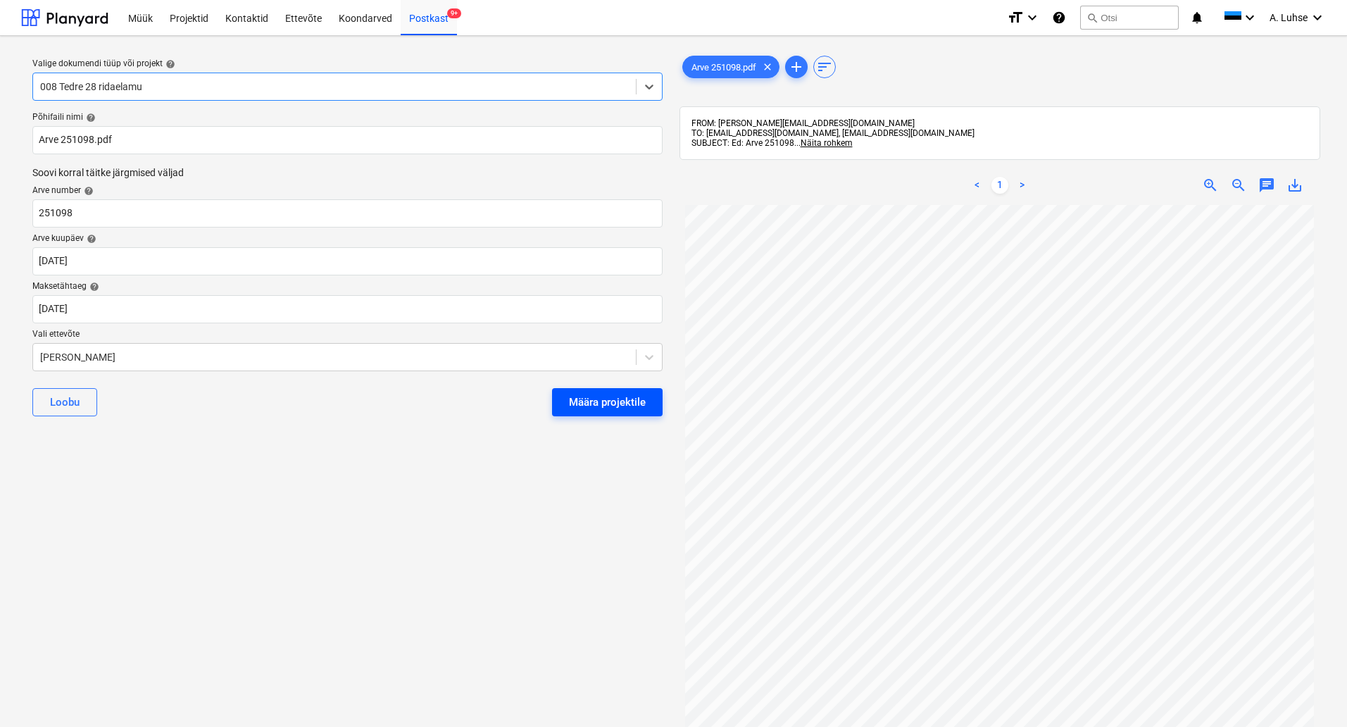
click at [582, 399] on div "Määra projektile" at bounding box center [607, 402] width 77 height 18
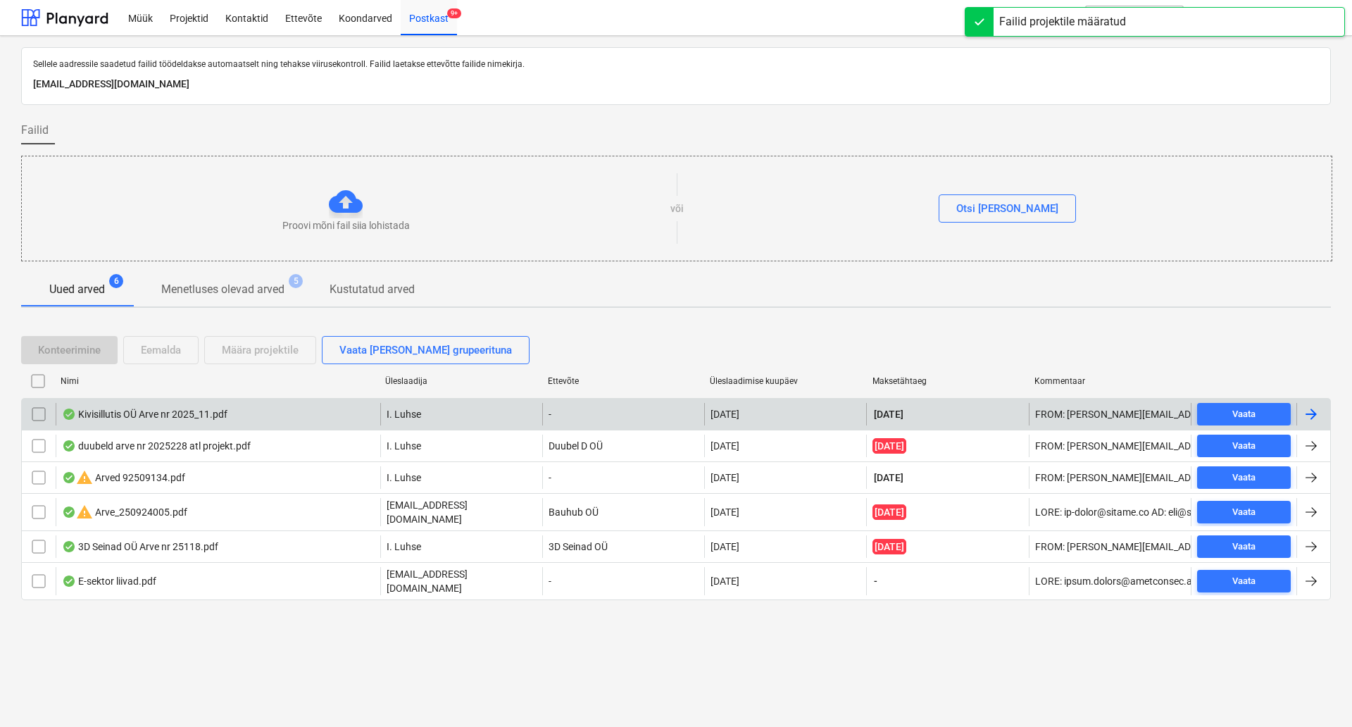
click at [292, 408] on div "Kivisillutis OÜ Arve nr 2025_11.pdf" at bounding box center [218, 414] width 325 height 23
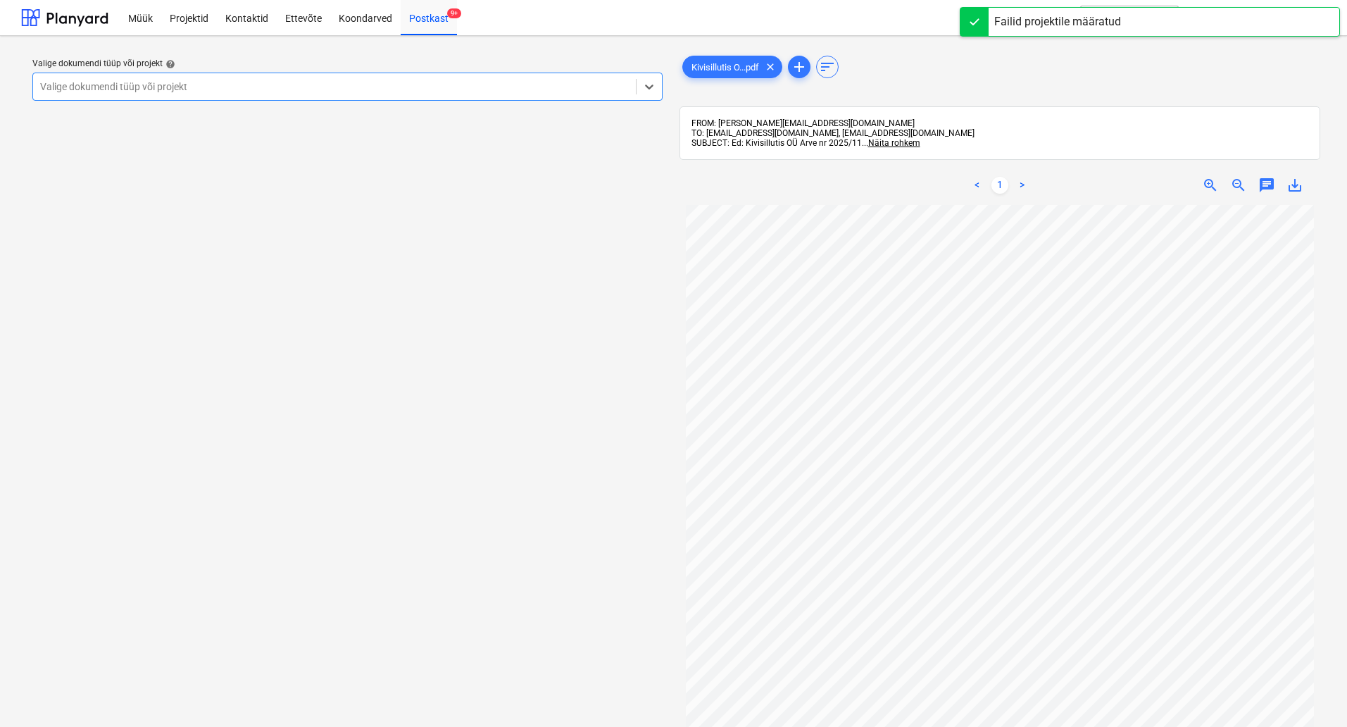
click at [387, 87] on div at bounding box center [334, 87] width 589 height 14
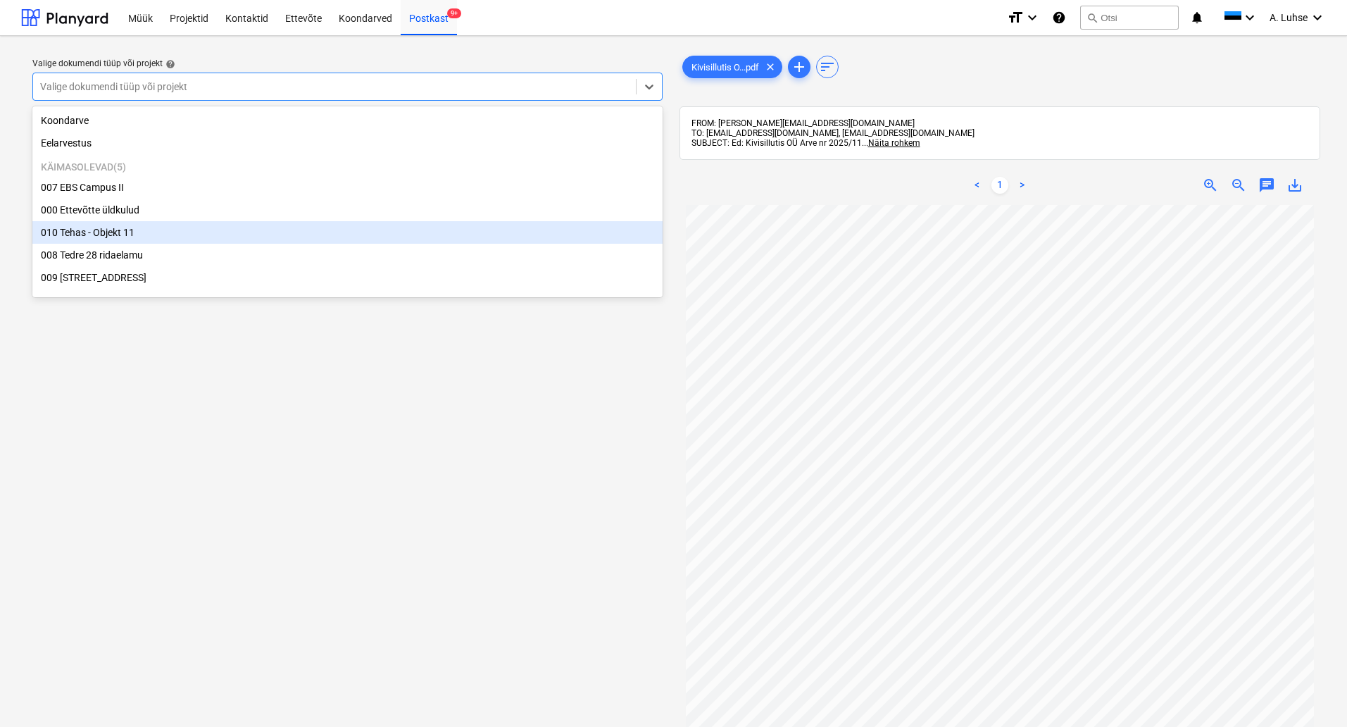
click at [370, 233] on div "010 Tehas - Objekt 11" at bounding box center [347, 232] width 630 height 23
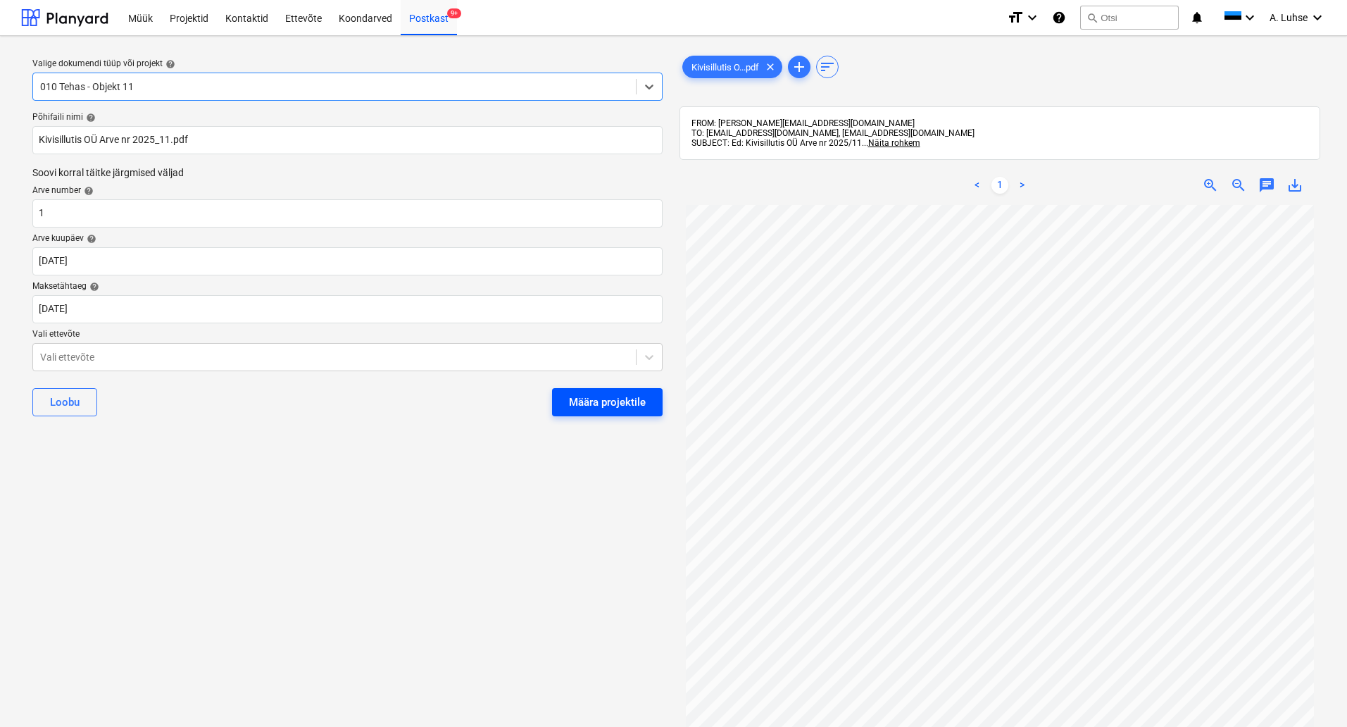
click at [585, 396] on div "Määra projektile" at bounding box center [607, 402] width 77 height 18
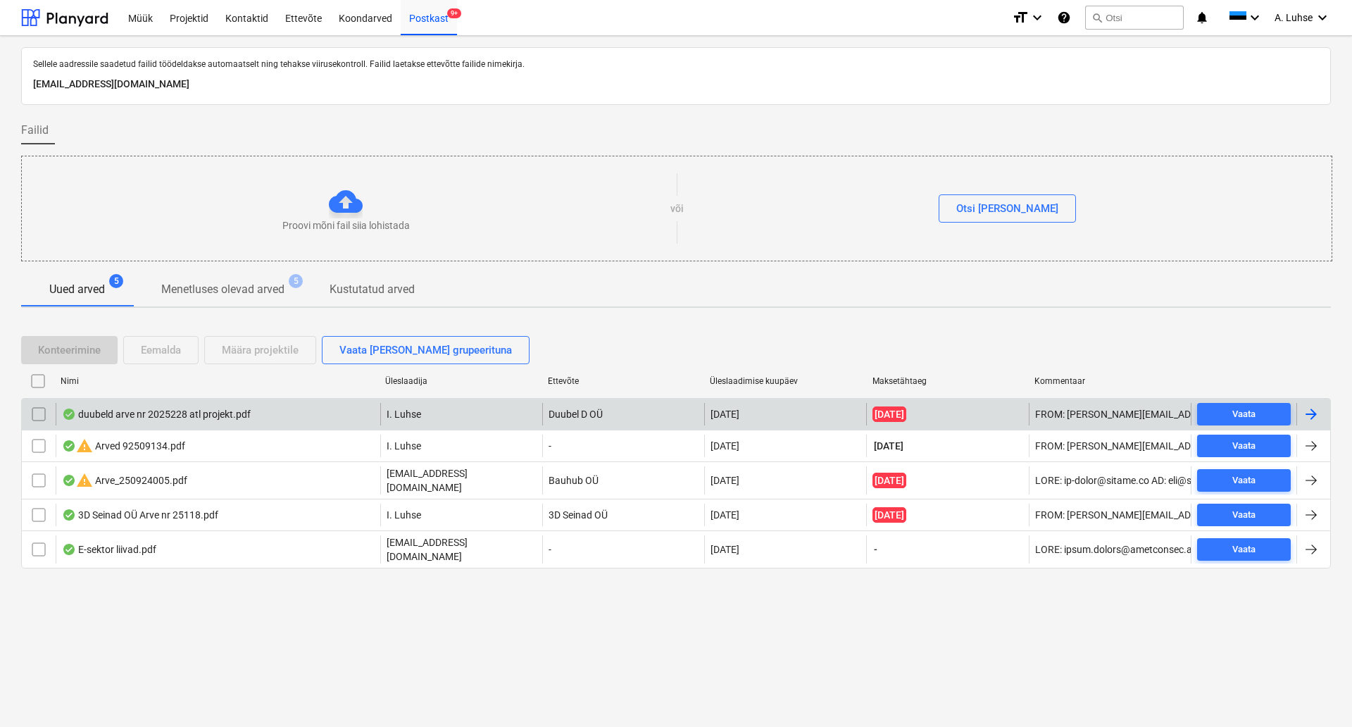
click at [302, 424] on div "duubeld arve nr 2025228 atl projekt.pdf" at bounding box center [218, 414] width 325 height 23
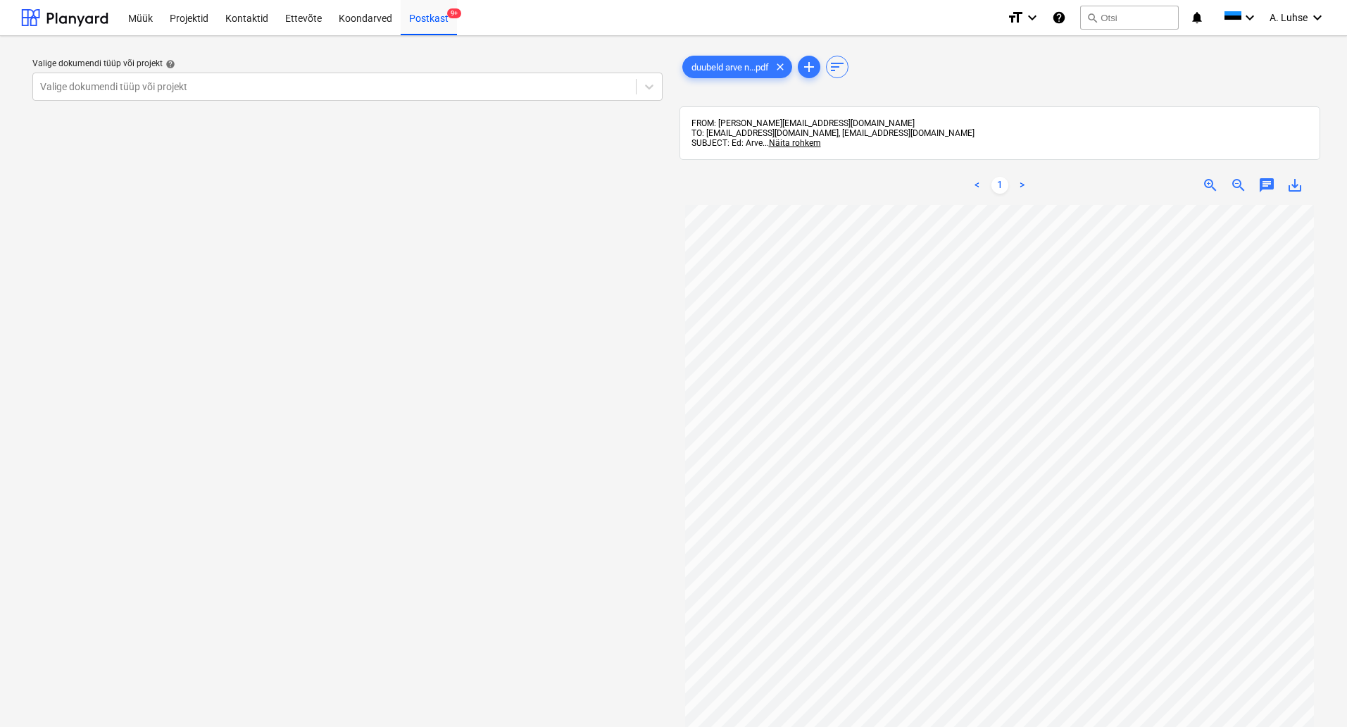
click at [300, 408] on div "Valige dokumendi tüüp või projekt help Valige dokumendi tüüp või projekt" at bounding box center [347, 472] width 653 height 851
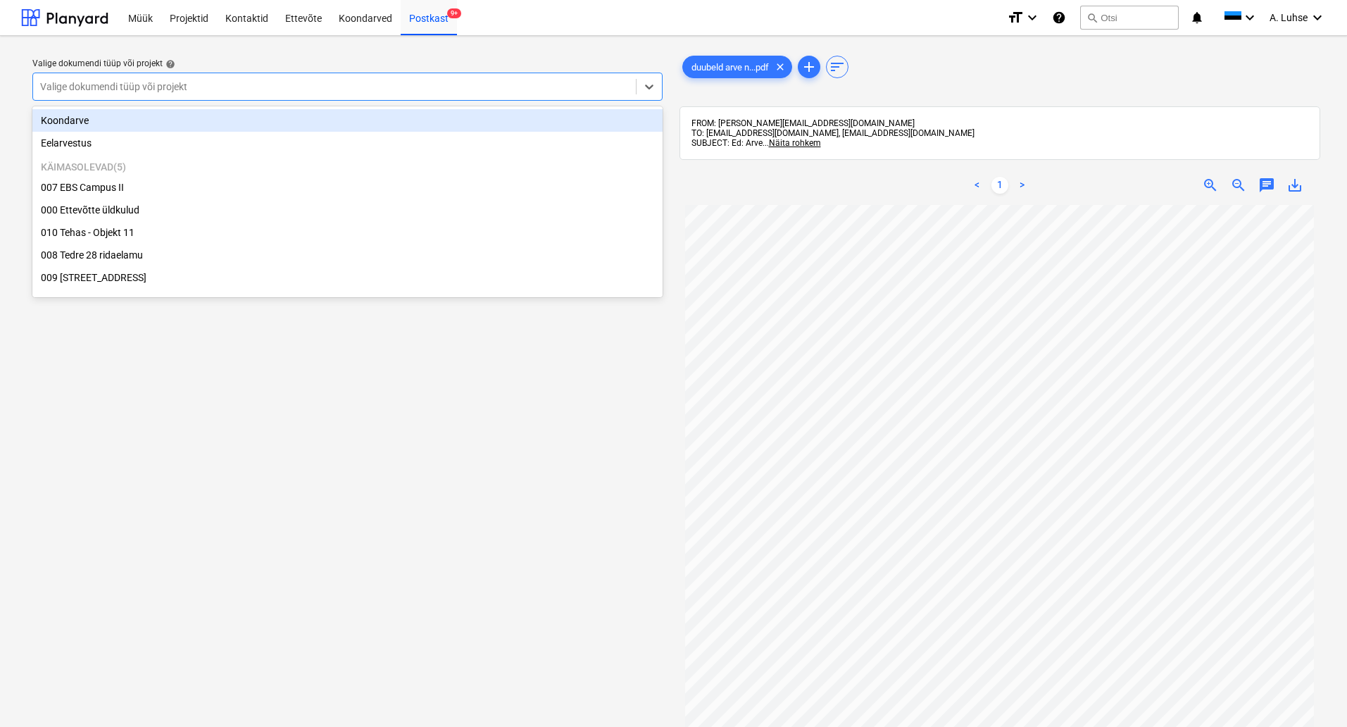
click at [480, 84] on div at bounding box center [334, 87] width 589 height 14
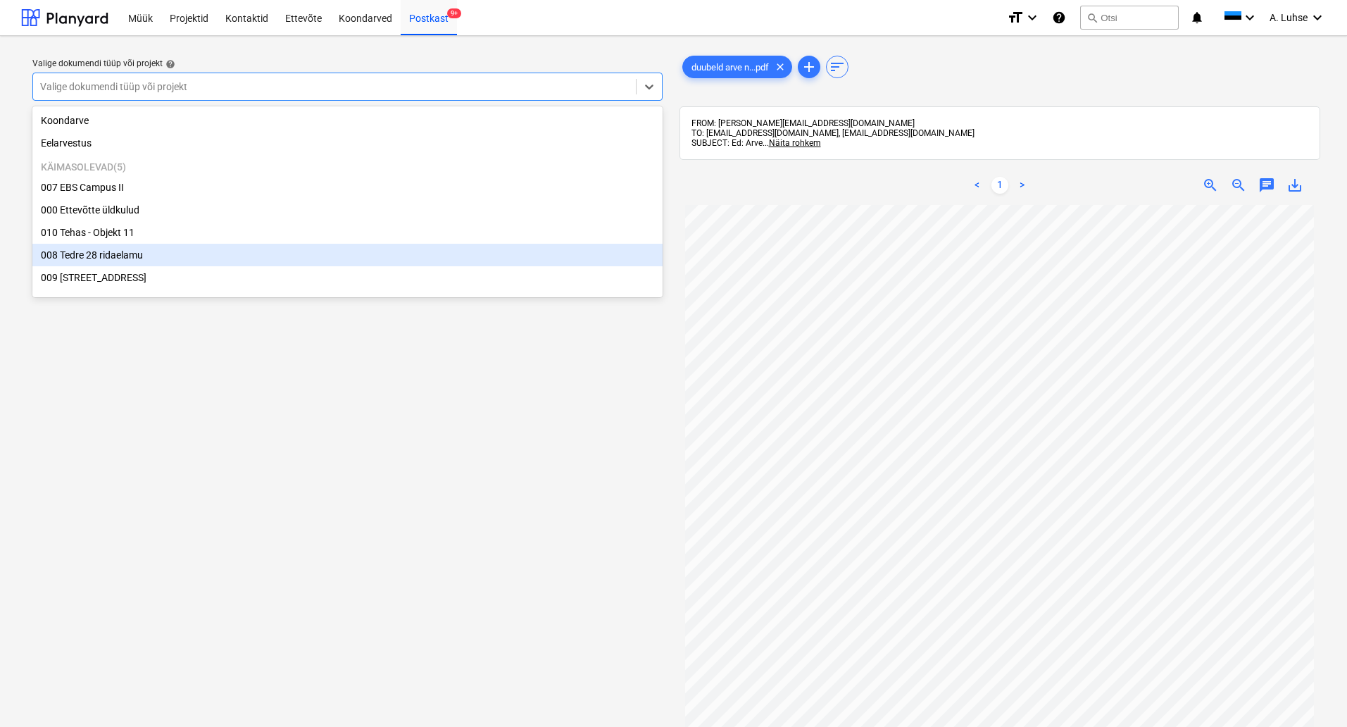
click at [405, 260] on div "008 Tedre 28 ridaelamu" at bounding box center [347, 255] width 630 height 23
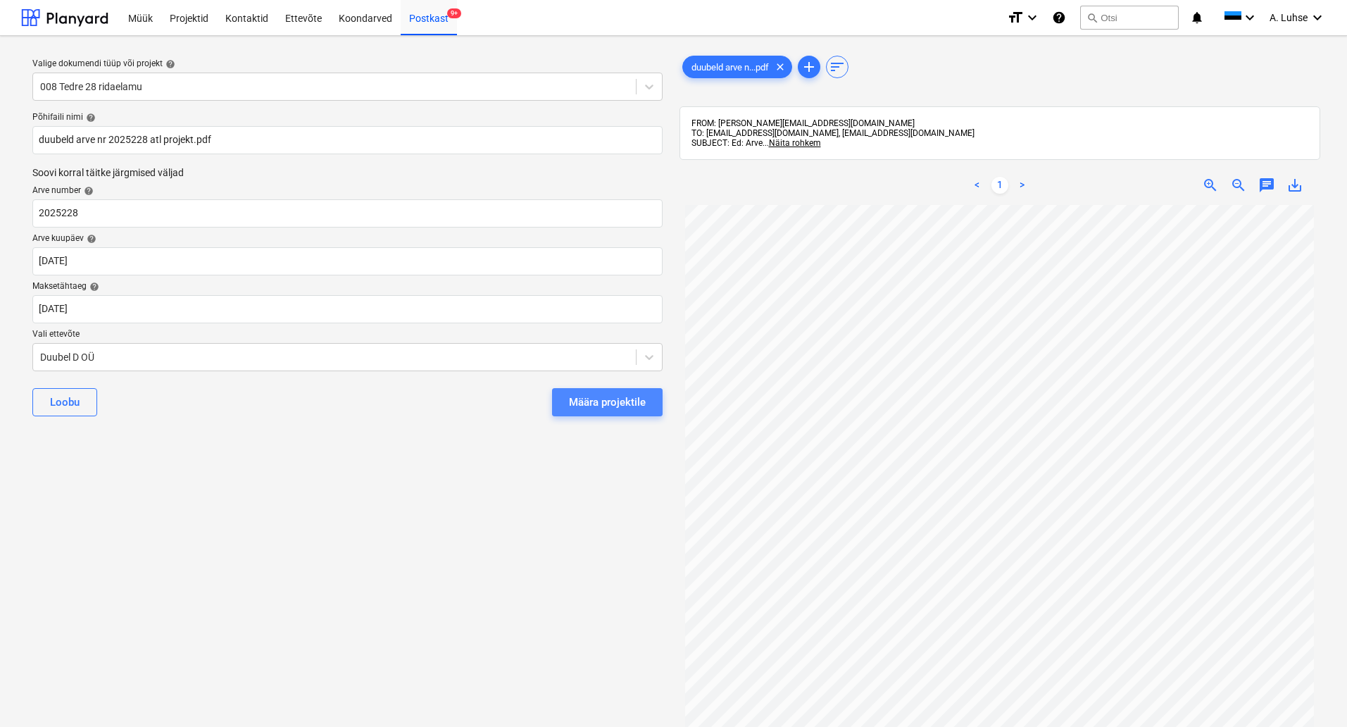
click at [572, 399] on div "Määra projektile" at bounding box center [607, 402] width 77 height 18
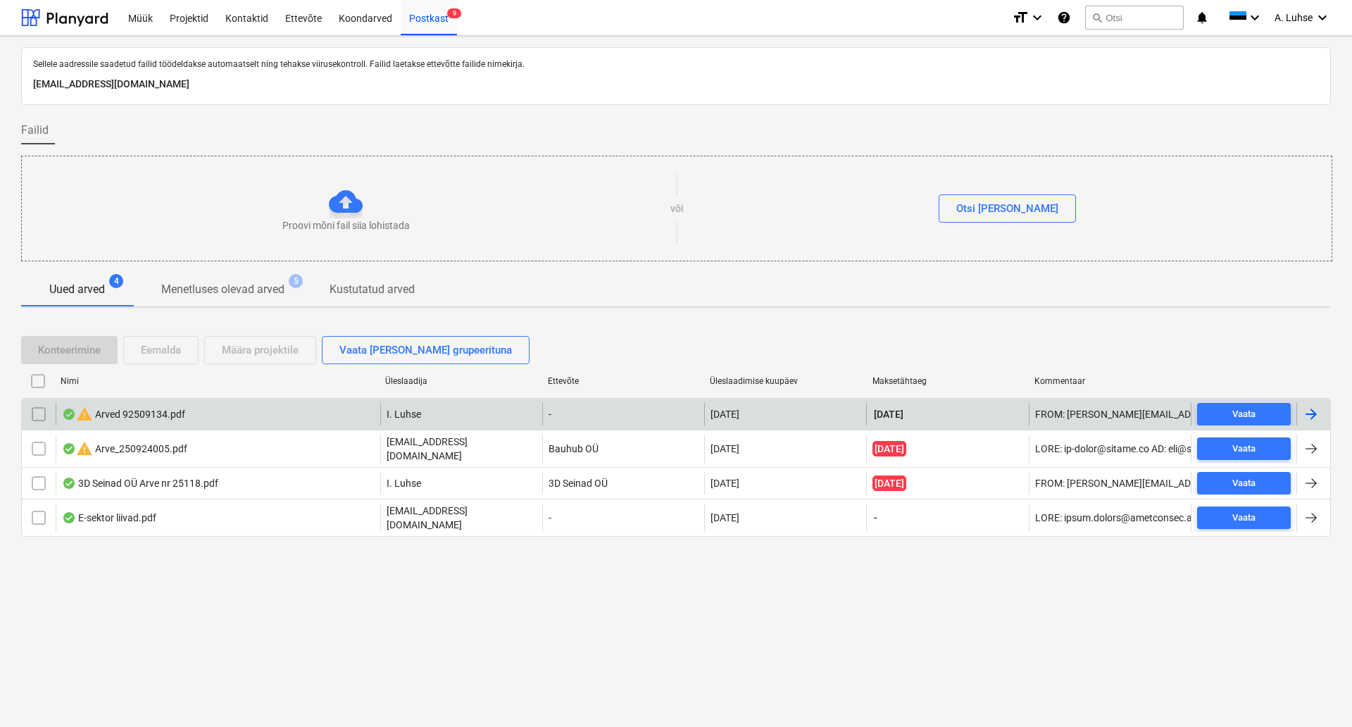
click at [275, 418] on div "warning Arved 92509134.pdf" at bounding box center [218, 414] width 325 height 23
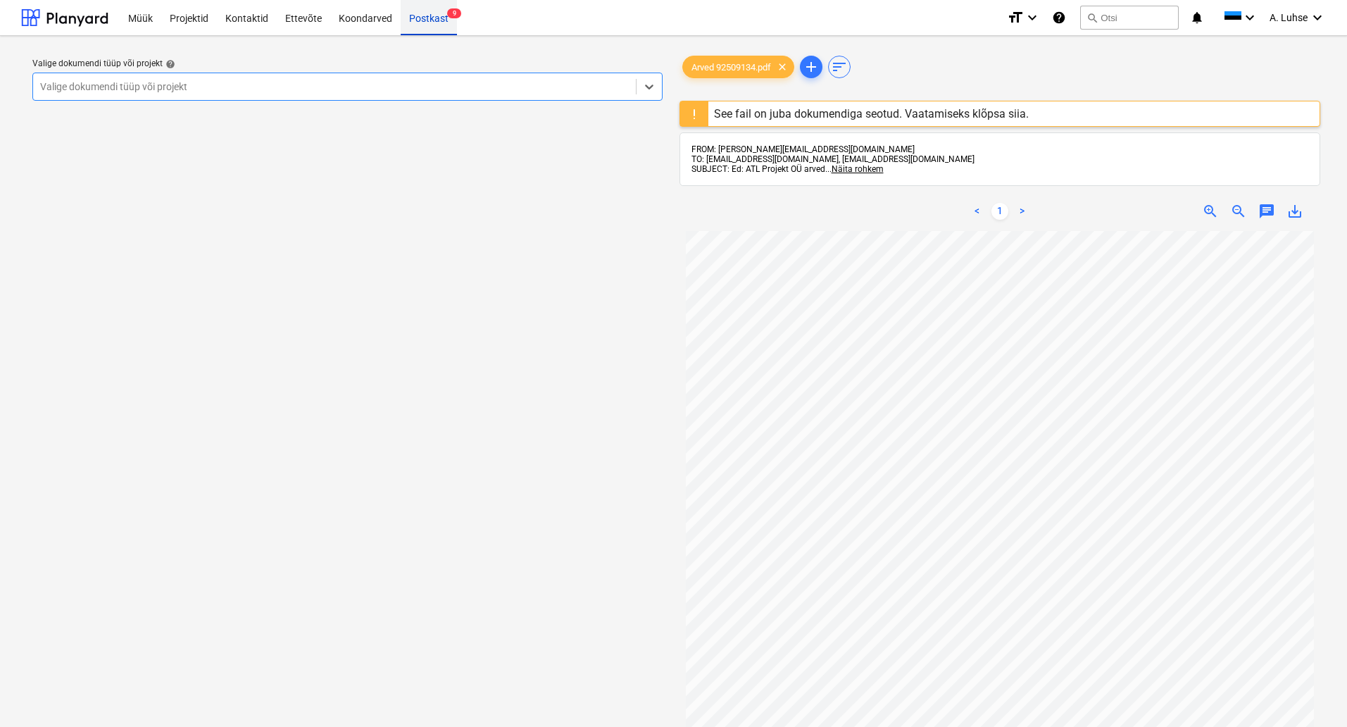
click at [432, 20] on div "Postkast 9" at bounding box center [429, 17] width 56 height 36
